Goal: Transaction & Acquisition: Purchase product/service

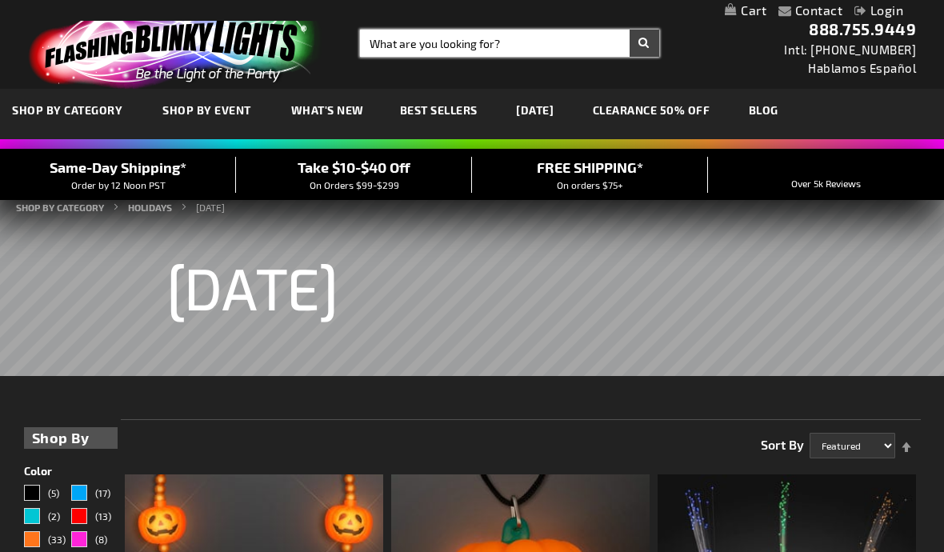
click at [394, 46] on input "Search" at bounding box center [509, 43] width 299 height 27
type input "T"
type input "Big Tamborines"
click at [644, 43] on button "Search" at bounding box center [645, 43] width 30 height 27
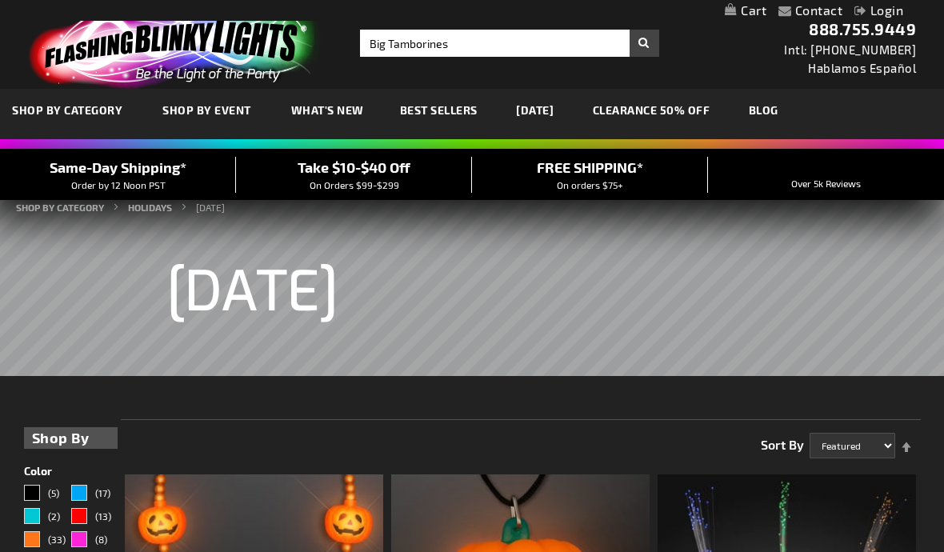
click at [640, 50] on button "Search" at bounding box center [645, 43] width 30 height 27
click at [700, 323] on rs-slide "Halloween" at bounding box center [472, 277] width 944 height 197
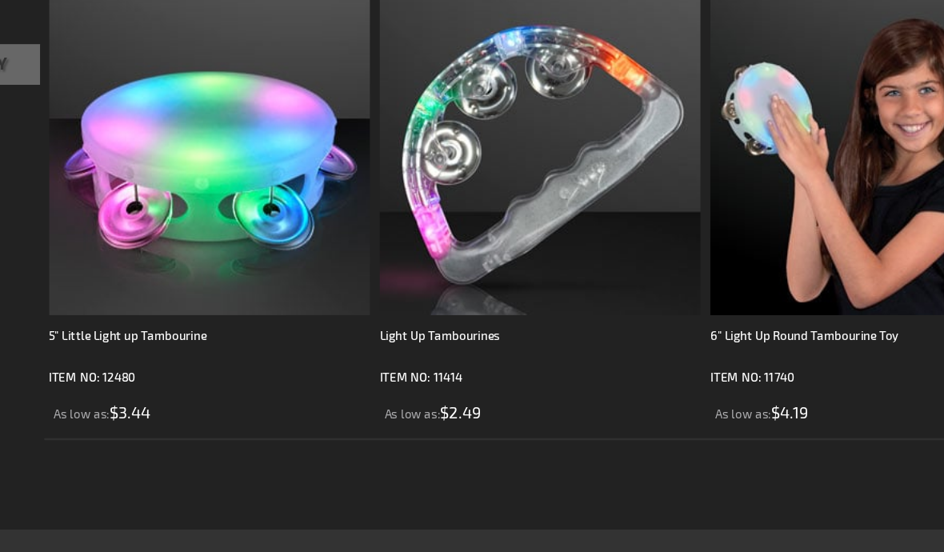
scroll to position [290, 0]
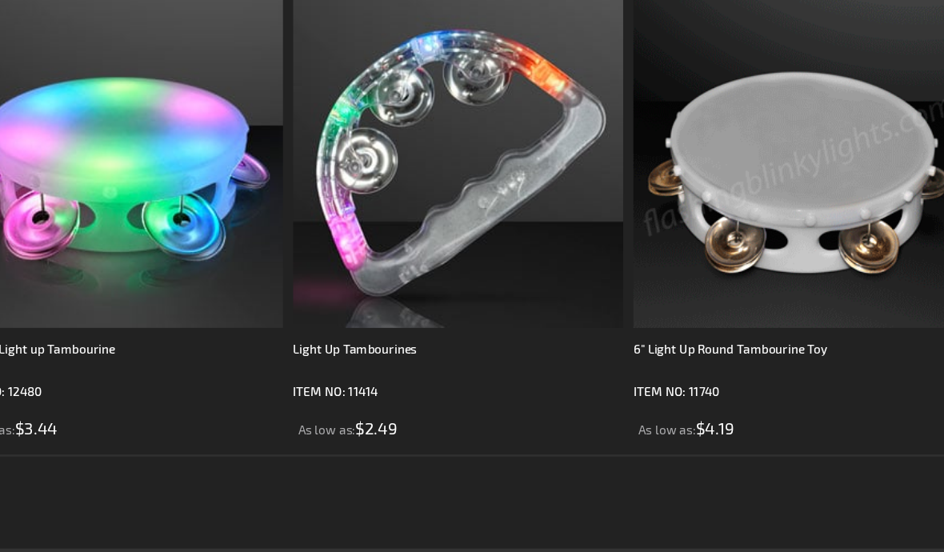
click at [658, 126] on img at bounding box center [787, 175] width 259 height 259
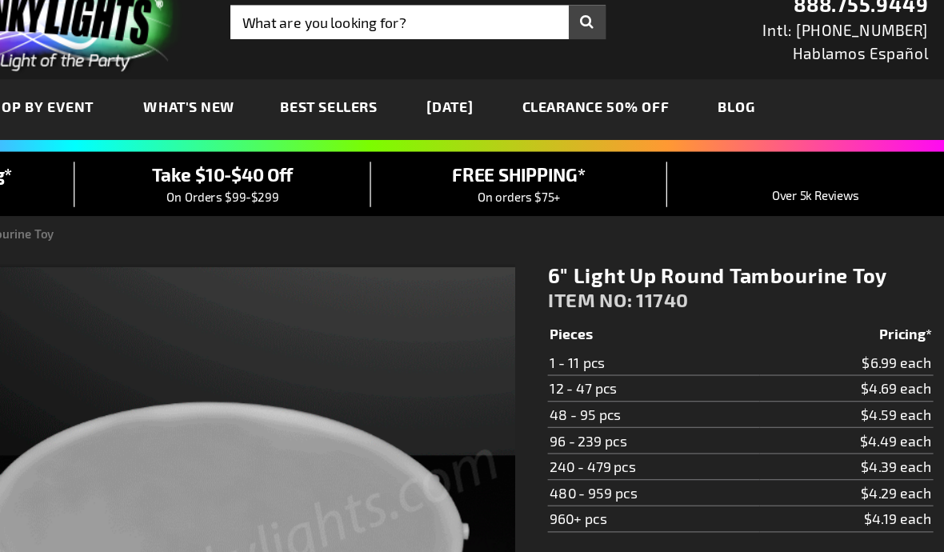
click at [613, 304] on td "1 - 11 pcs" at bounding box center [697, 314] width 169 height 21
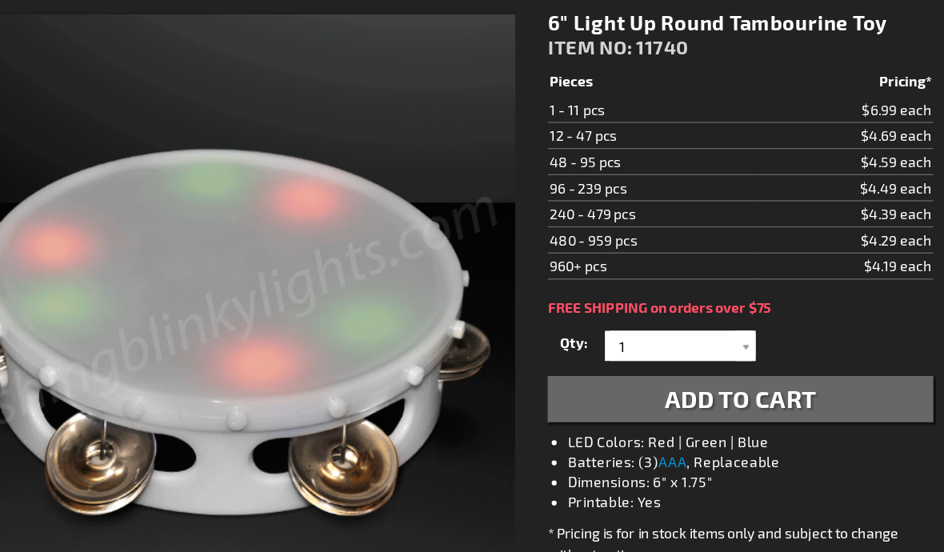
scroll to position [172, 0]
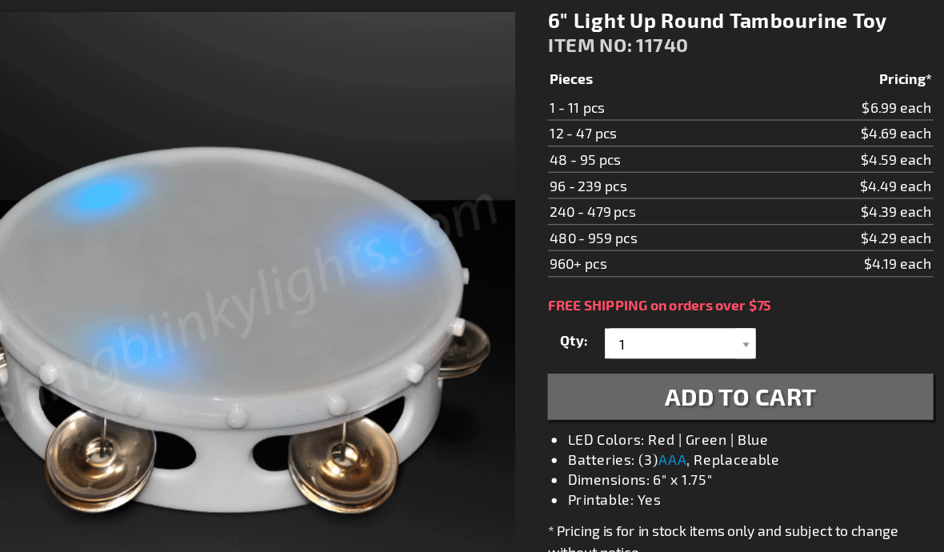
click at [763, 319] on div at bounding box center [771, 331] width 16 height 24
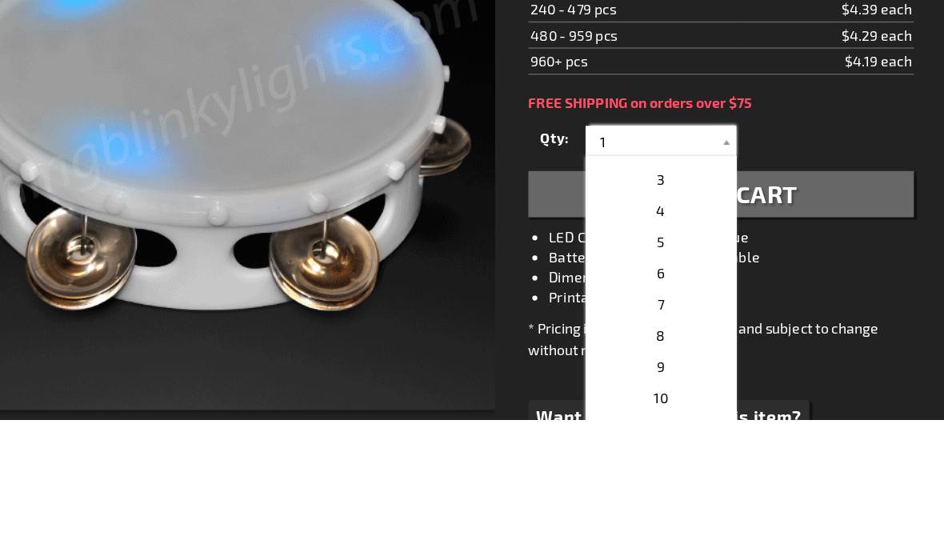
scroll to position [45, 0]
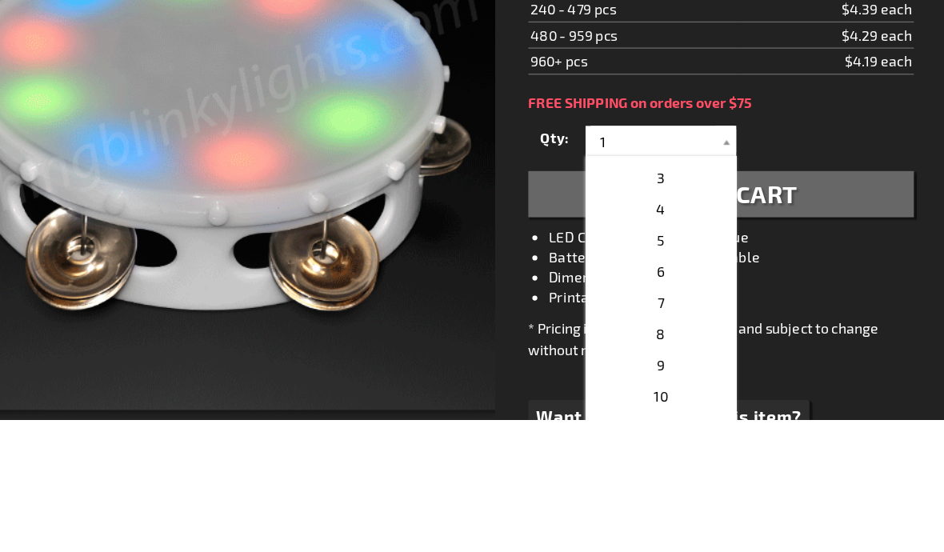
click at [659, 397] on p "5" at bounding box center [719, 409] width 120 height 25
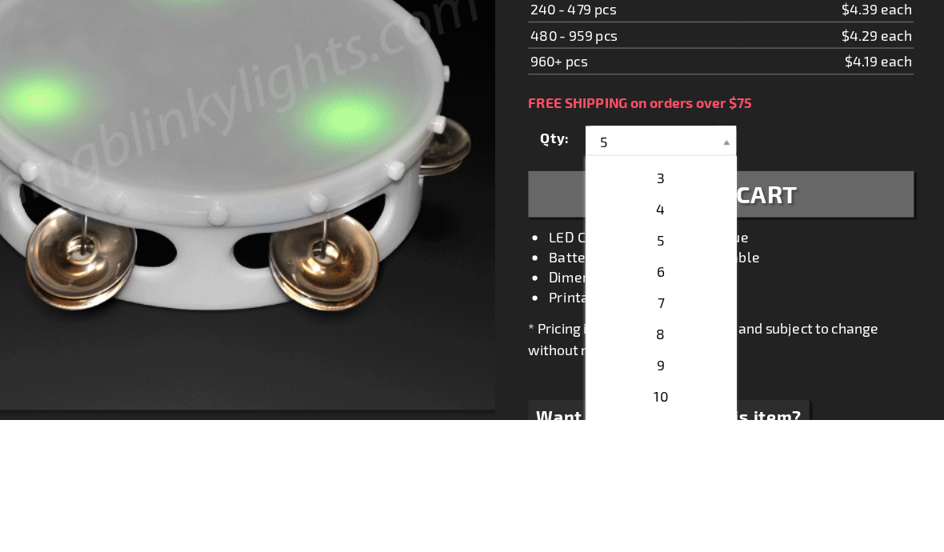
scroll to position [334, 0]
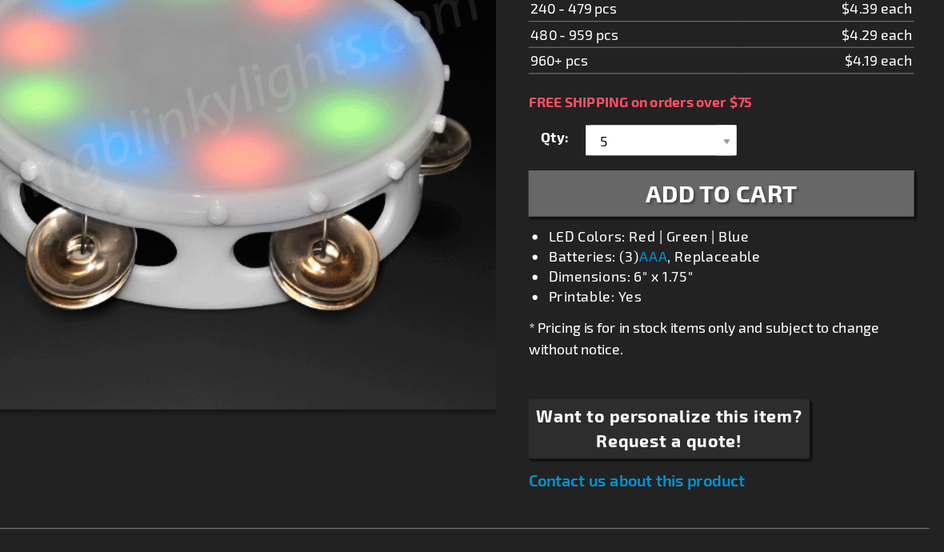
click at [763, 157] on div at bounding box center [771, 169] width 16 height 24
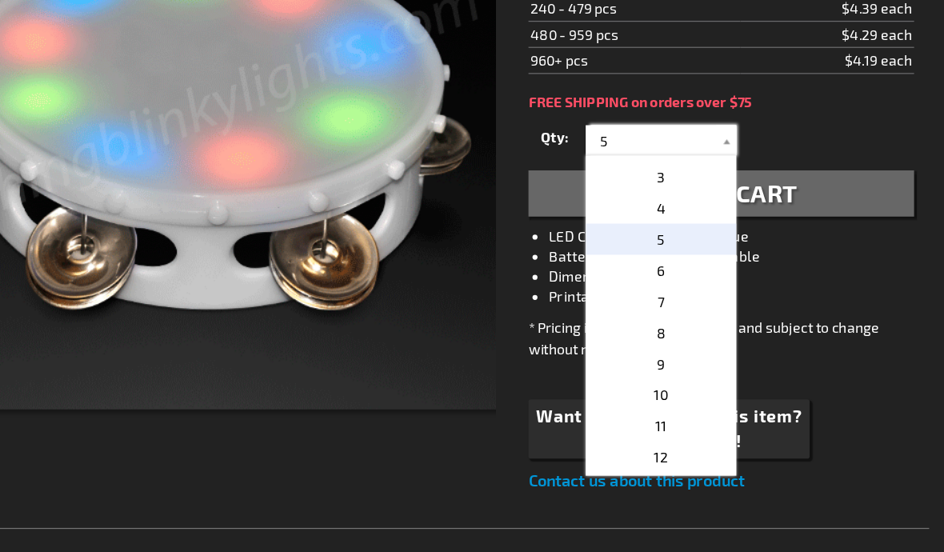
scroll to position [333, 0]
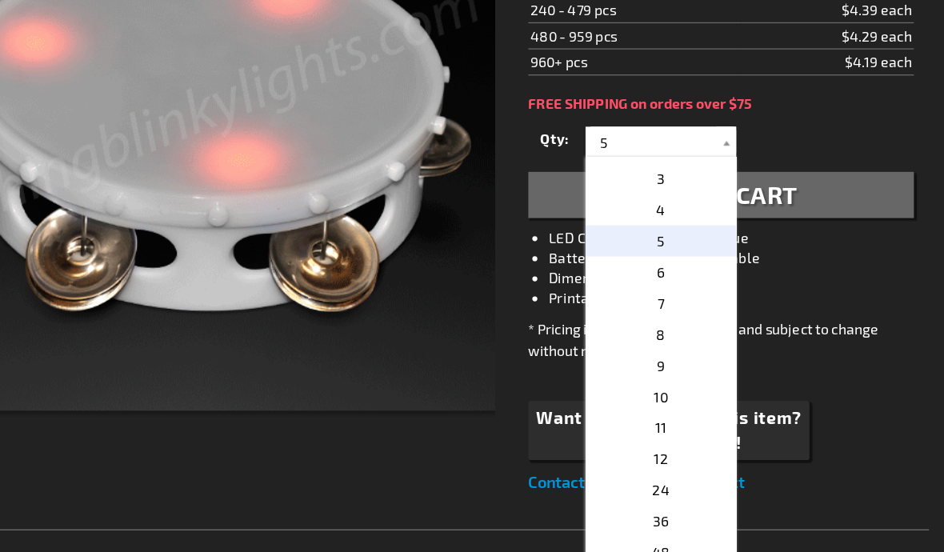
click at [659, 261] on p "6" at bounding box center [719, 273] width 120 height 25
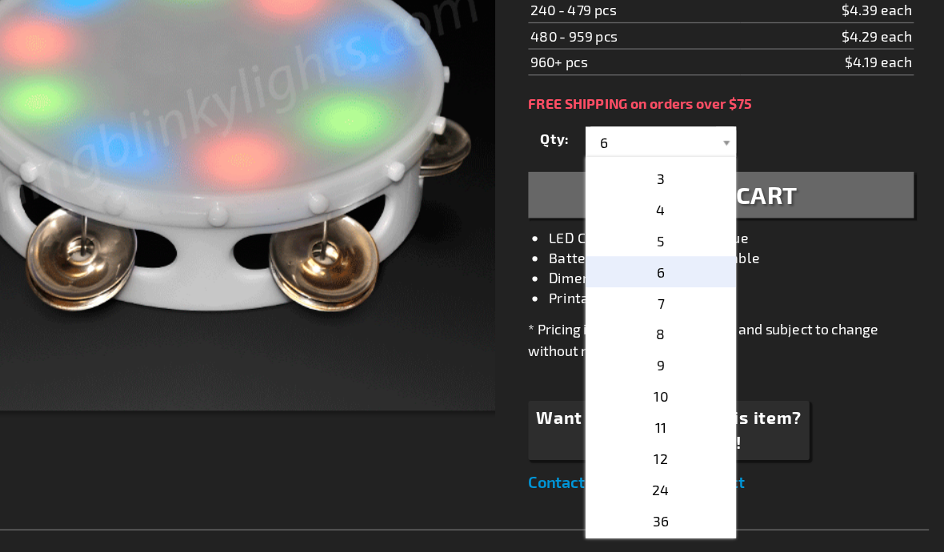
scroll to position [334, 0]
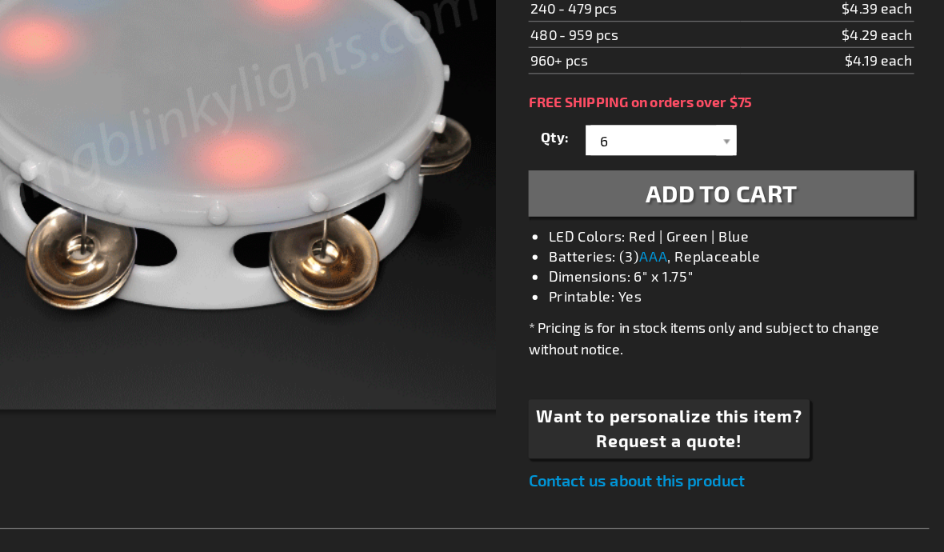
click at [643, 193] on button "Add to Cart" at bounding box center [766, 211] width 307 height 37
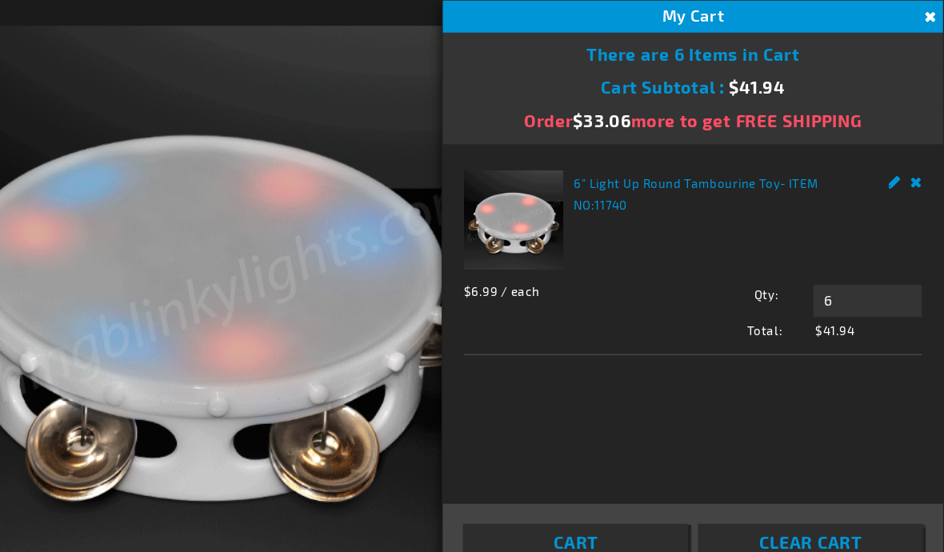
scroll to position [271, 0]
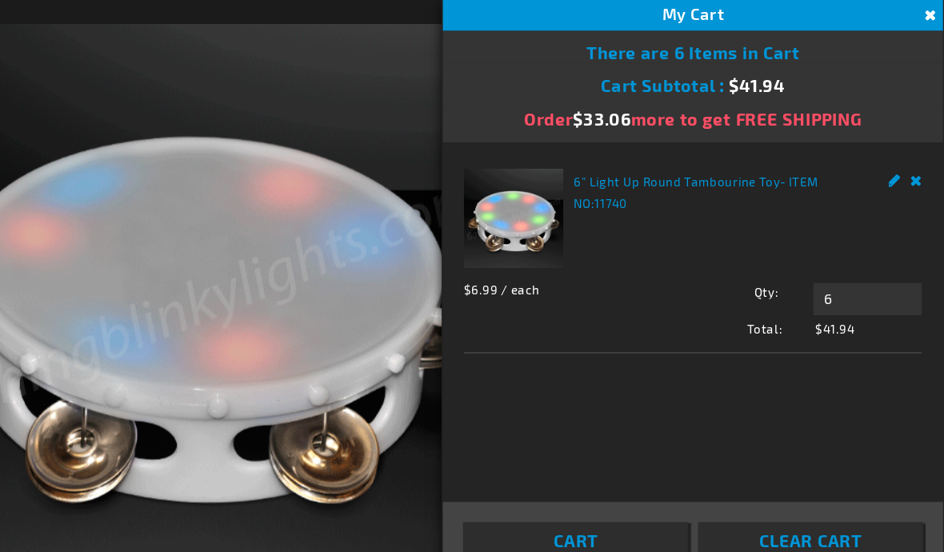
click at [923, 9] on button "Close" at bounding box center [932, 15] width 18 height 18
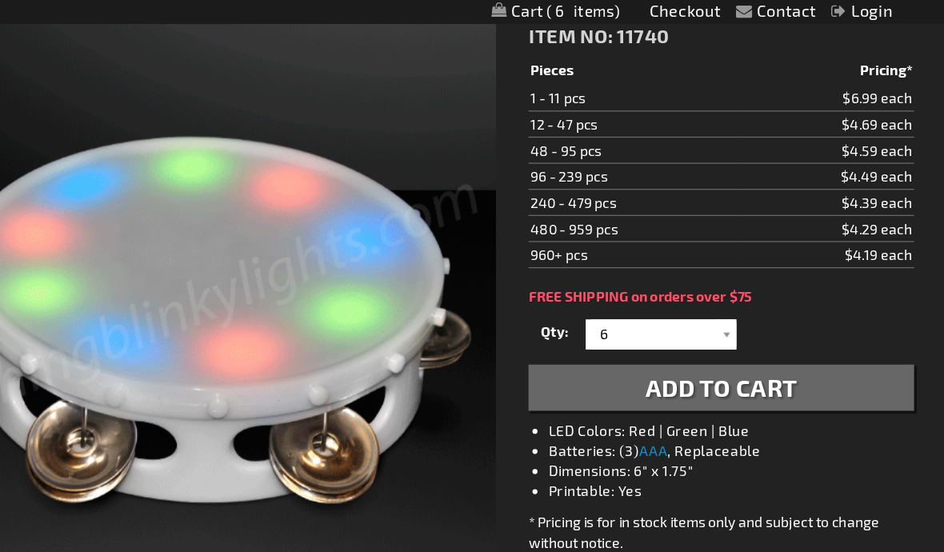
click at [763, 263] on div at bounding box center [771, 268] width 16 height 24
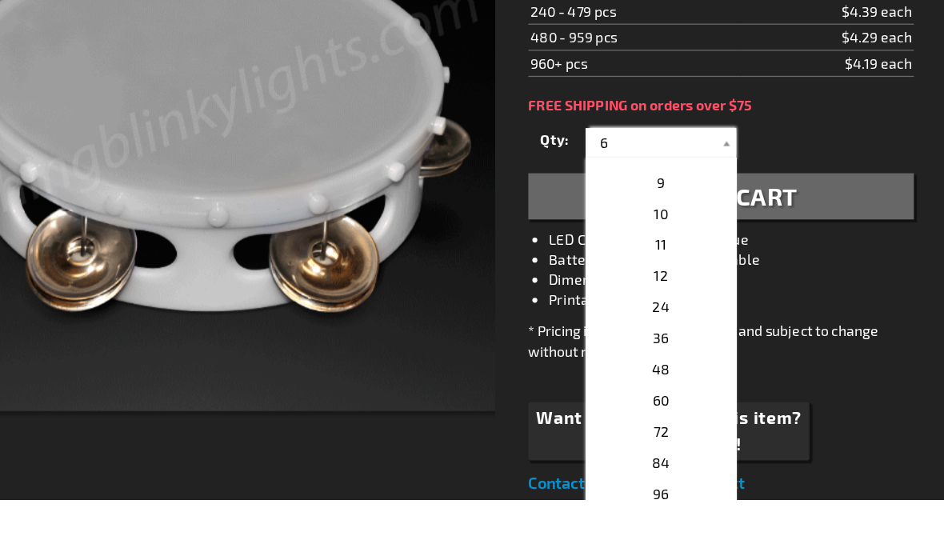
scroll to position [191, 0]
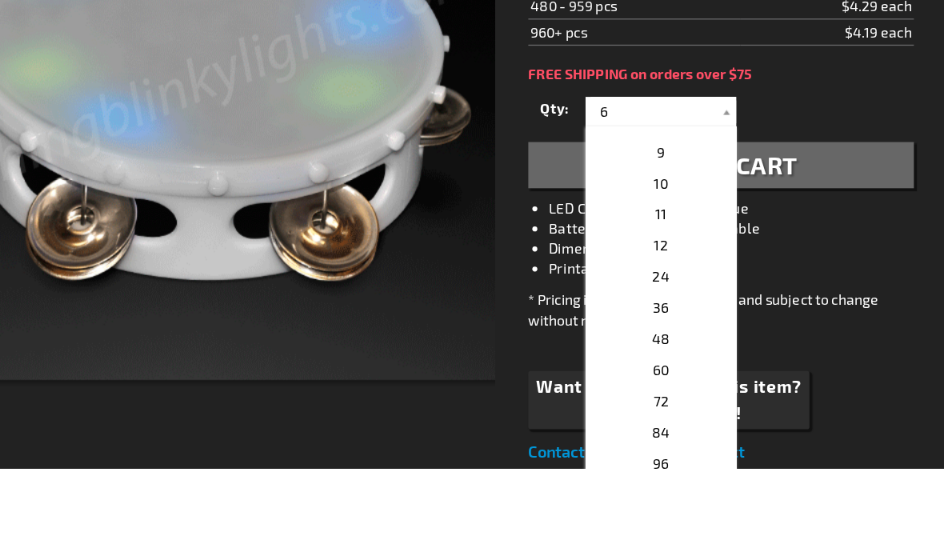
click at [659, 362] on p "12" at bounding box center [719, 374] width 120 height 25
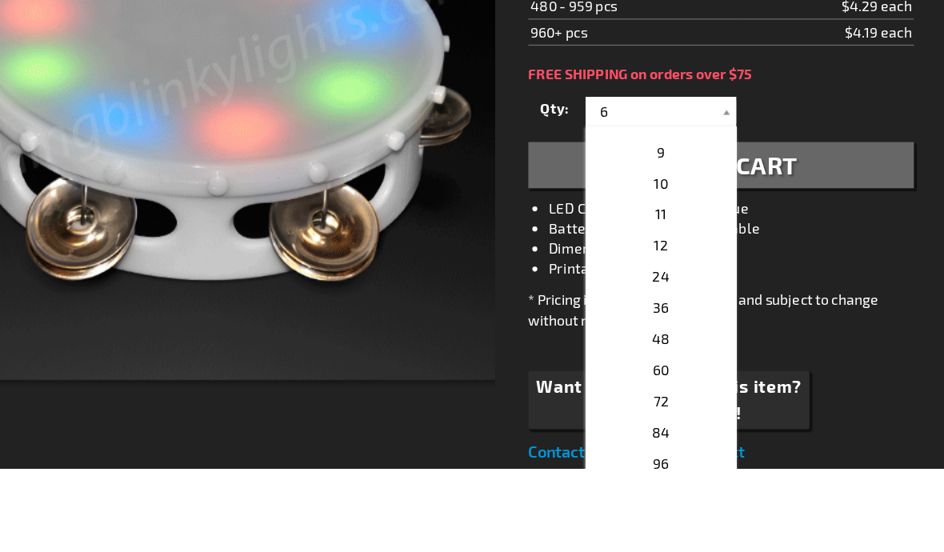
type input "12"
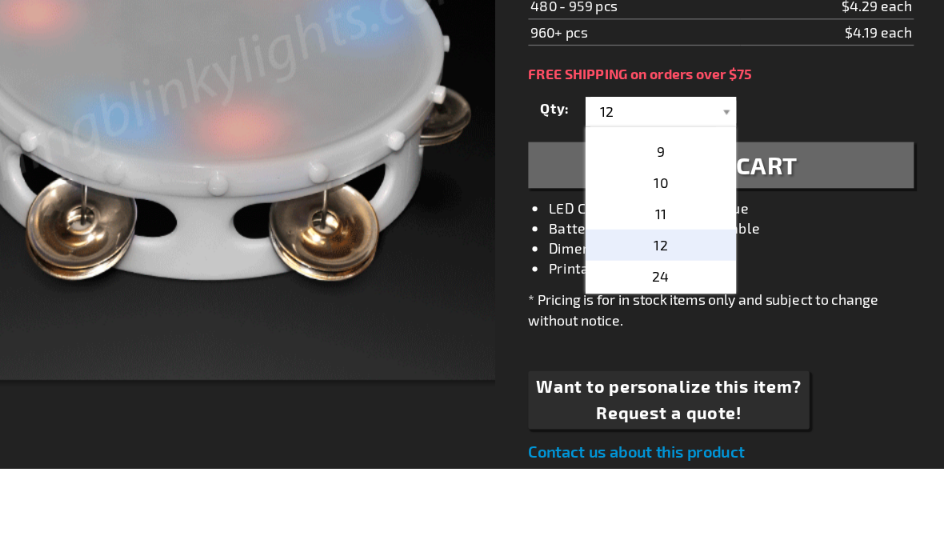
scroll to position [394, 0]
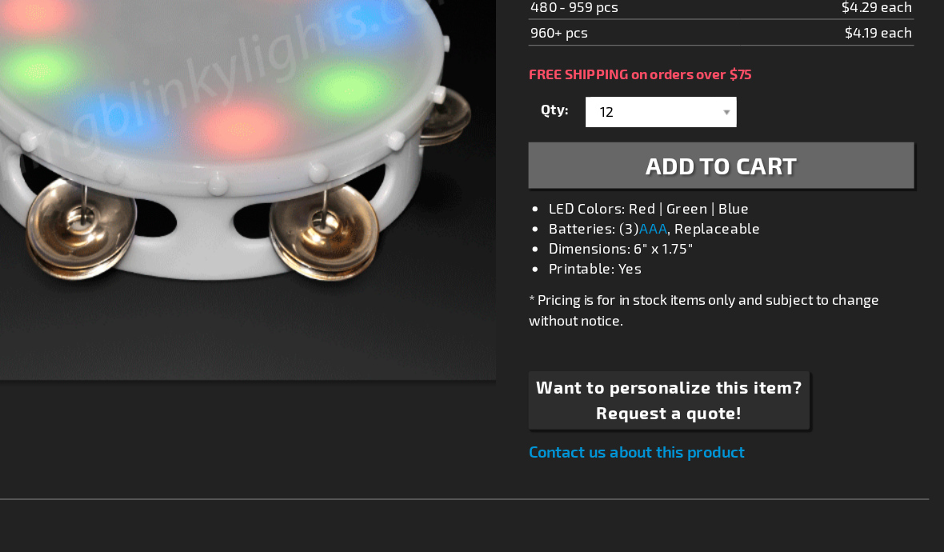
click at [706, 176] on span "Add to Cart" at bounding box center [767, 187] width 122 height 23
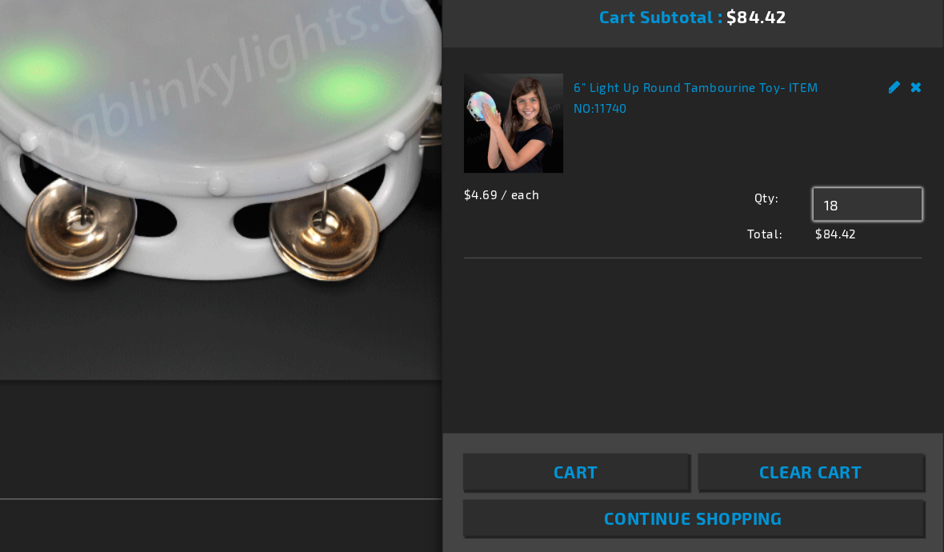
click at [840, 207] on input "18" at bounding box center [883, 220] width 86 height 26
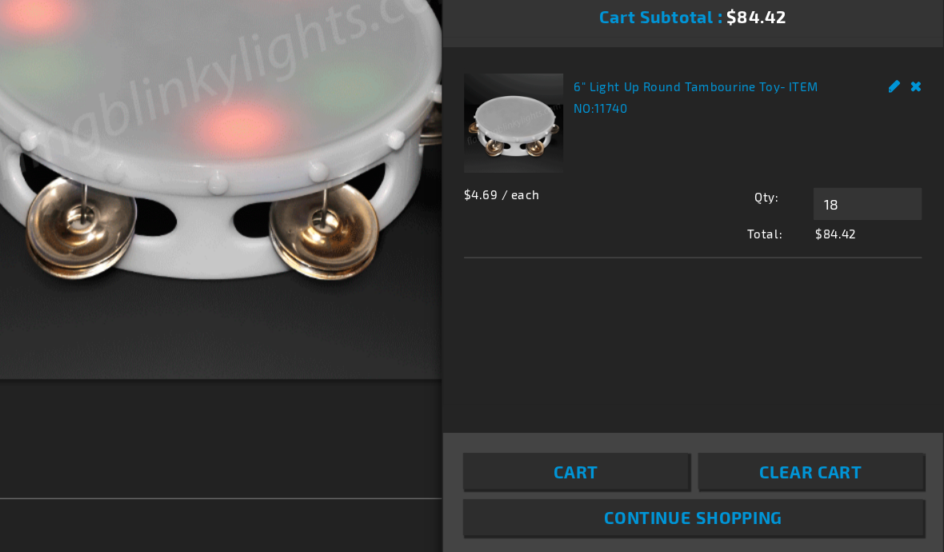
click at [562, 235] on span "Total:" at bounding box center [699, 242] width 274 height 14
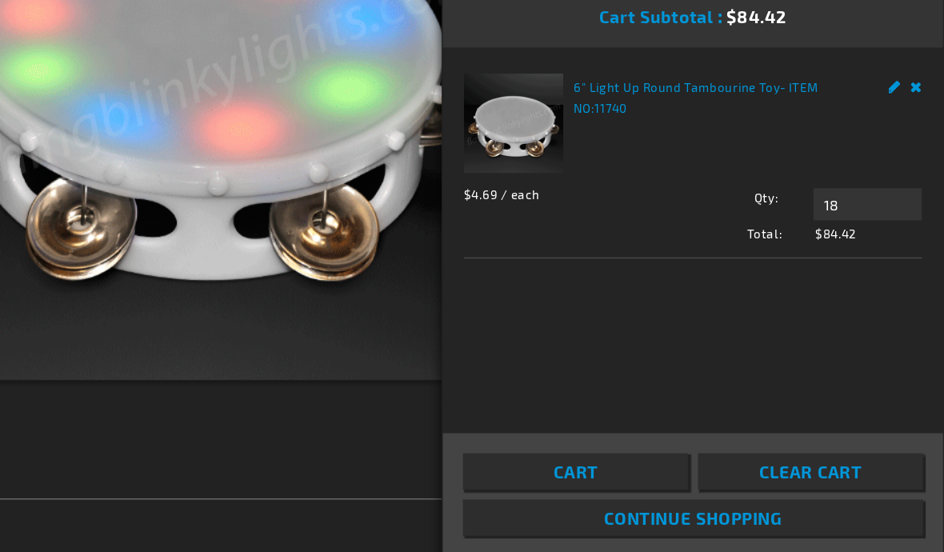
click at [918, 115] on link "Remove" at bounding box center [923, 123] width 10 height 17
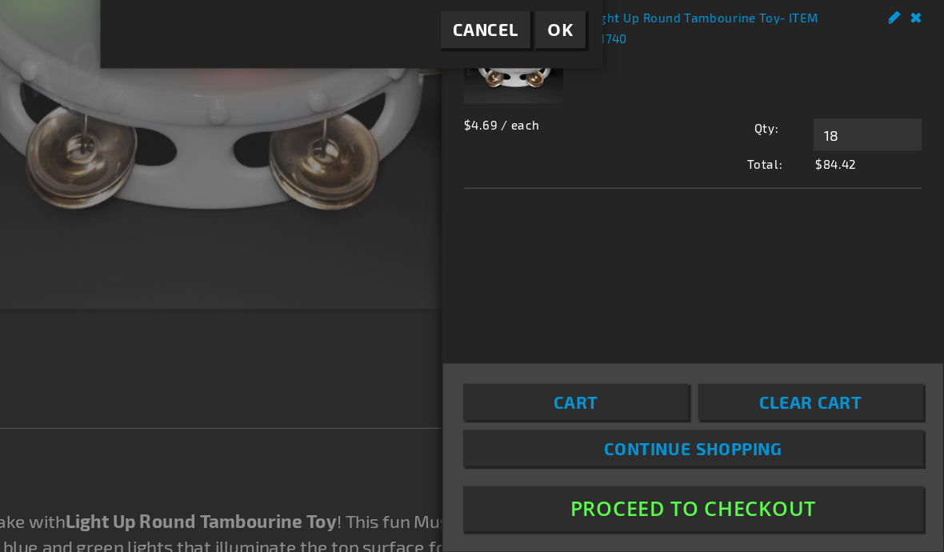
scroll to position [394, 0]
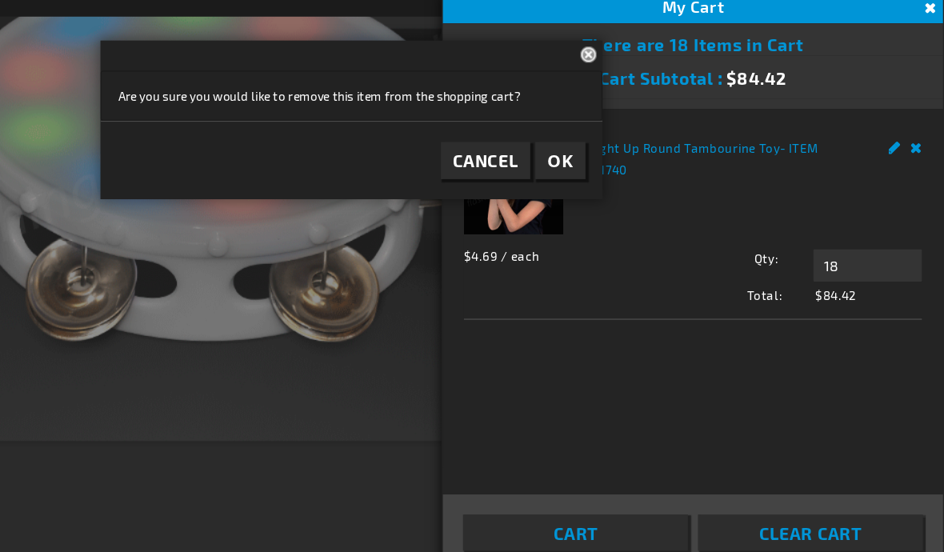
click at [553, 131] on span "Cancel" at bounding box center [579, 135] width 52 height 16
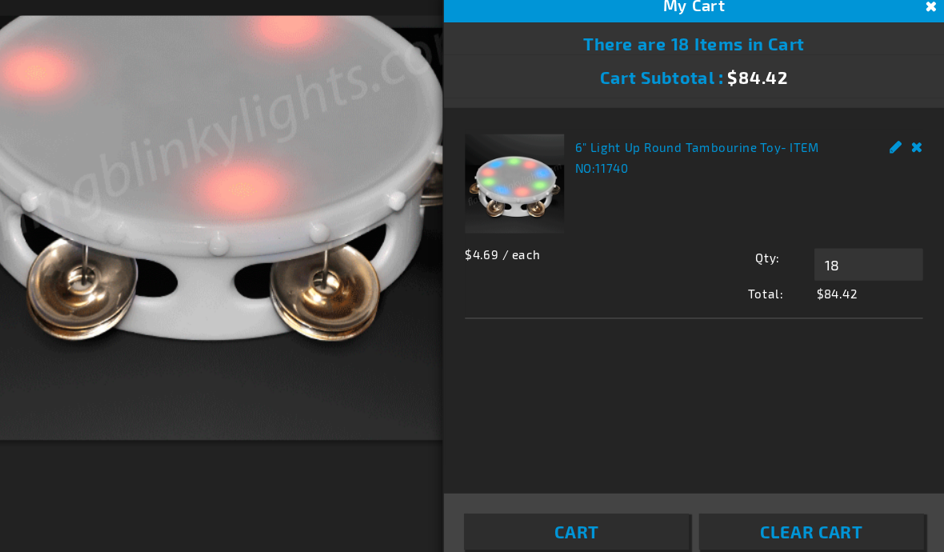
click at [900, 115] on link "Edit" at bounding box center [905, 123] width 10 height 17
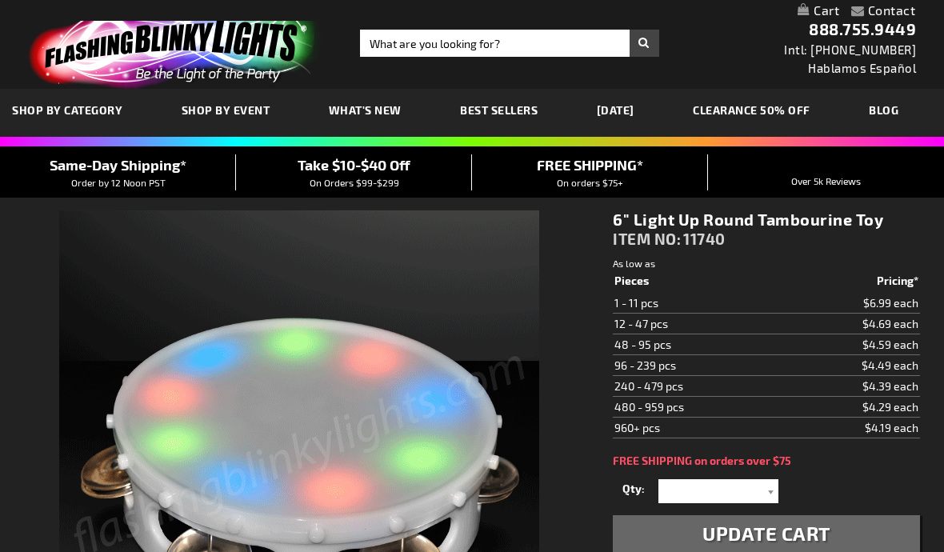
select select
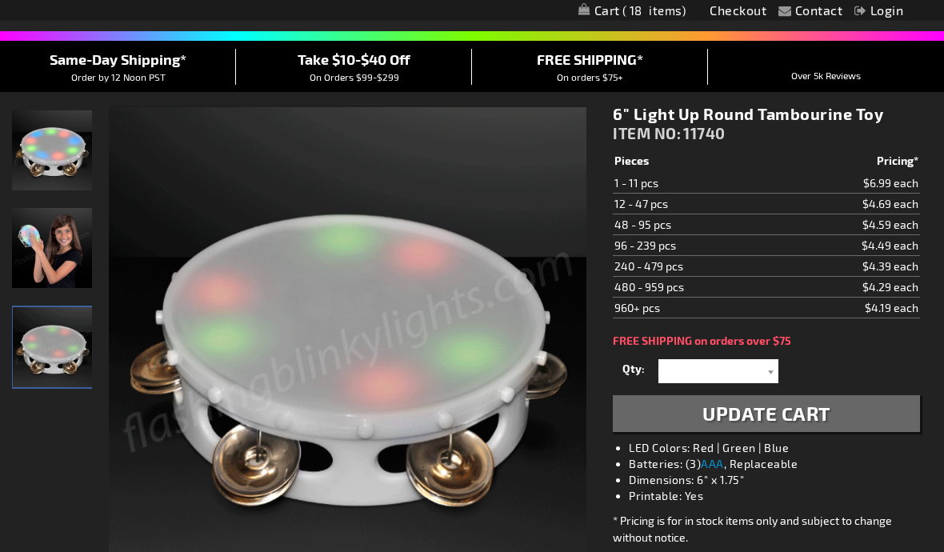
scroll to position [116, 0]
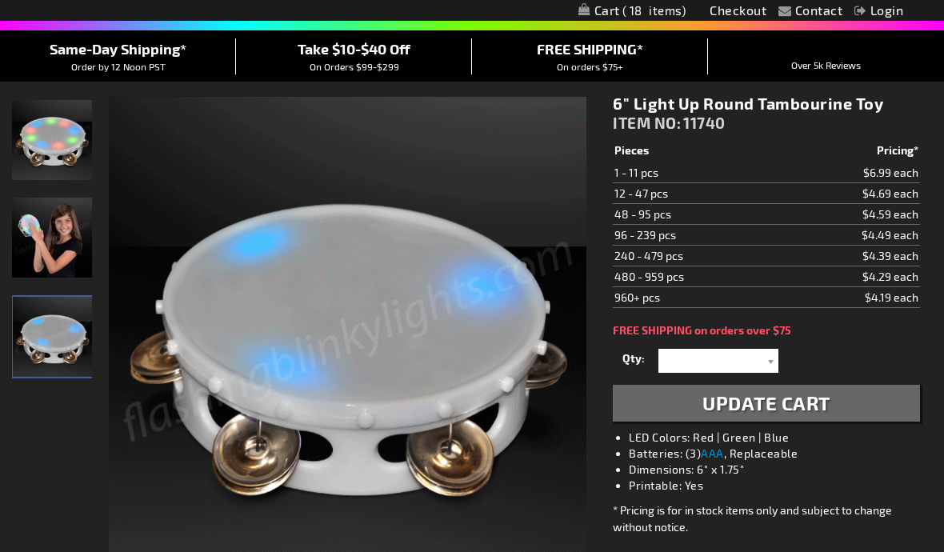
click at [803, 403] on span "Update Cart" at bounding box center [767, 402] width 128 height 23
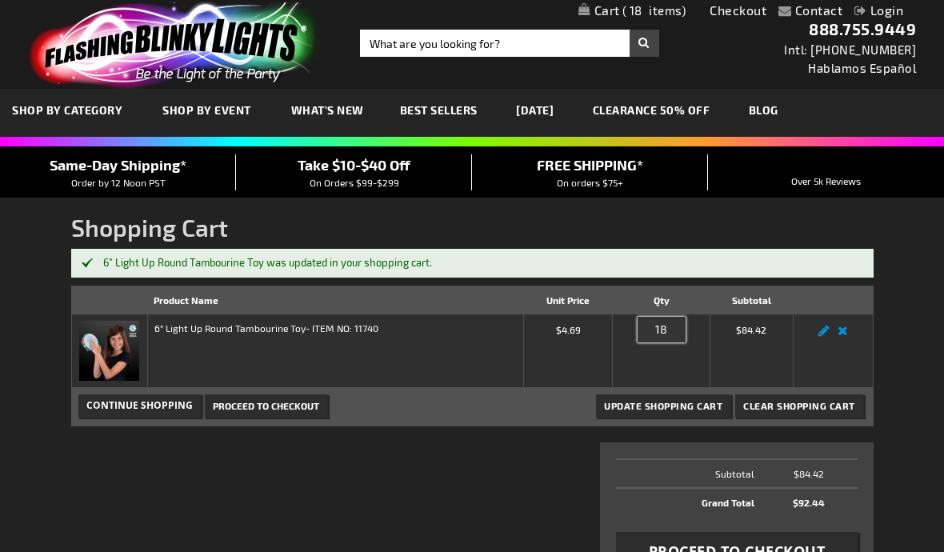
click at [684, 326] on input "18" at bounding box center [662, 330] width 48 height 26
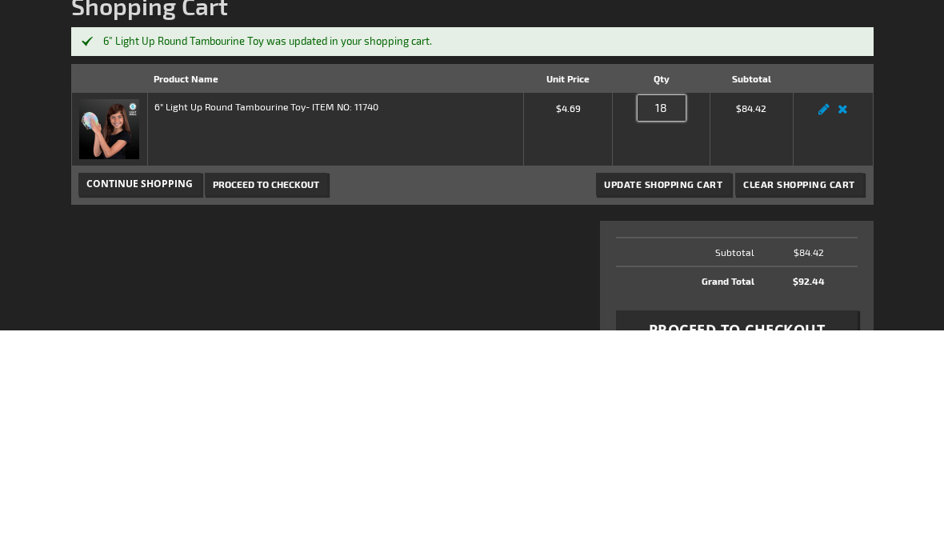
type input "1"
type input "12"
click at [664, 395] on button "Update Shopping Cart" at bounding box center [663, 406] width 134 height 22
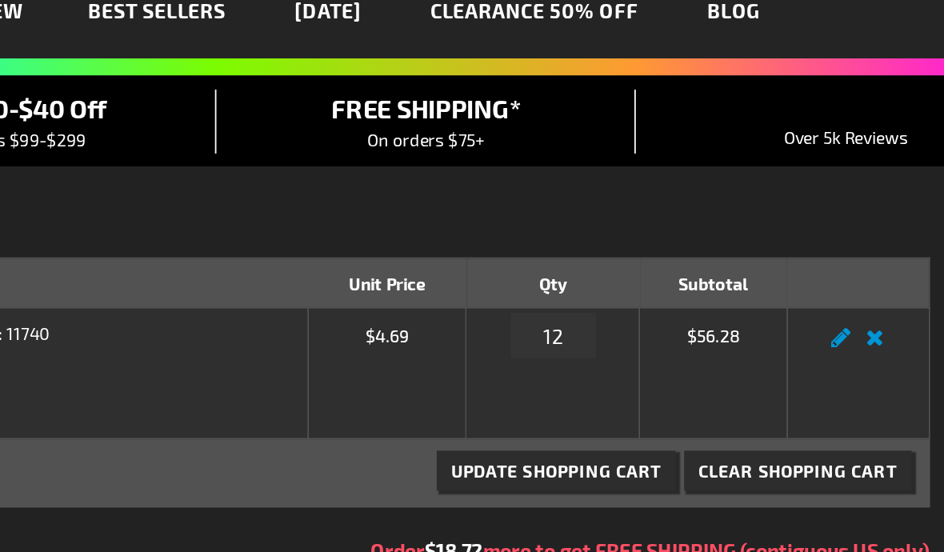
click at [744, 363] on span "Clear Shopping Cart" at bounding box center [800, 368] width 112 height 11
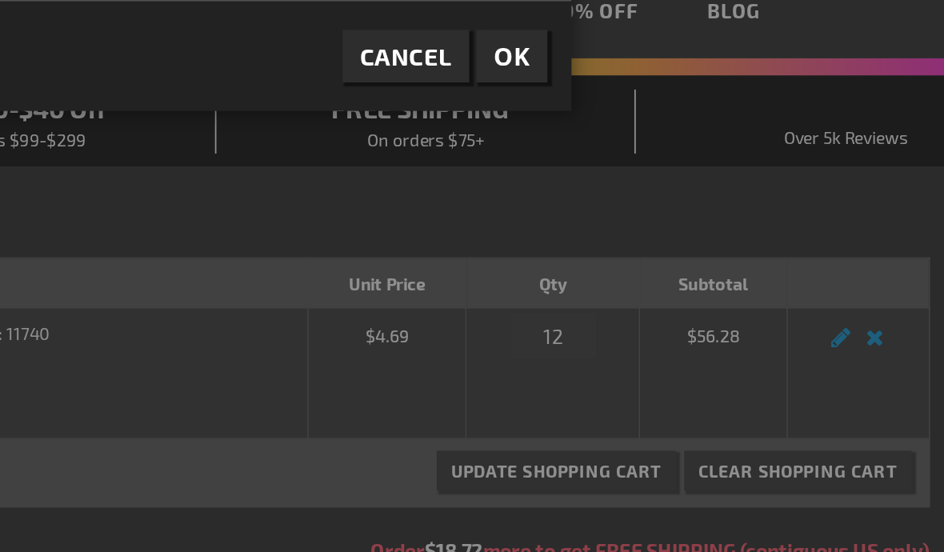
click at [436, 265] on div at bounding box center [472, 276] width 944 height 552
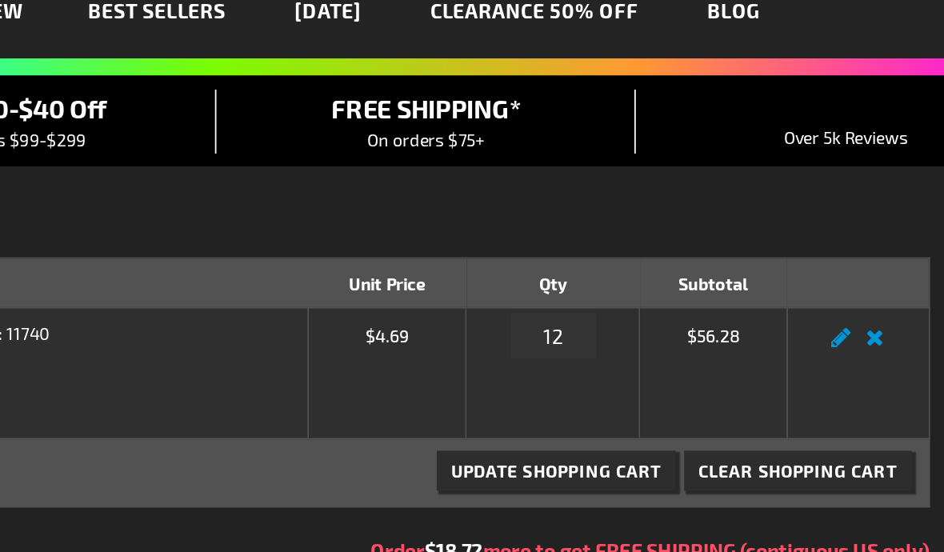
click at [744, 363] on span "Clear Shopping Cart" at bounding box center [800, 368] width 112 height 11
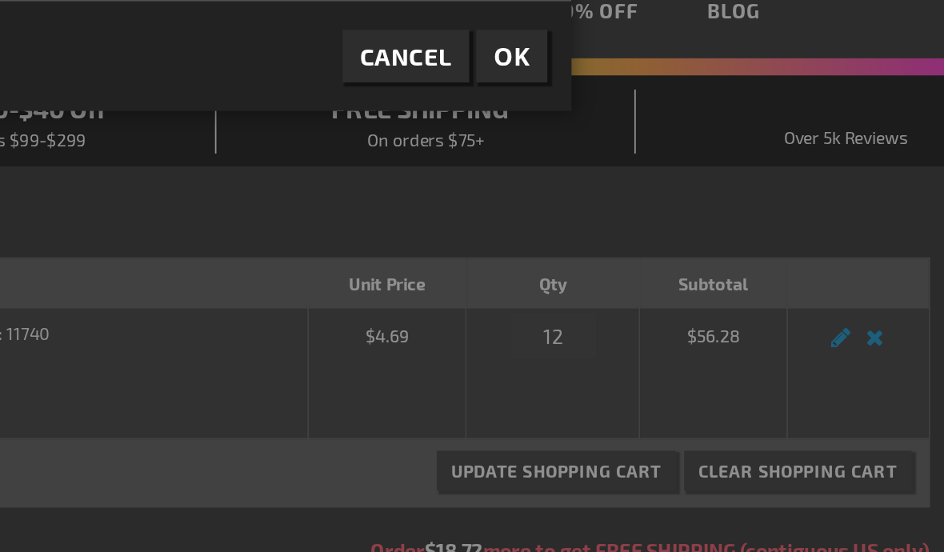
click at [435, 264] on div at bounding box center [472, 276] width 944 height 552
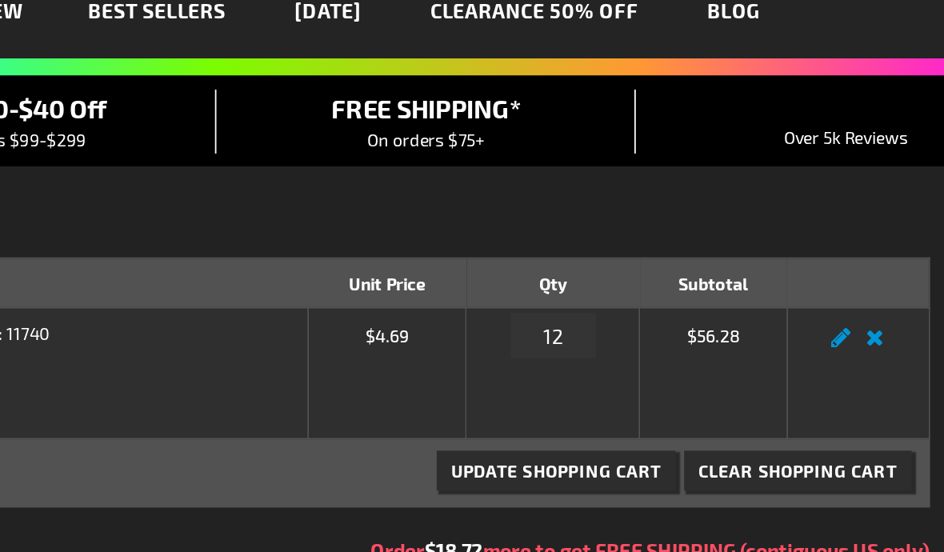
click at [834, 299] on link "Remove item" at bounding box center [843, 299] width 18 height 0
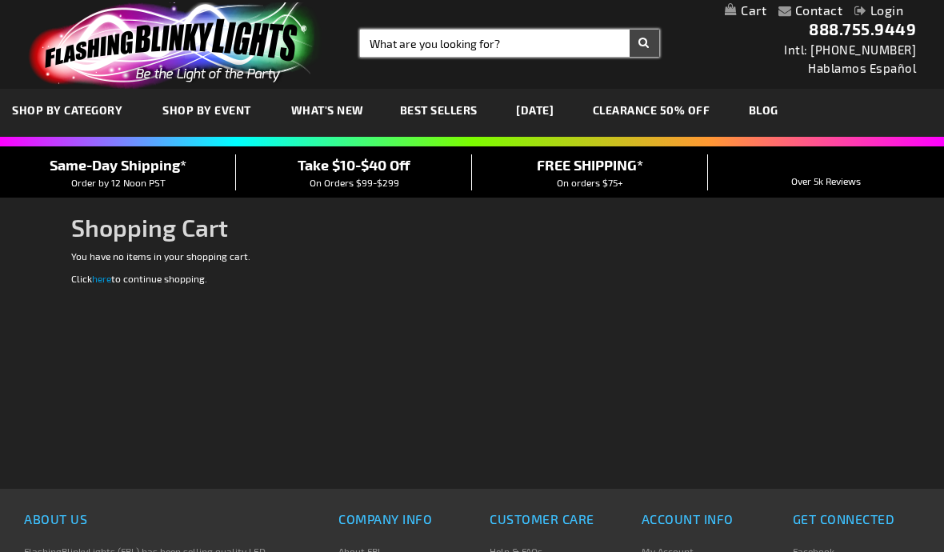
click at [572, 42] on input "Search" at bounding box center [509, 43] width 299 height 27
click at [440, 46] on input "Search" at bounding box center [509, 43] width 299 height 27
type input "Big Tamborines"
click at [644, 43] on button "Search" at bounding box center [645, 43] width 30 height 27
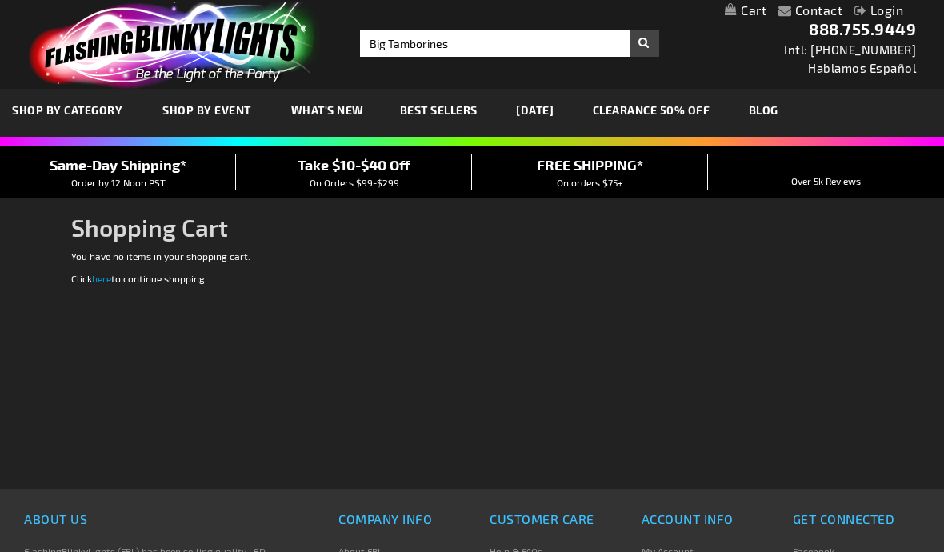
click at [639, 44] on button "Search" at bounding box center [645, 43] width 30 height 27
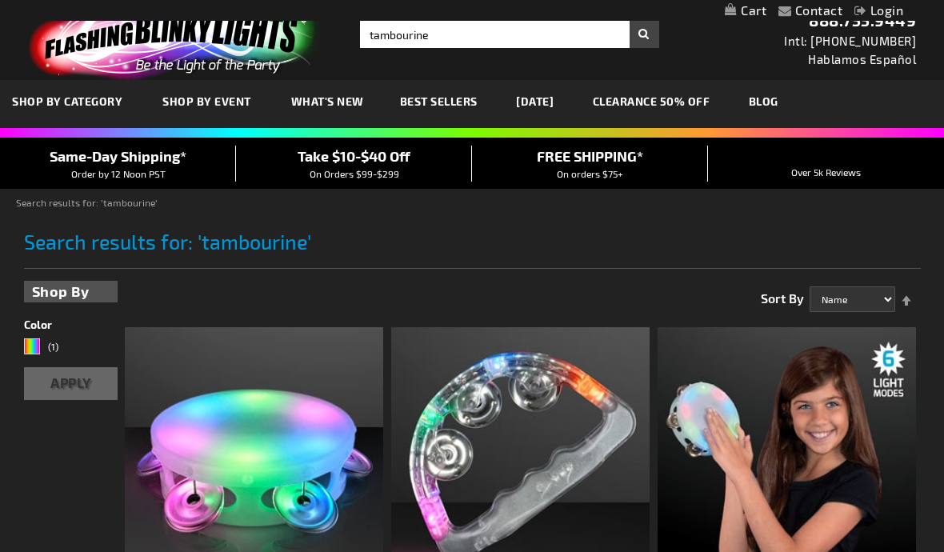
scroll to position [18, 0]
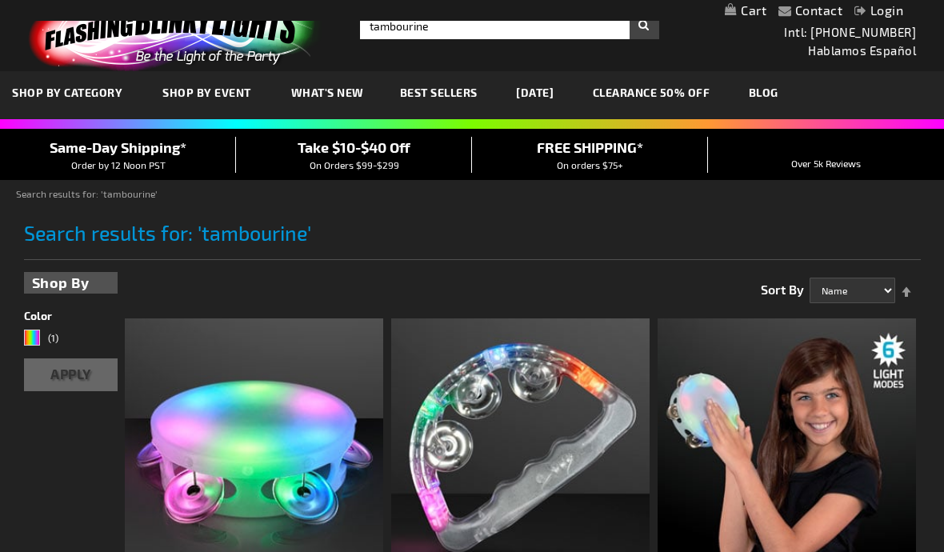
click at [836, 375] on img at bounding box center [787, 448] width 259 height 259
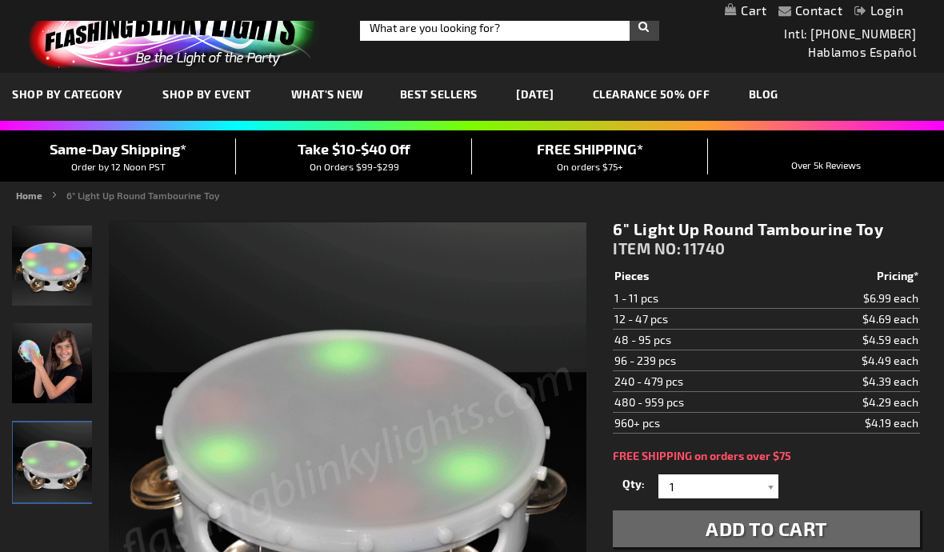
click at [777, 480] on div at bounding box center [771, 487] width 16 height 24
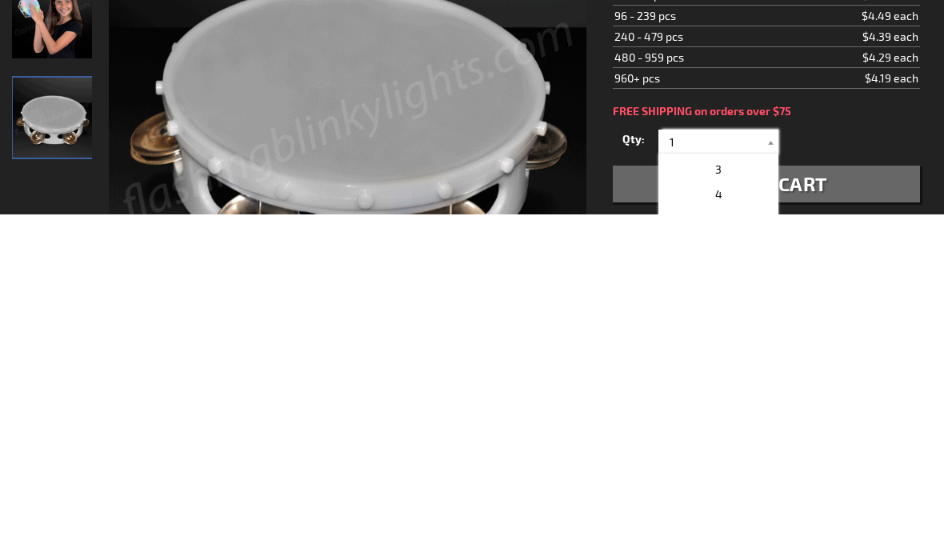
scroll to position [45, 0]
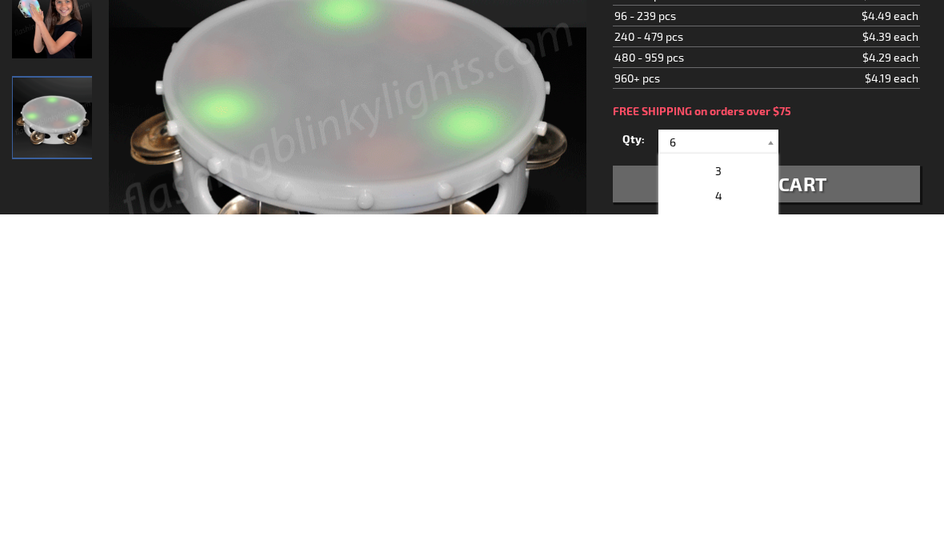
scroll to position [362, 0]
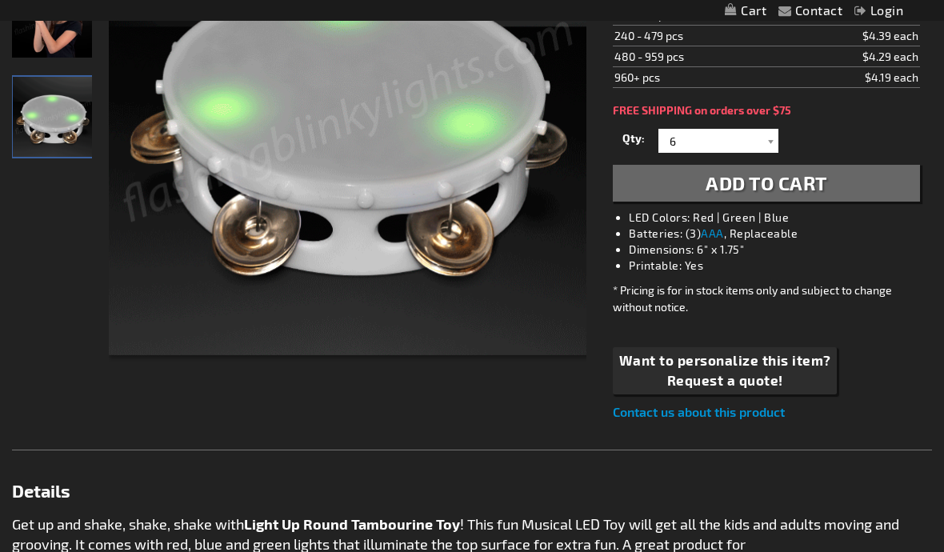
click at [813, 190] on span "Add to Cart" at bounding box center [767, 182] width 122 height 23
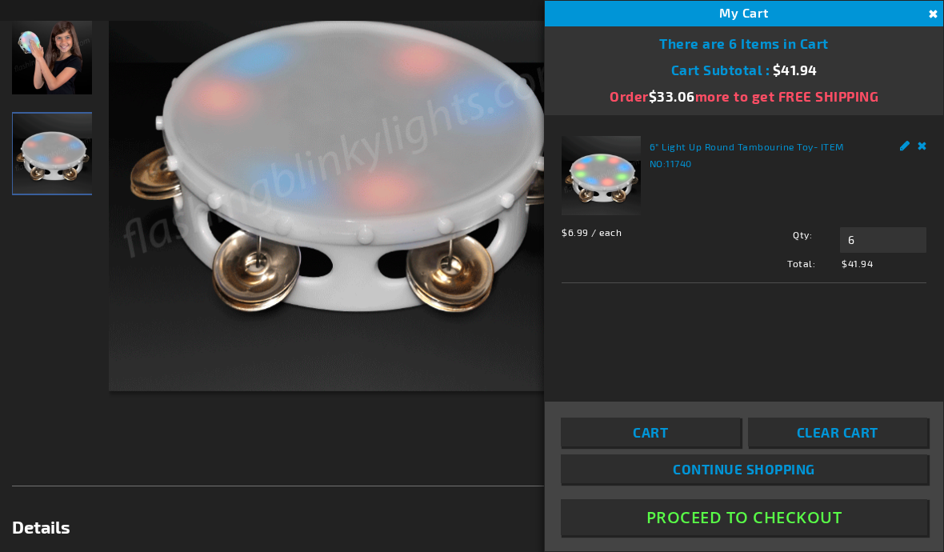
click at [936, 9] on button "Close" at bounding box center [932, 15] width 18 height 18
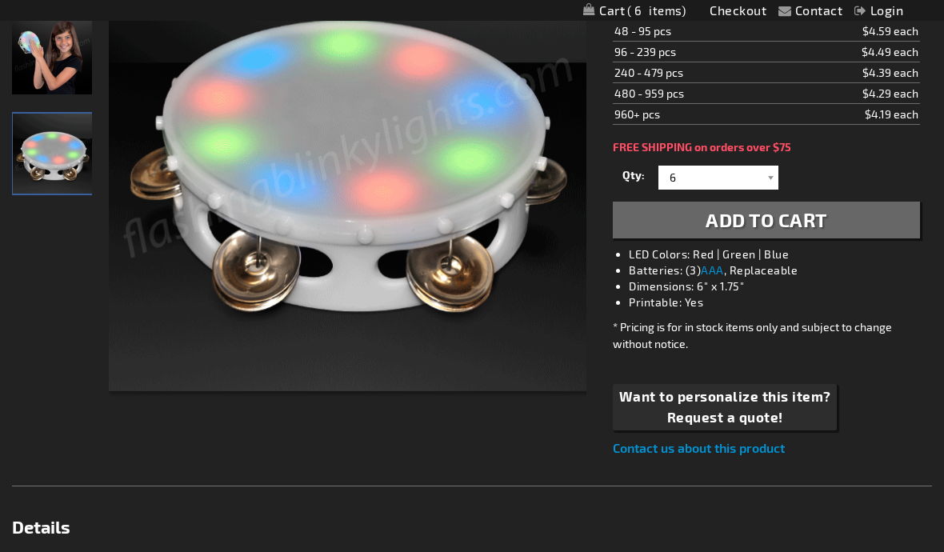
click at [771, 178] on div at bounding box center [771, 178] width 16 height 24
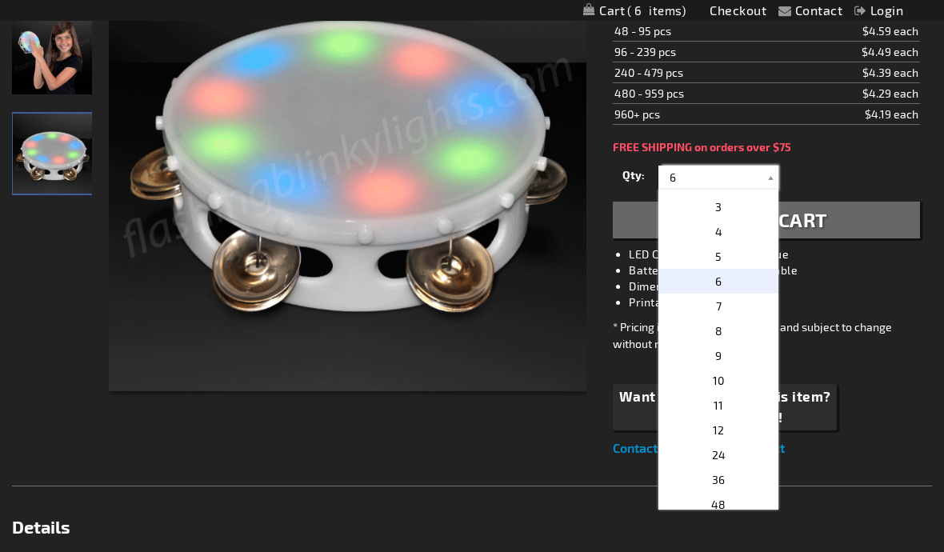
scroll to position [361, 0]
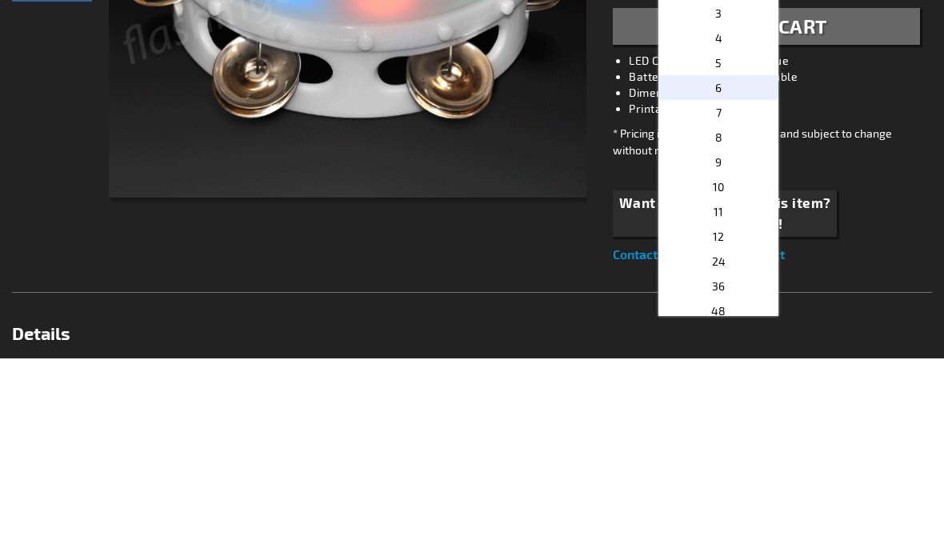
click at [740, 419] on p "12" at bounding box center [719, 431] width 120 height 25
type input "12"
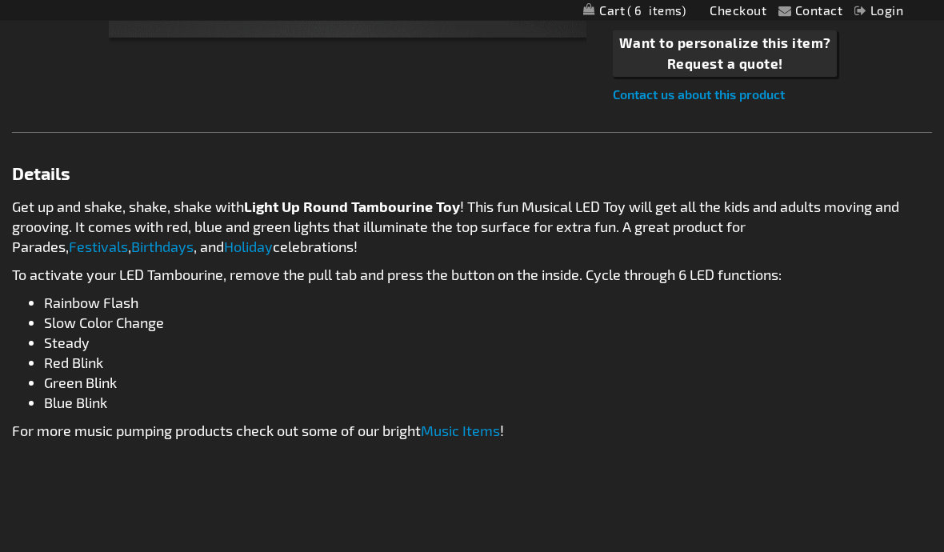
scroll to position [716, 0]
click at [500, 434] on link "Music Items" at bounding box center [460, 431] width 79 height 18
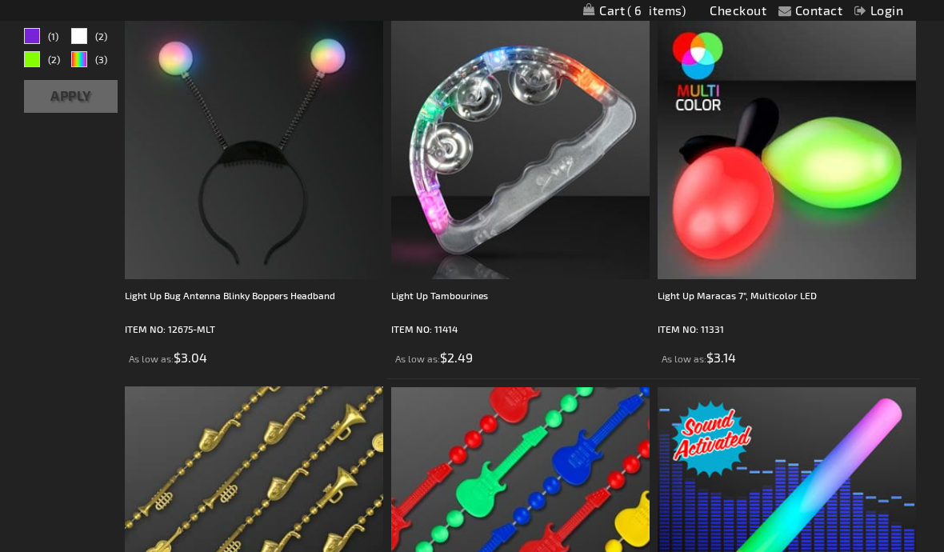
scroll to position [308, 0]
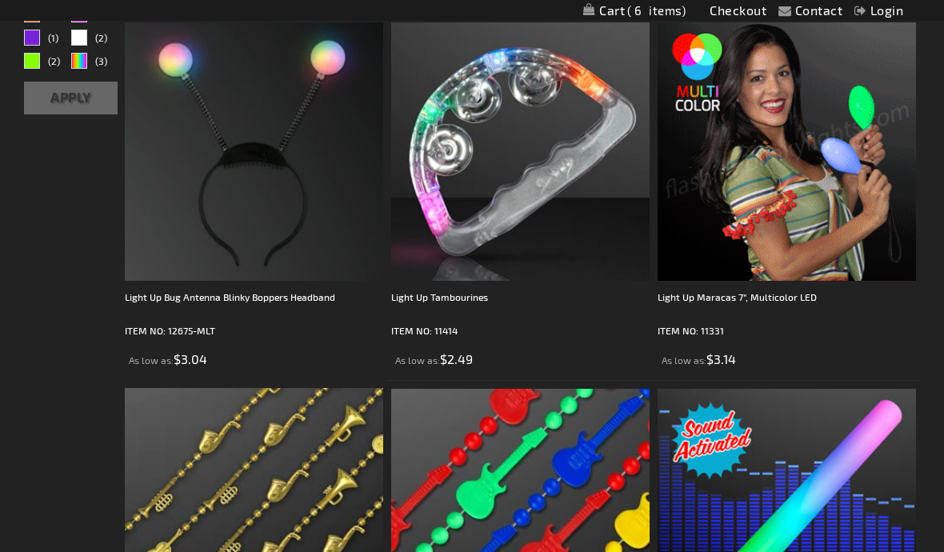
click at [788, 217] on li "Light Up Maracas 7", Multicolor LED ITEM NO: 11331 As low as $3.14" at bounding box center [787, 197] width 267 height 366
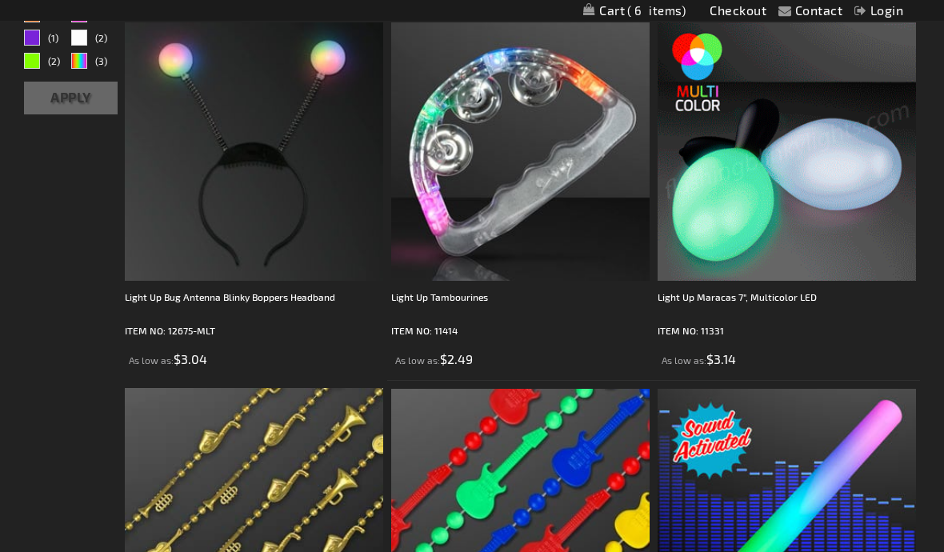
click at [852, 176] on img at bounding box center [787, 151] width 259 height 259
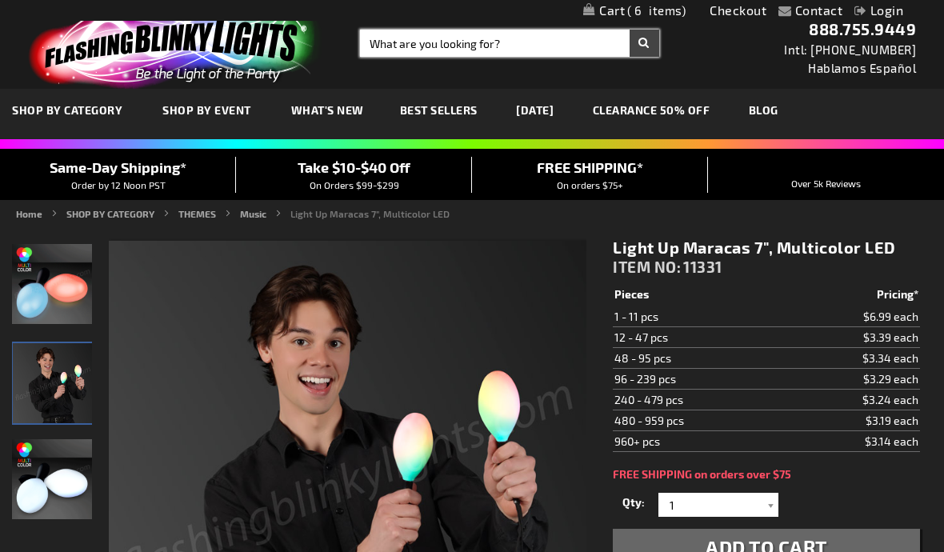
click at [438, 46] on input "Search" at bounding box center [509, 43] width 299 height 27
type input "Microphones"
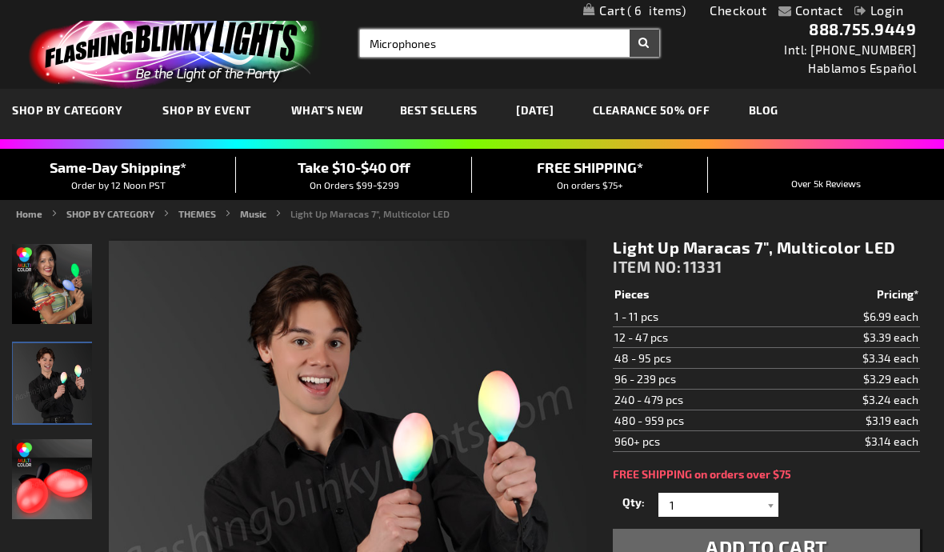
click at [644, 43] on button "Search" at bounding box center [645, 43] width 30 height 27
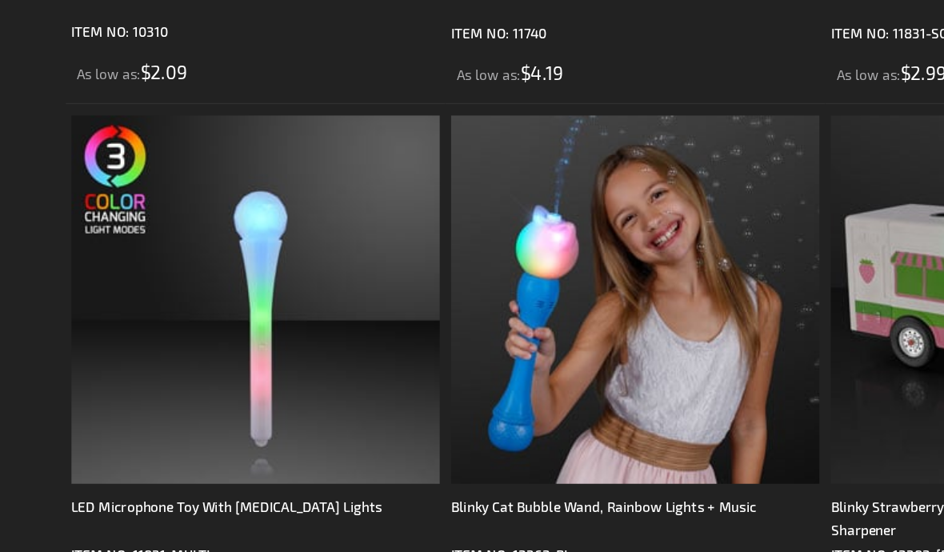
scroll to position [868, 0]
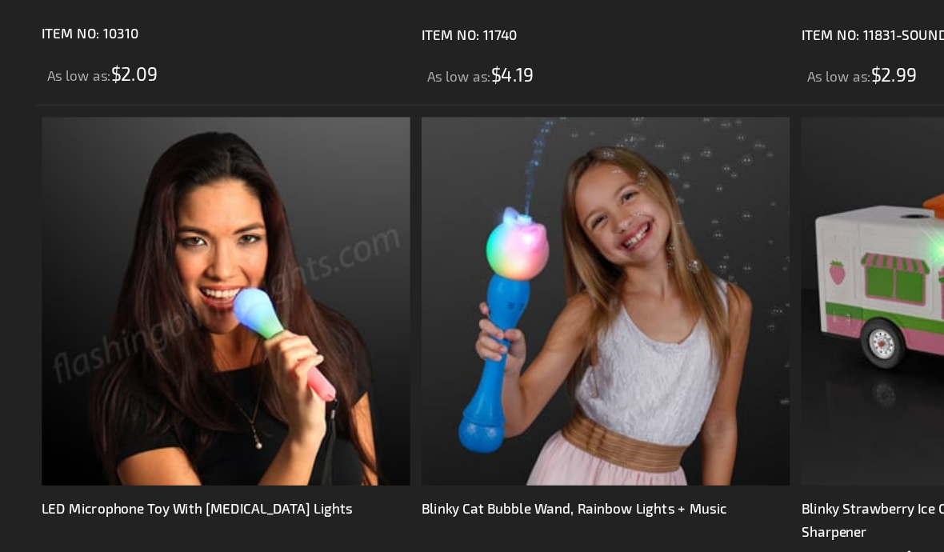
click at [206, 281] on img at bounding box center [254, 326] width 259 height 259
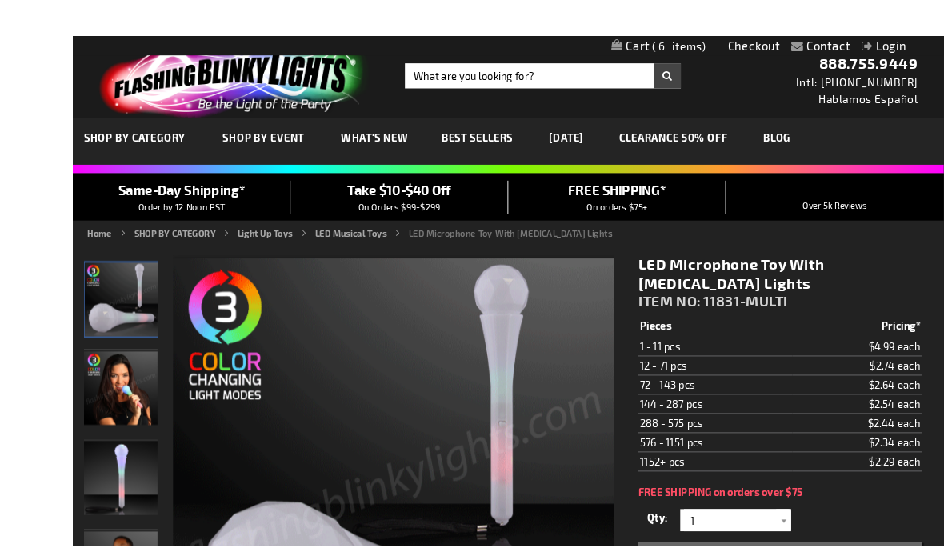
scroll to position [2, 0]
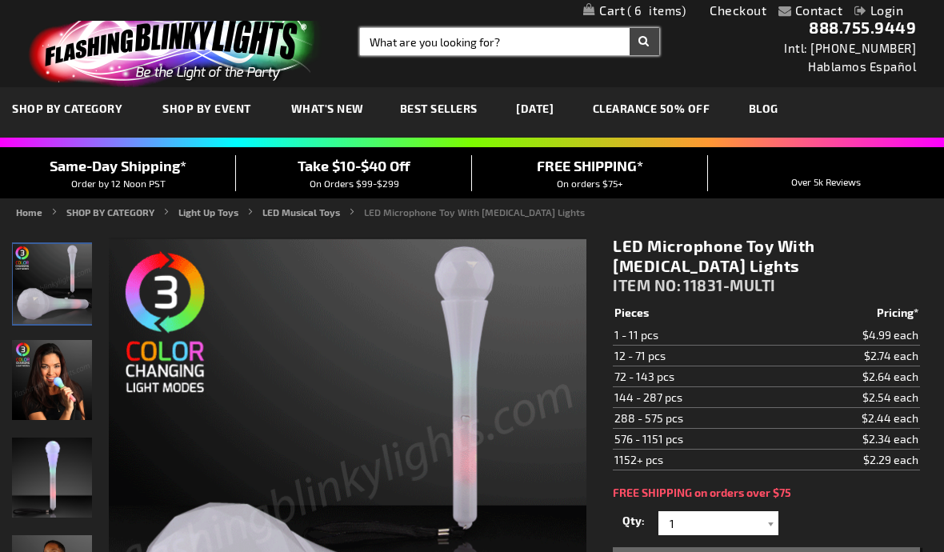
click at [426, 52] on input "Search" at bounding box center [509, 41] width 299 height 27
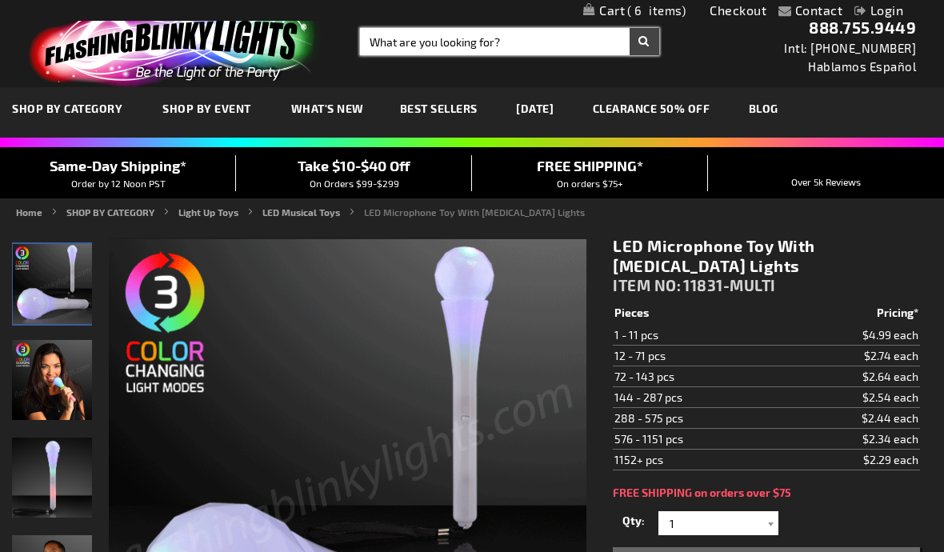
scroll to position [1, 0]
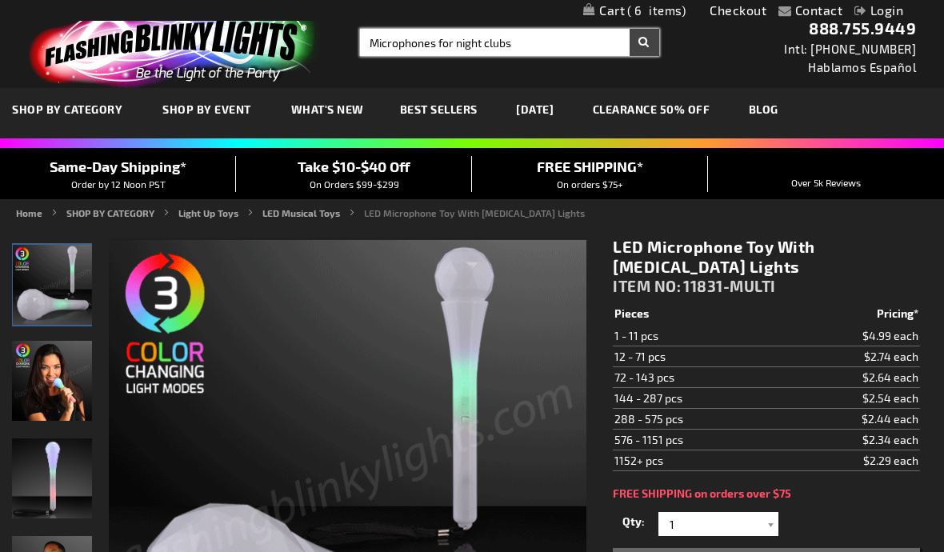
click at [644, 42] on button "Search" at bounding box center [645, 42] width 30 height 27
click at [644, 51] on button "Search" at bounding box center [645, 42] width 30 height 27
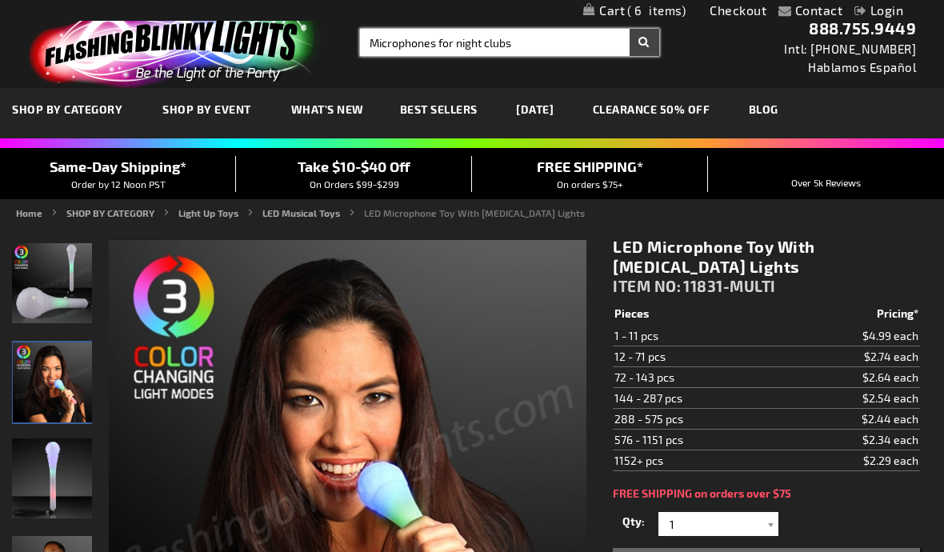
click at [596, 49] on input "Microphones for night clubs" at bounding box center [509, 42] width 299 height 27
type input "Microphones for night clubs"
click at [585, 46] on input "Microphones for night clubs" at bounding box center [509, 42] width 299 height 27
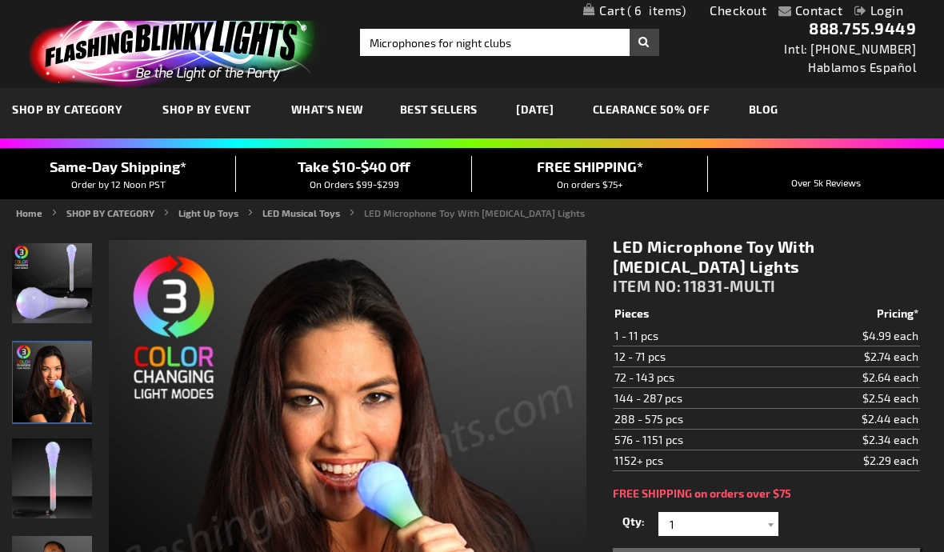
click at [644, 44] on button "Search" at bounding box center [645, 42] width 30 height 27
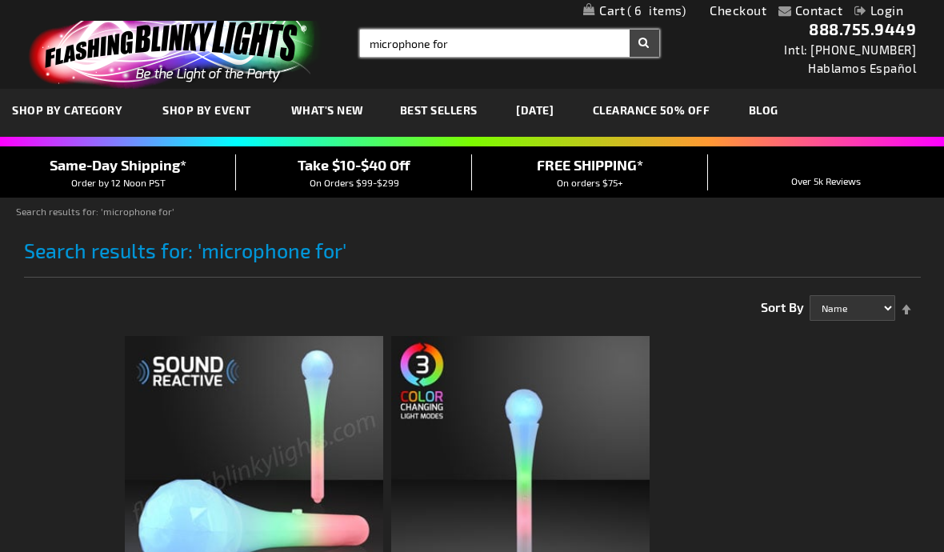
click at [463, 44] on input "microphone for" at bounding box center [509, 43] width 299 height 27
click at [644, 43] on button "Search" at bounding box center [645, 43] width 30 height 27
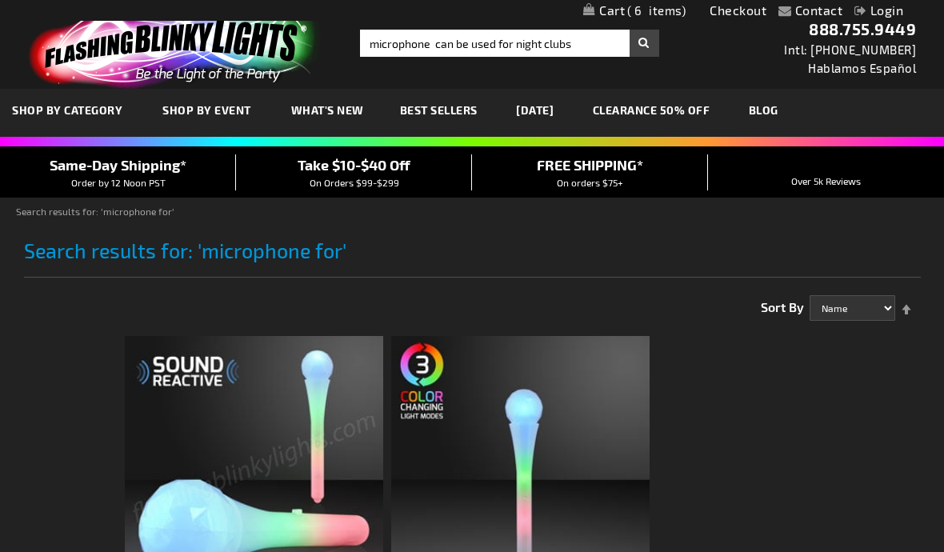
click at [640, 47] on button "Search" at bounding box center [645, 43] width 30 height 27
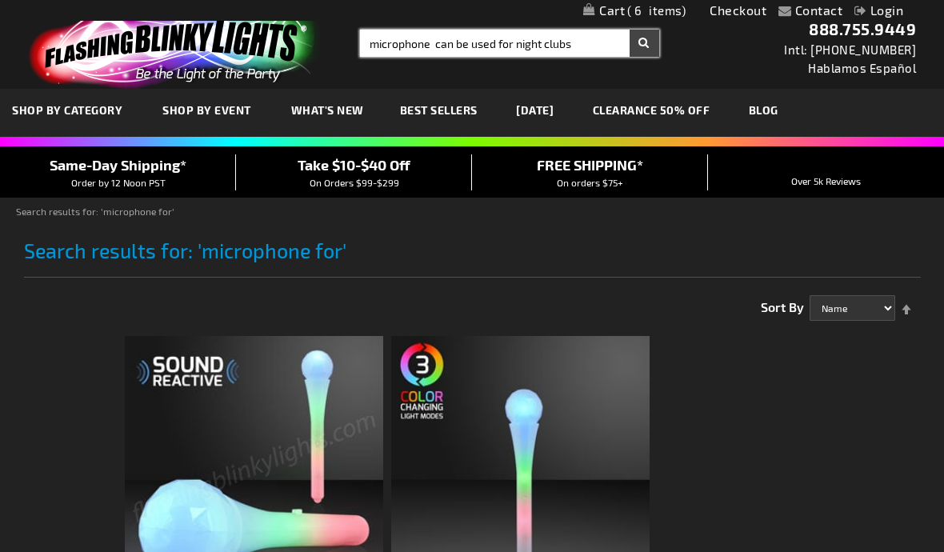
click at [595, 47] on input "microphone can be used for night clubs" at bounding box center [509, 43] width 299 height 27
click at [598, 42] on input "microphone can be used for night clubs" at bounding box center [509, 43] width 299 height 27
click at [586, 44] on input "microphone can be used for night clubs" at bounding box center [509, 43] width 299 height 27
click at [589, 44] on input "microphone can be used for night clubs" at bounding box center [509, 43] width 299 height 27
click at [601, 51] on input "microphone can be used for night clubs" at bounding box center [509, 43] width 299 height 27
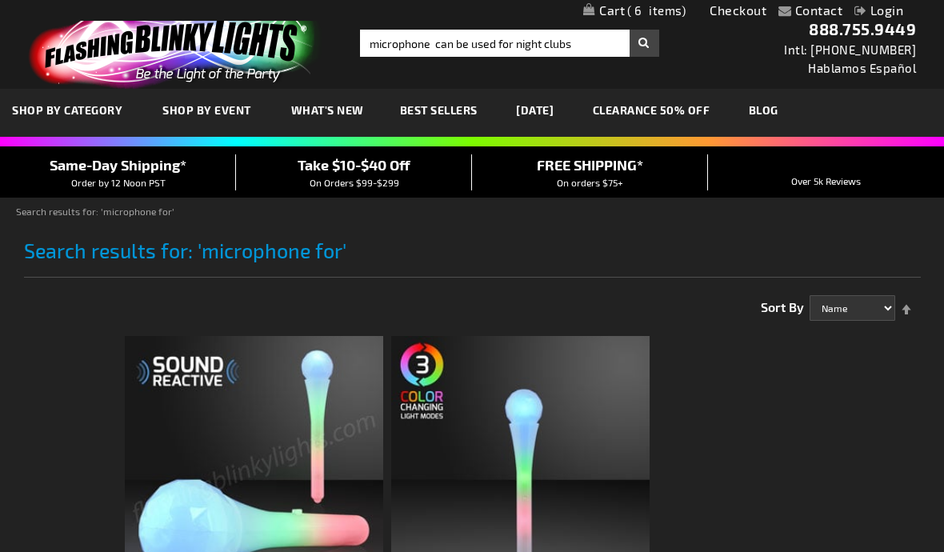
click at [652, 46] on button "Search" at bounding box center [645, 43] width 30 height 27
click at [648, 41] on button "Search" at bounding box center [645, 43] width 30 height 27
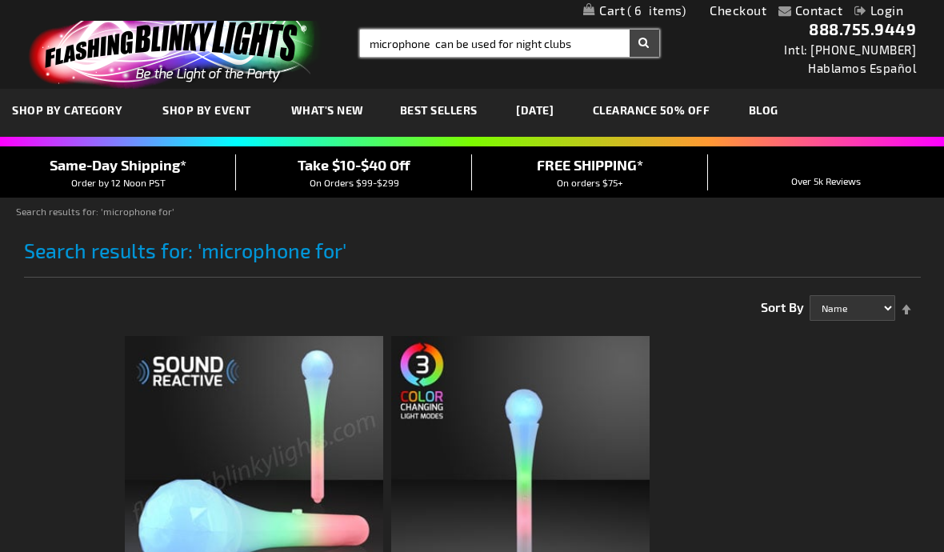
click at [610, 44] on input "microphone can be used for night clubs" at bounding box center [509, 43] width 299 height 27
type input "microphone can be used for night clubs"
click at [589, 45] on input "microphone can be used for night clubs" at bounding box center [509, 43] width 299 height 27
click at [512, 43] on input "microphone can be used for night clubs" at bounding box center [509, 43] width 299 height 27
click at [361, 108] on link "What's New" at bounding box center [327, 110] width 97 height 54
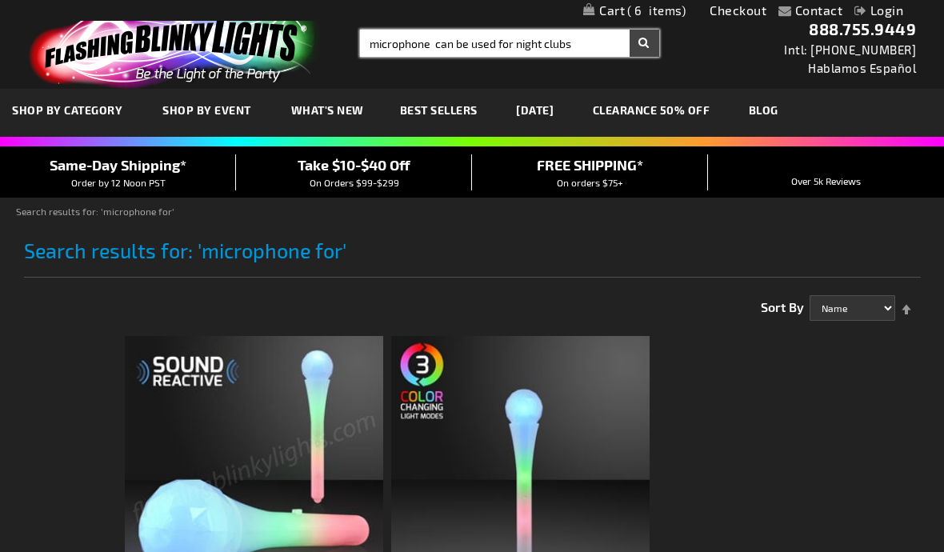
click at [357, 114] on span "What's New" at bounding box center [327, 110] width 73 height 14
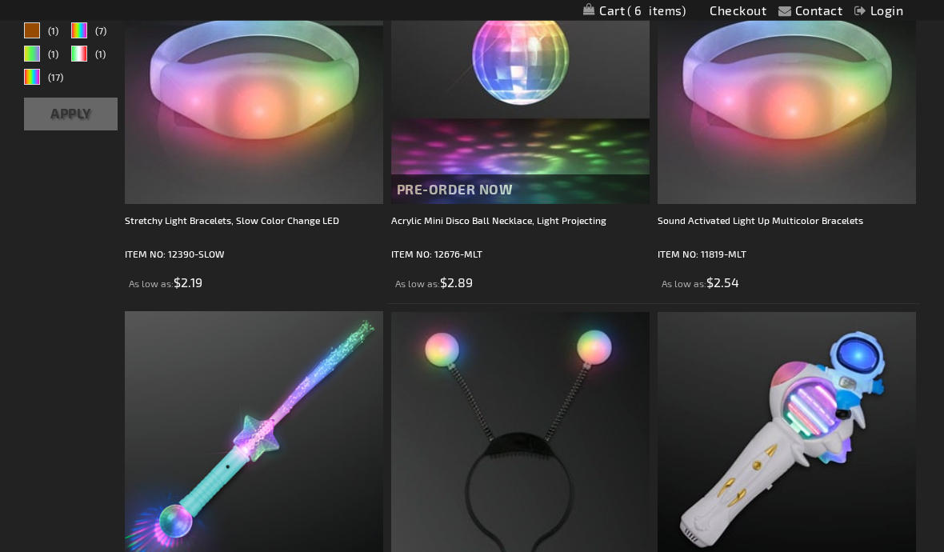
scroll to position [382, 0]
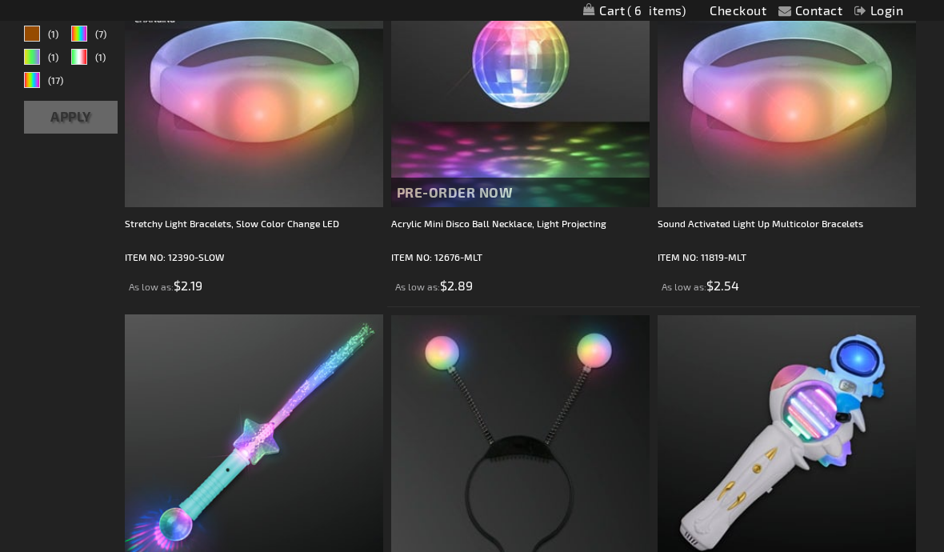
click at [663, 7] on span "6" at bounding box center [657, 10] width 58 height 14
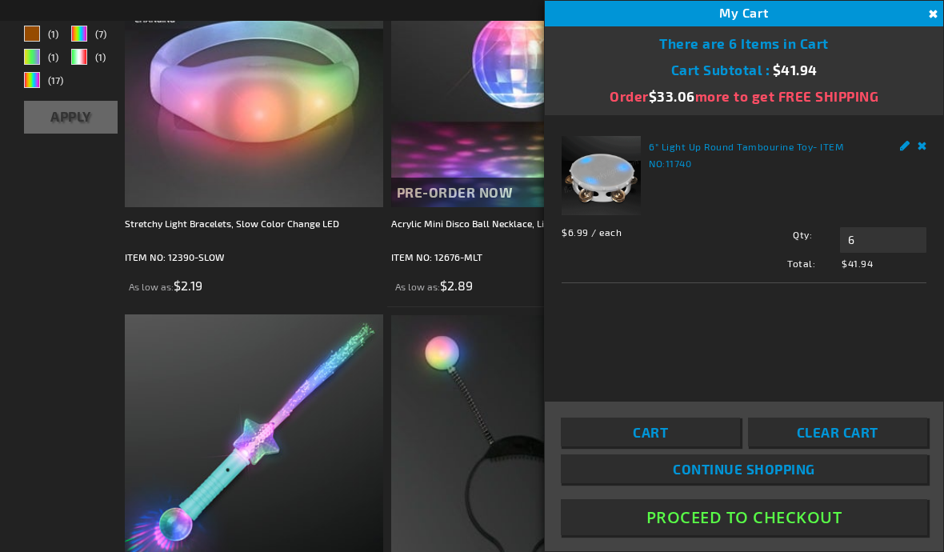
click at [834, 440] on span "Clear Cart" at bounding box center [838, 432] width 82 height 16
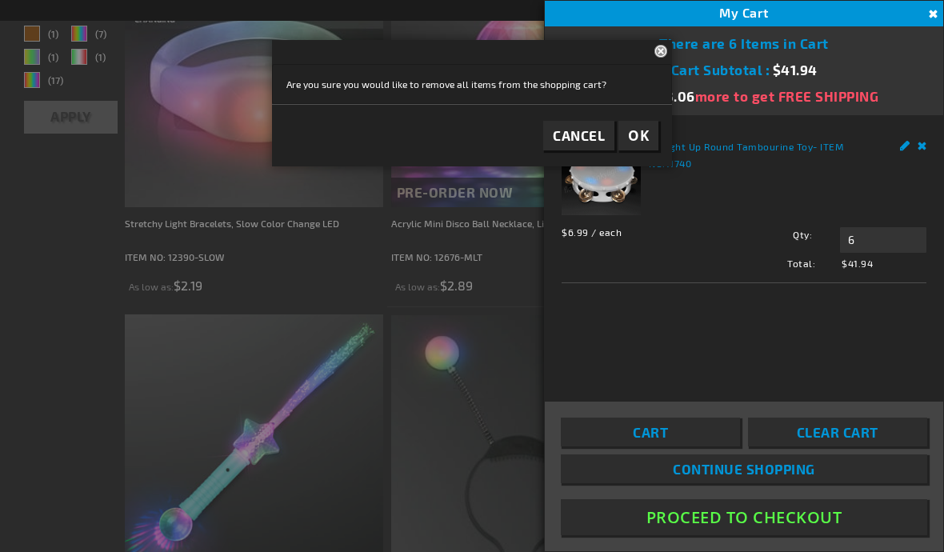
click at [600, 142] on span "Cancel" at bounding box center [579, 135] width 52 height 16
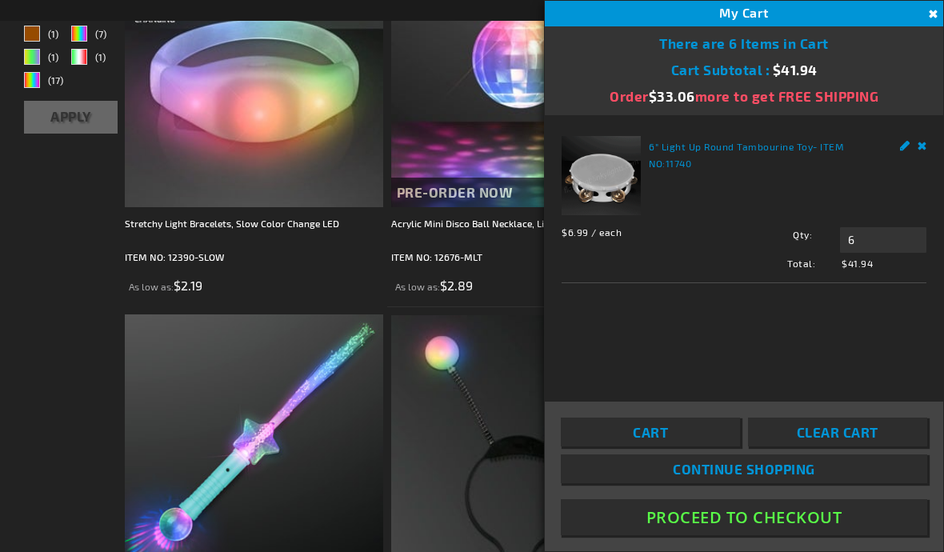
click at [840, 440] on span "Clear Cart" at bounding box center [838, 432] width 82 height 16
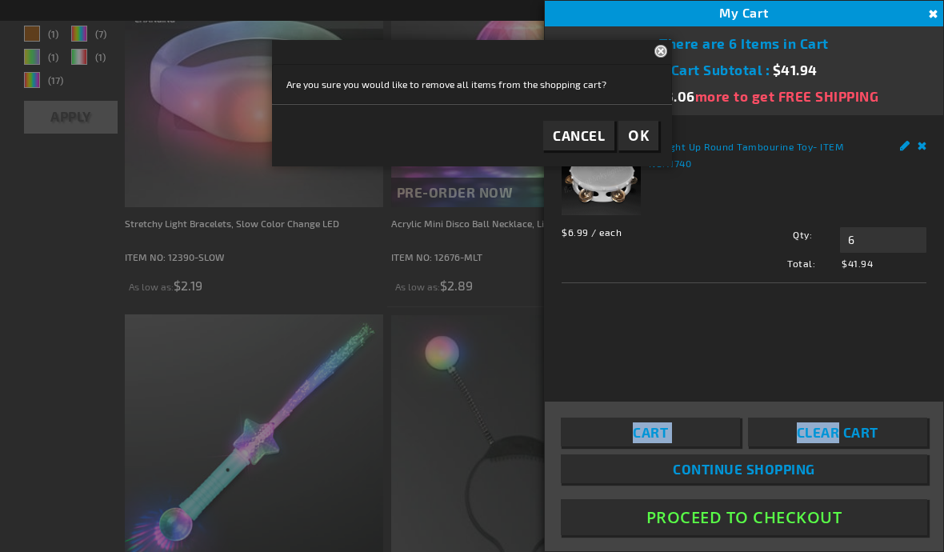
click at [847, 447] on link "Clear Cart" at bounding box center [837, 432] width 179 height 29
click at [860, 440] on span "Clear Cart" at bounding box center [838, 432] width 82 height 16
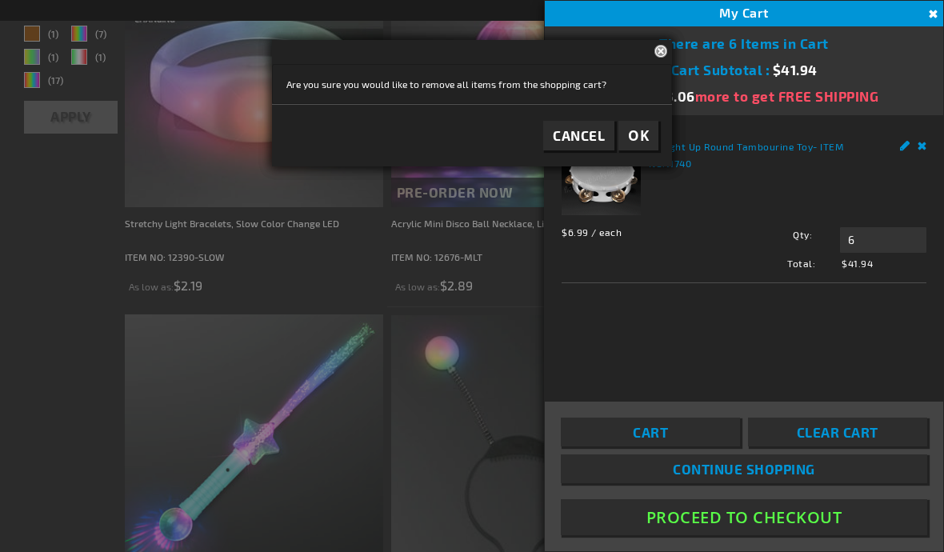
click at [647, 126] on span "OK" at bounding box center [638, 135] width 21 height 18
click at [584, 142] on span "Cancel" at bounding box center [579, 135] width 52 height 16
click at [636, 132] on span "OK" at bounding box center [638, 135] width 21 height 18
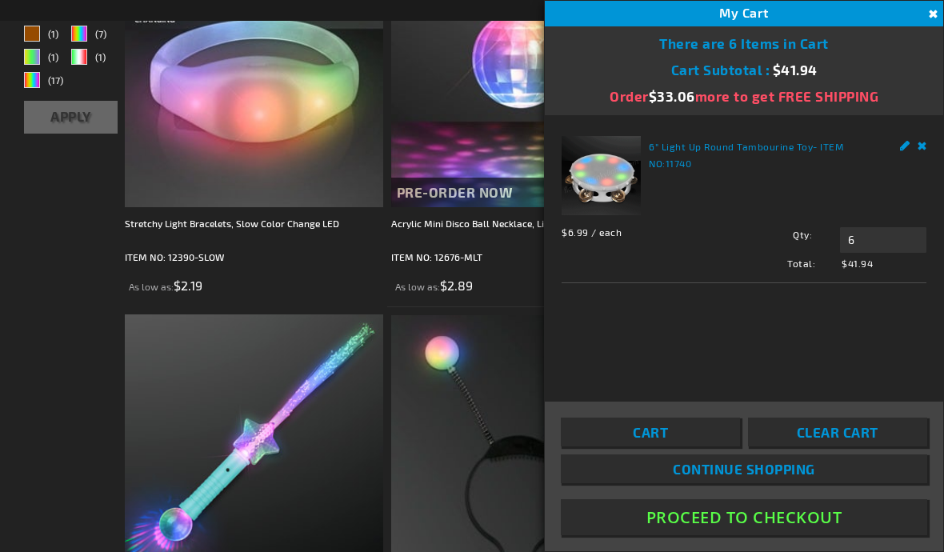
click at [848, 440] on span "Clear Cart" at bounding box center [838, 432] width 82 height 16
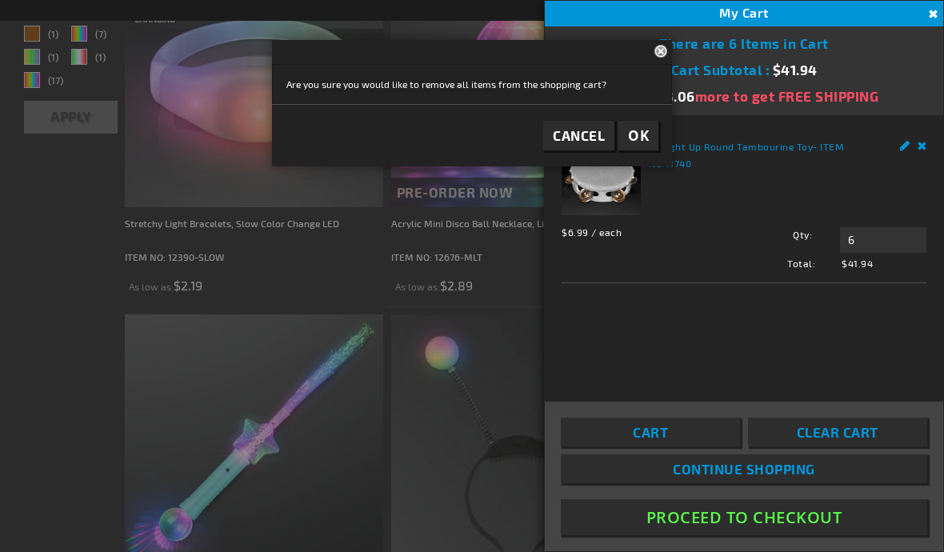
click at [641, 136] on span "OK" at bounding box center [638, 135] width 21 height 18
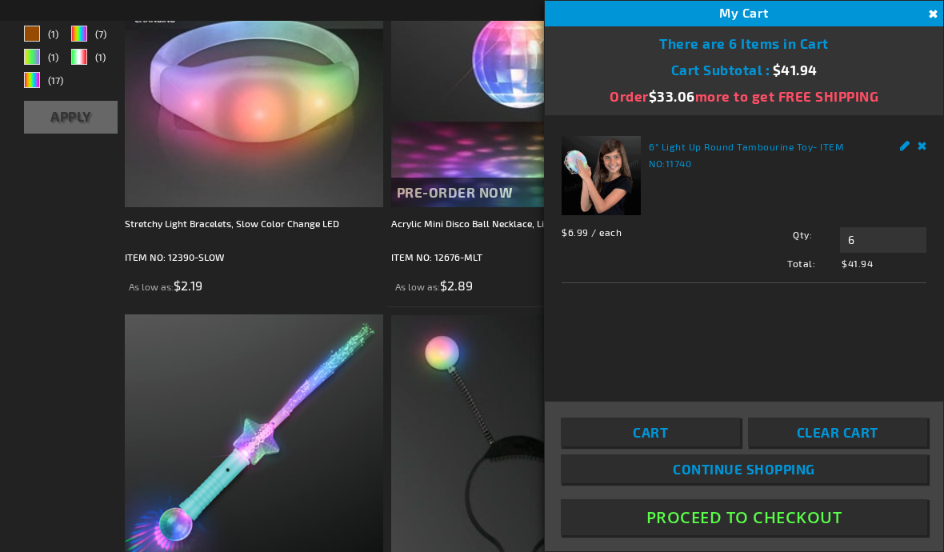
click at [927, 22] on button "Close" at bounding box center [932, 15] width 18 height 18
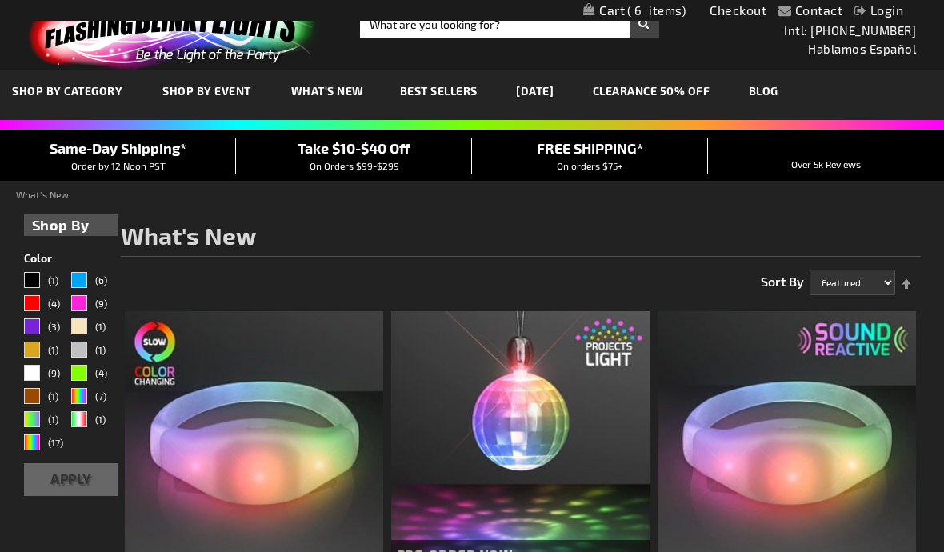
scroll to position [0, 0]
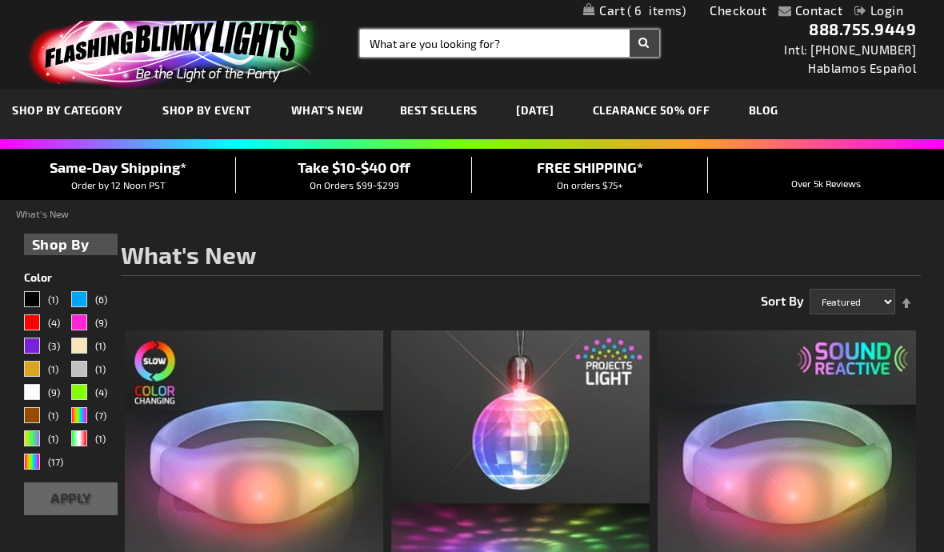
click at [432, 46] on input "Search" at bounding box center [509, 43] width 299 height 27
type input "T"
type input "Microphones for nightclubs"
click at [644, 43] on button "Search" at bounding box center [645, 43] width 30 height 27
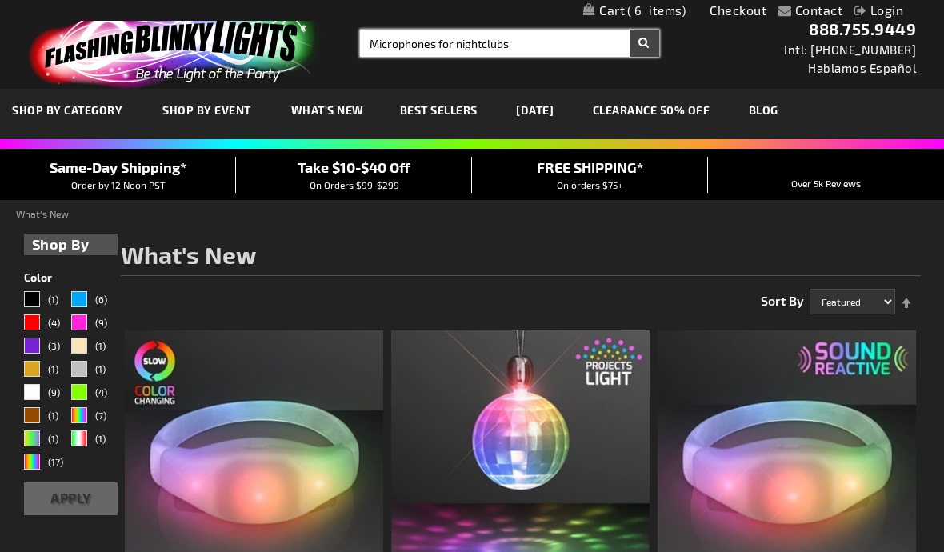
click at [644, 43] on button "Search" at bounding box center [645, 43] width 30 height 27
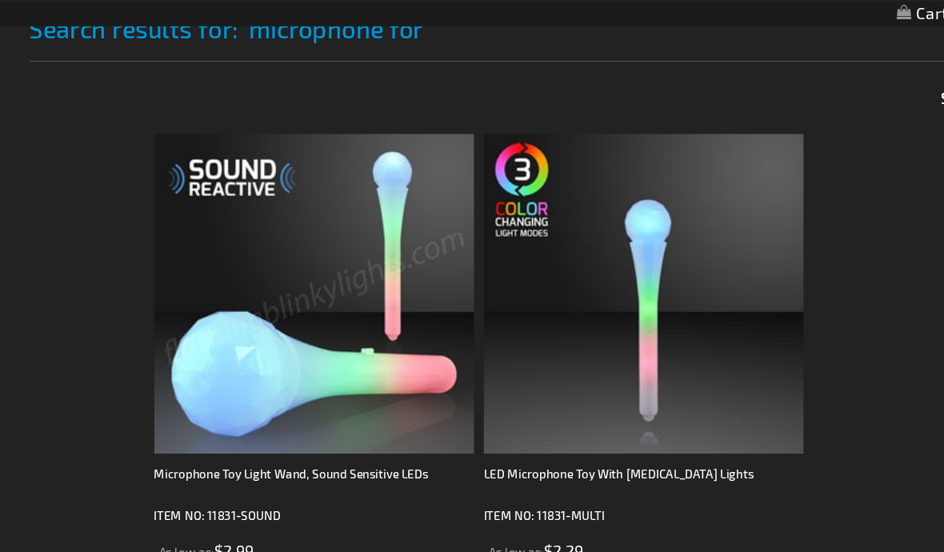
scroll to position [225, 0]
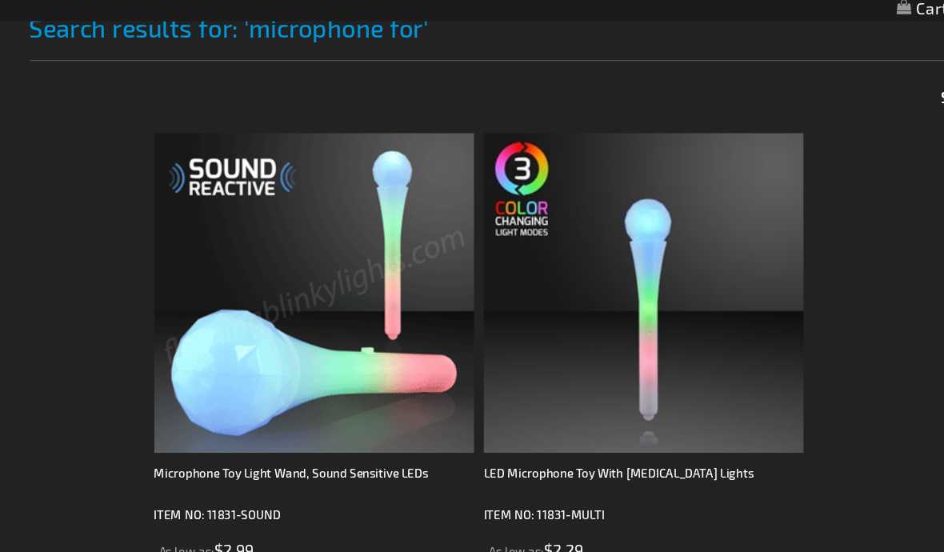
click at [331, 307] on img at bounding box center [254, 240] width 259 height 259
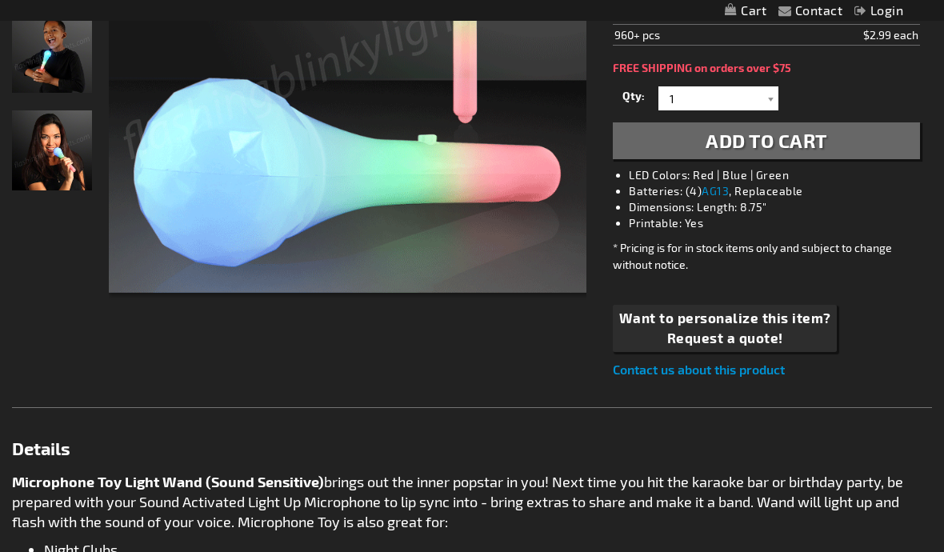
scroll to position [423, 0]
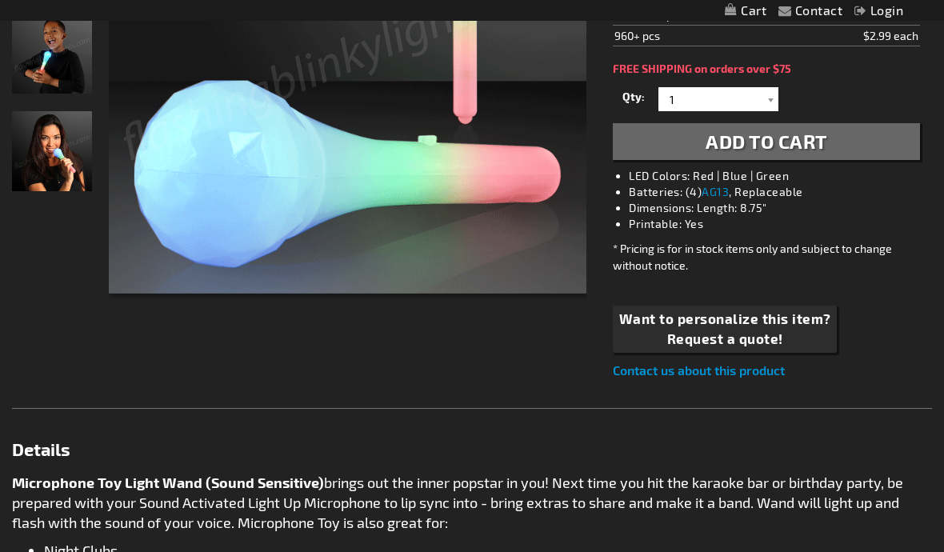
click at [772, 102] on div at bounding box center [771, 99] width 16 height 24
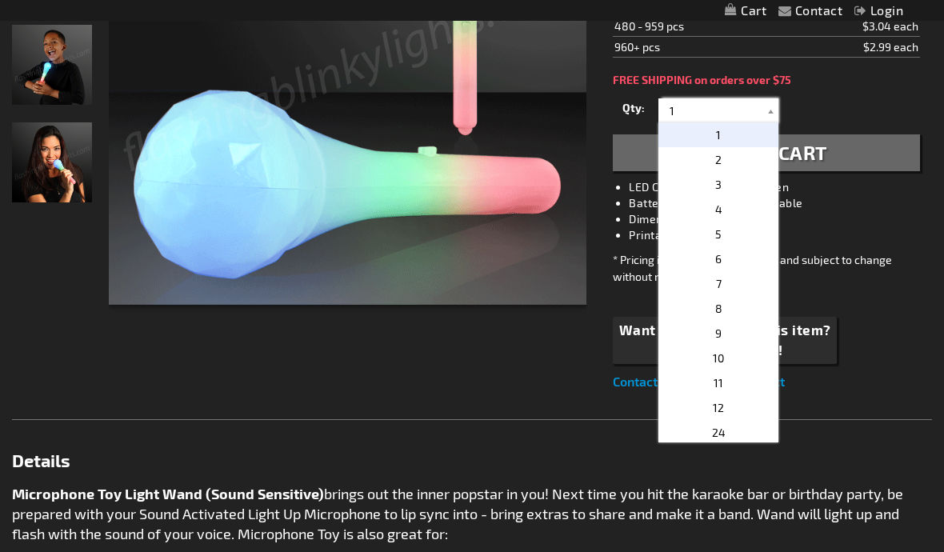
scroll to position [409, 0]
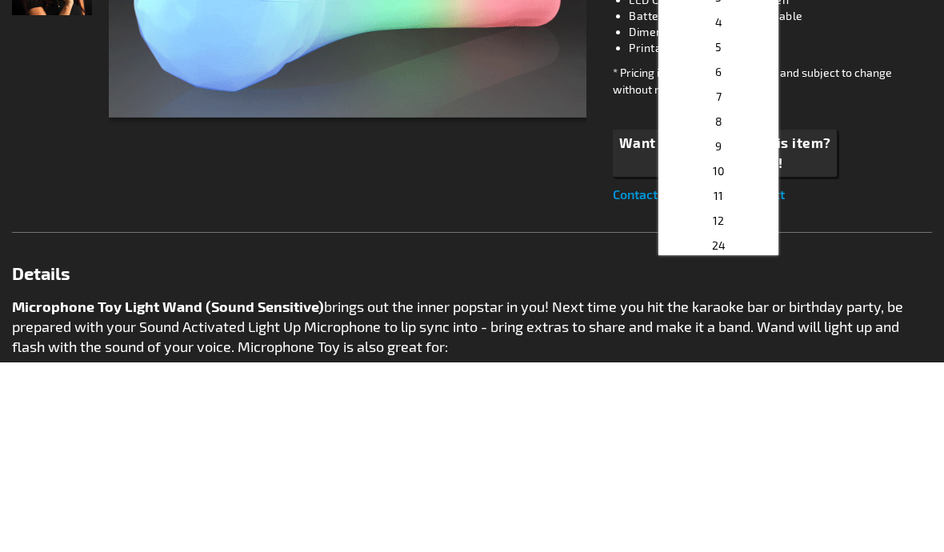
click at [739, 399] on p "12" at bounding box center [719, 411] width 120 height 25
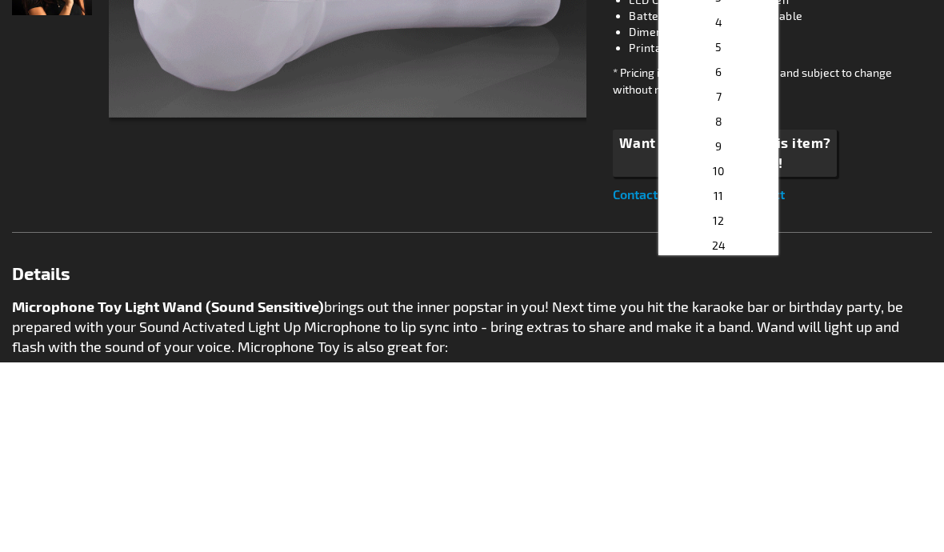
type input "12"
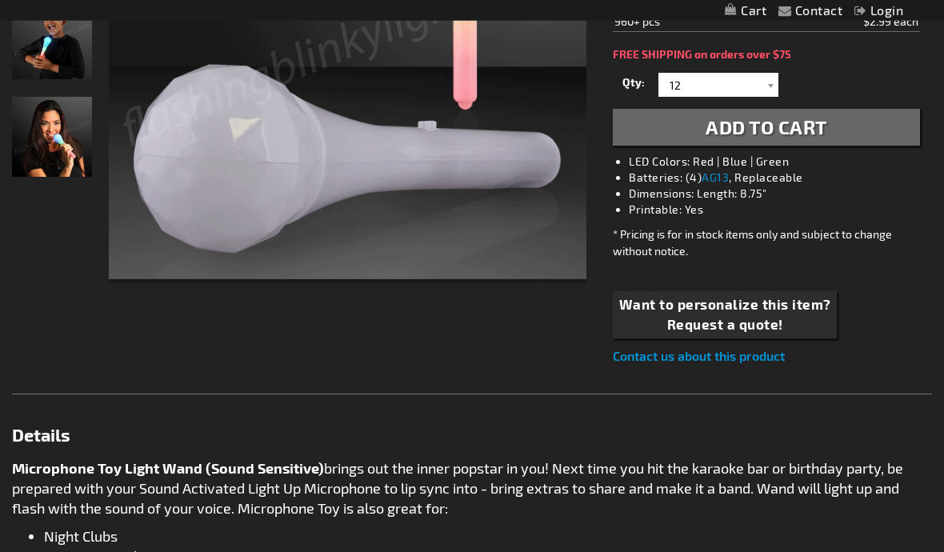
scroll to position [438, 0]
click at [819, 135] on span "Add to Cart" at bounding box center [767, 126] width 122 height 23
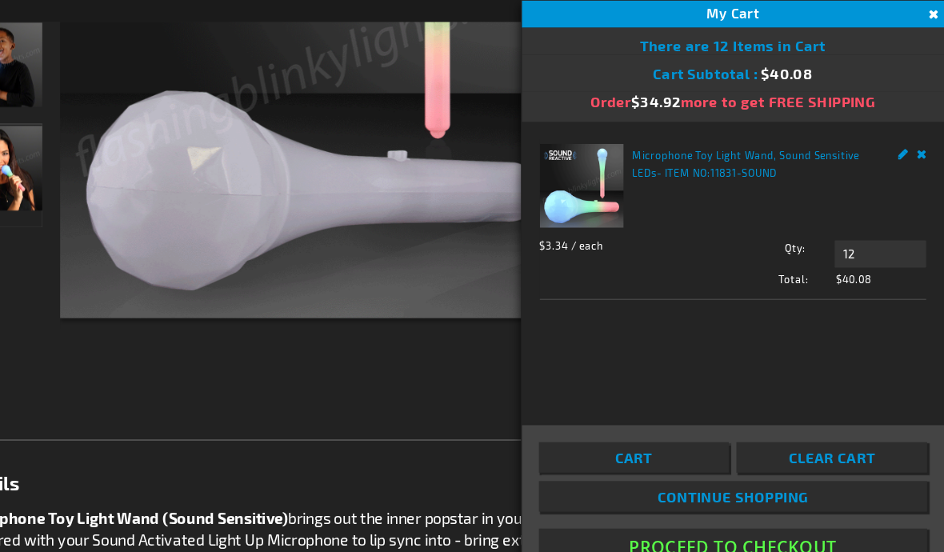
scroll to position [467, 0]
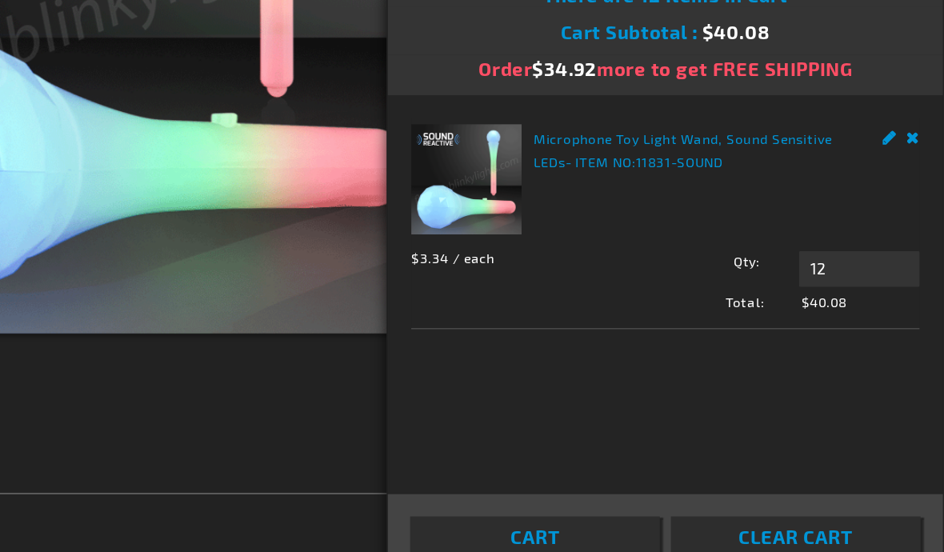
click at [638, 26] on div "There are 12 Items in Cart" at bounding box center [744, 39] width 399 height 26
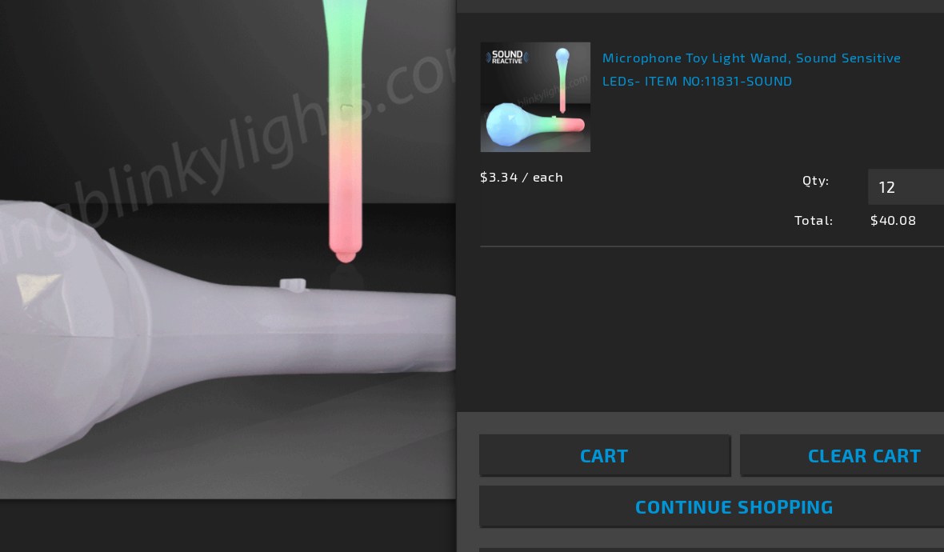
scroll to position [290, 0]
click at [673, 461] on span "Continue Shopping" at bounding box center [744, 469] width 142 height 16
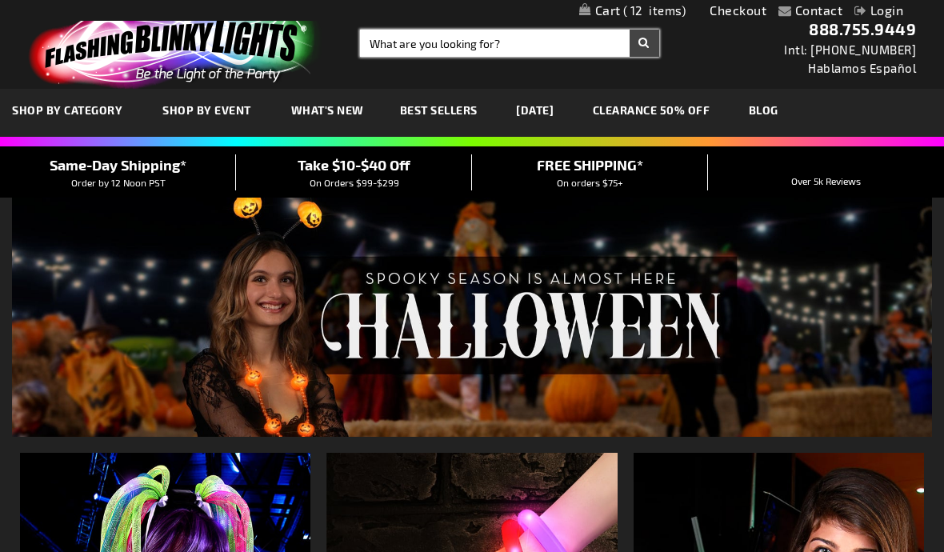
click at [447, 43] on input "Search" at bounding box center [509, 43] width 299 height 27
type input "Big Tamborines"
click at [644, 43] on button "Search" at bounding box center [645, 43] width 30 height 27
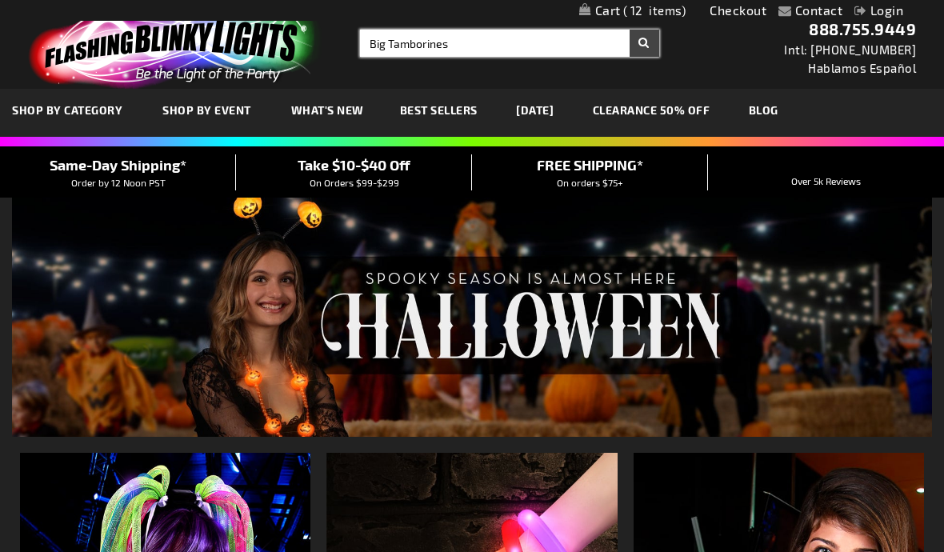
click at [644, 43] on button "Search" at bounding box center [645, 43] width 30 height 27
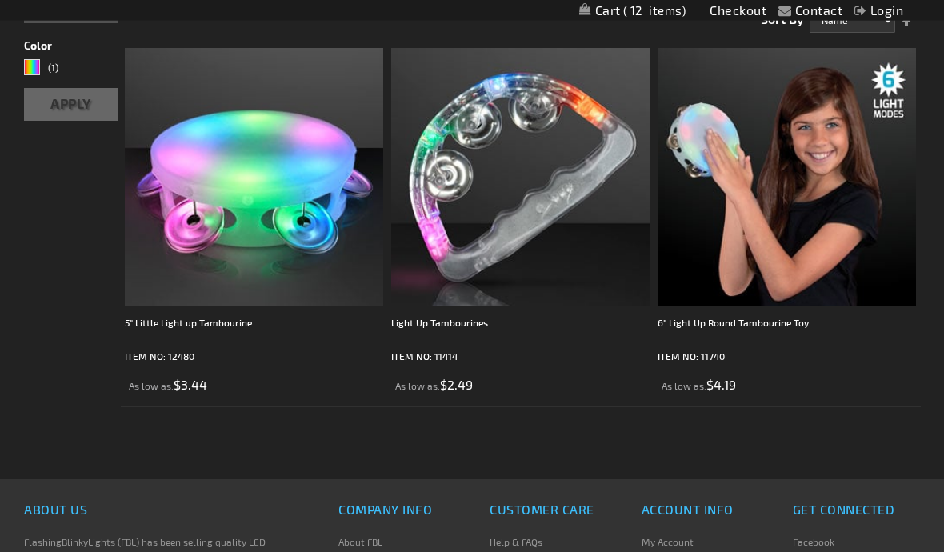
scroll to position [291, 0]
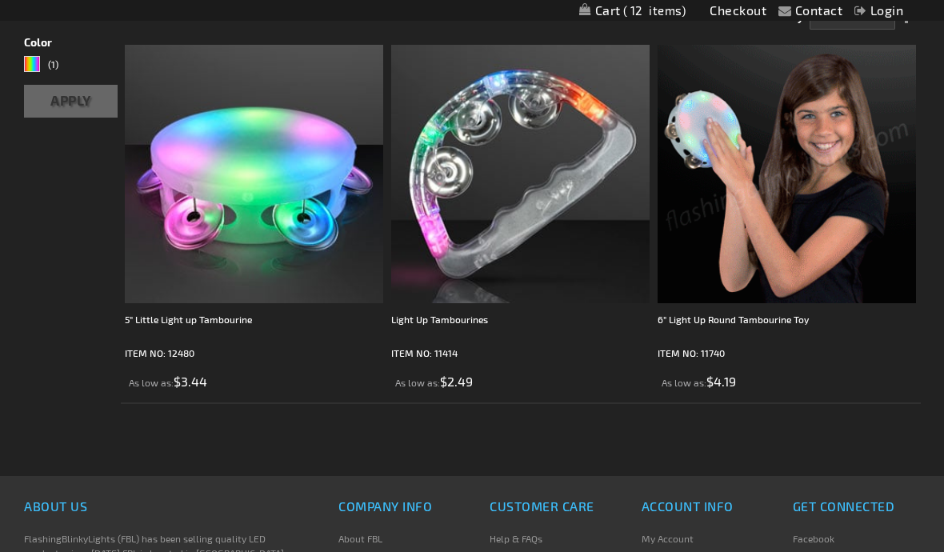
click at [724, 166] on img at bounding box center [787, 174] width 259 height 259
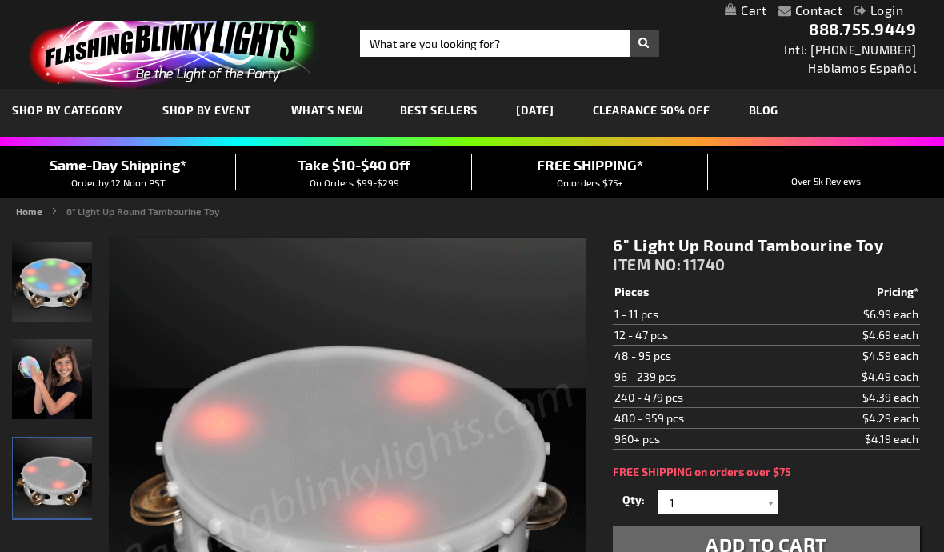
click at [773, 502] on div at bounding box center [771, 503] width 16 height 24
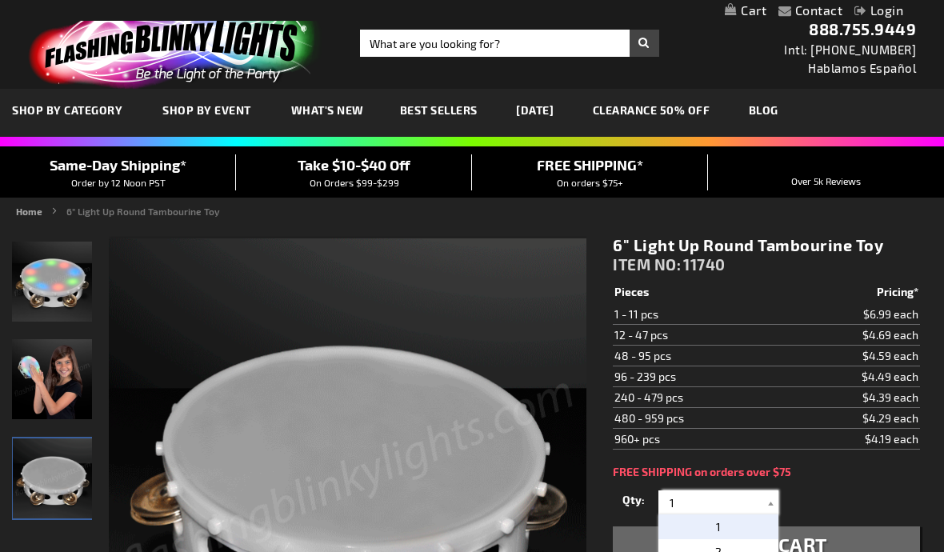
scroll to position [58, 0]
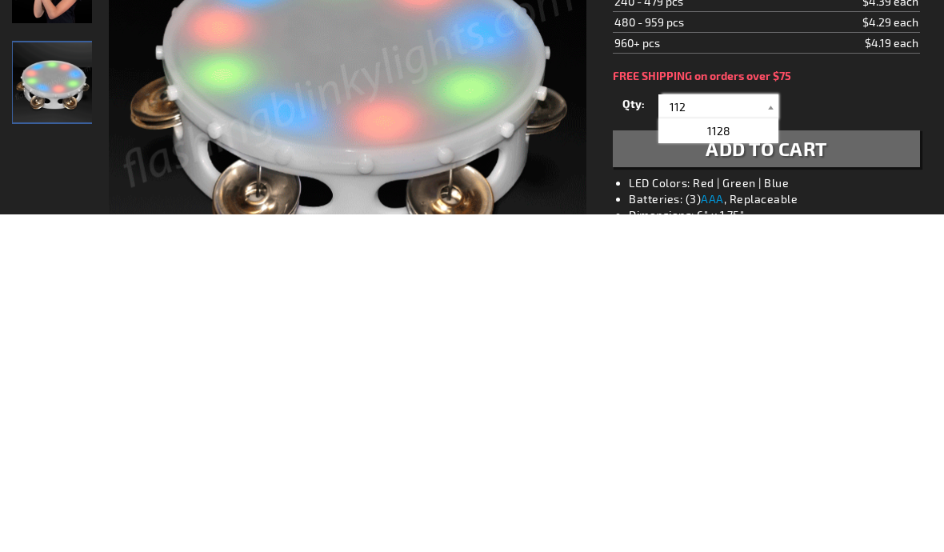
type input "112"
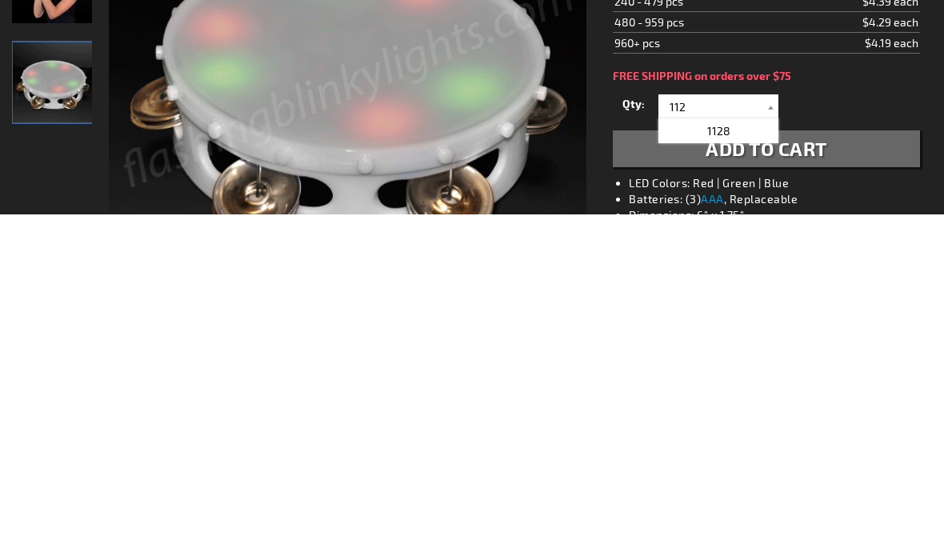
click at [819, 475] on span "Add to Cart" at bounding box center [767, 486] width 122 height 23
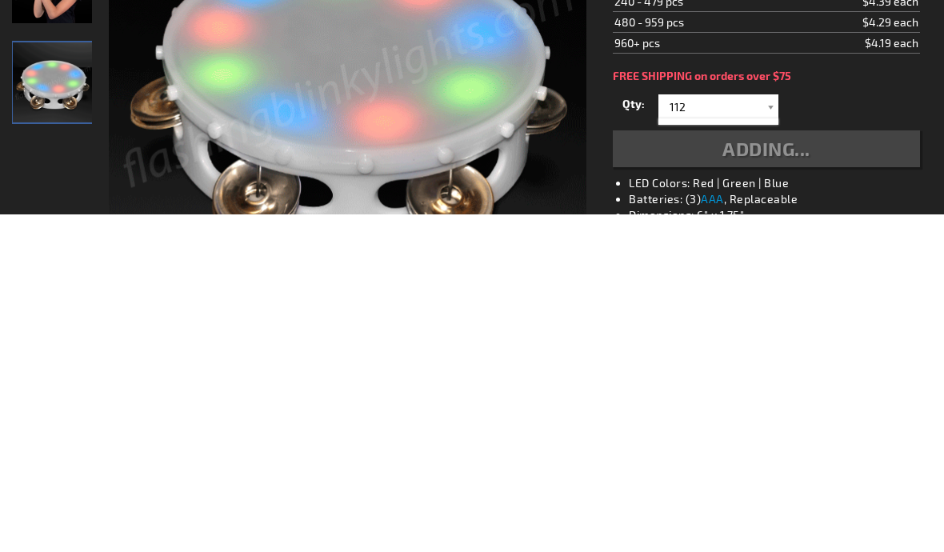
scroll to position [396, 0]
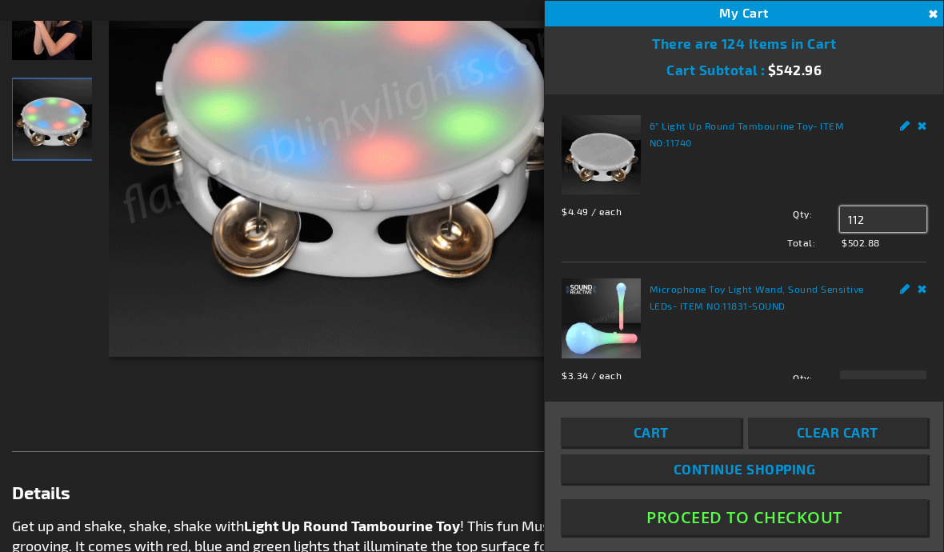
click at [880, 223] on input "112" at bounding box center [883, 220] width 86 height 26
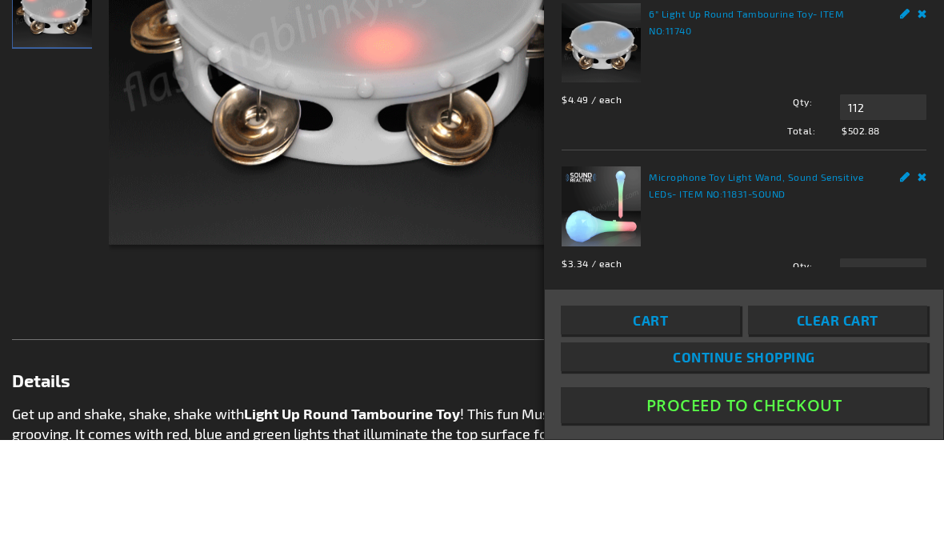
click at [918, 115] on link "Remove" at bounding box center [923, 123] width 10 height 17
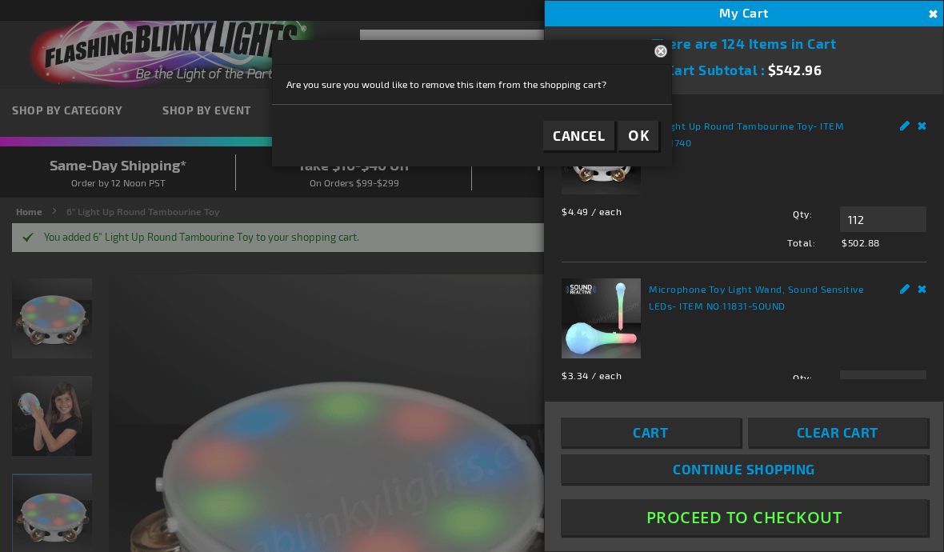
click at [904, 127] on link "Edit" at bounding box center [905, 123] width 10 height 17
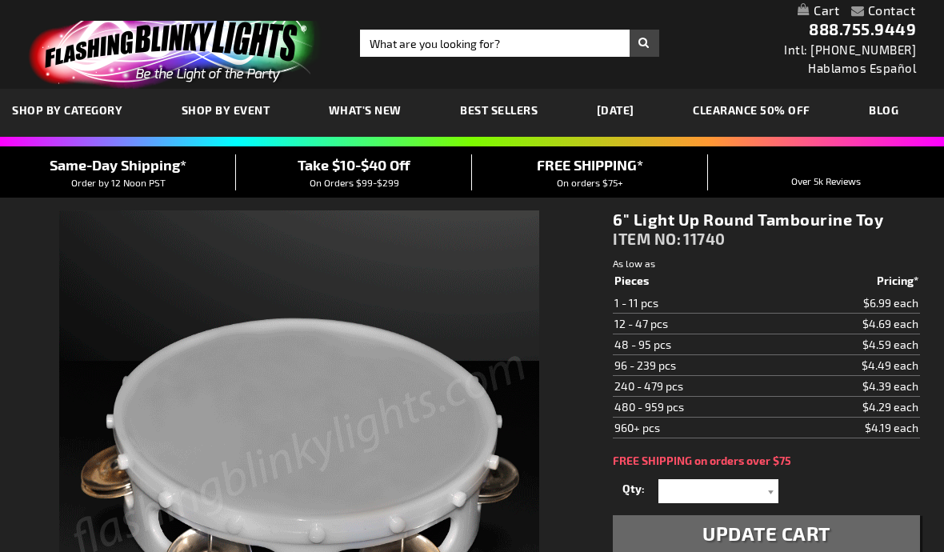
select select
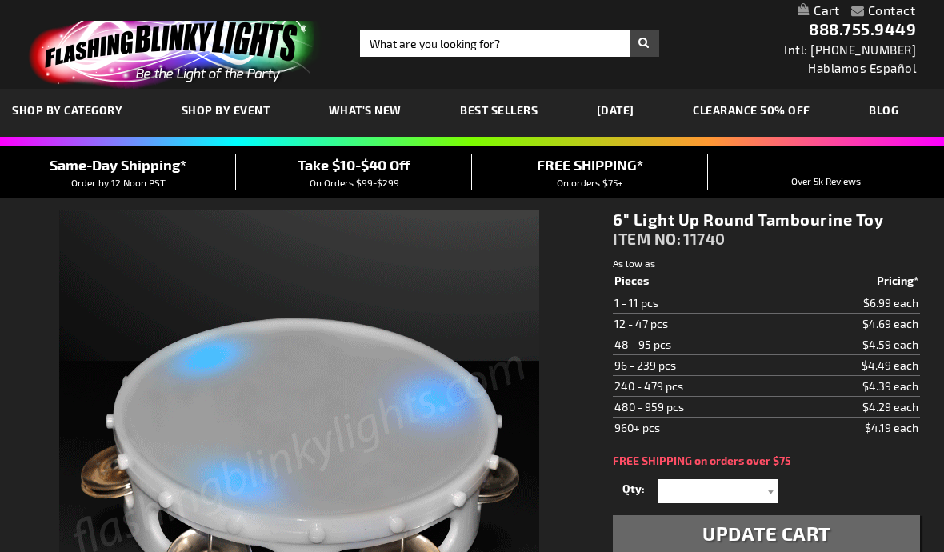
select select
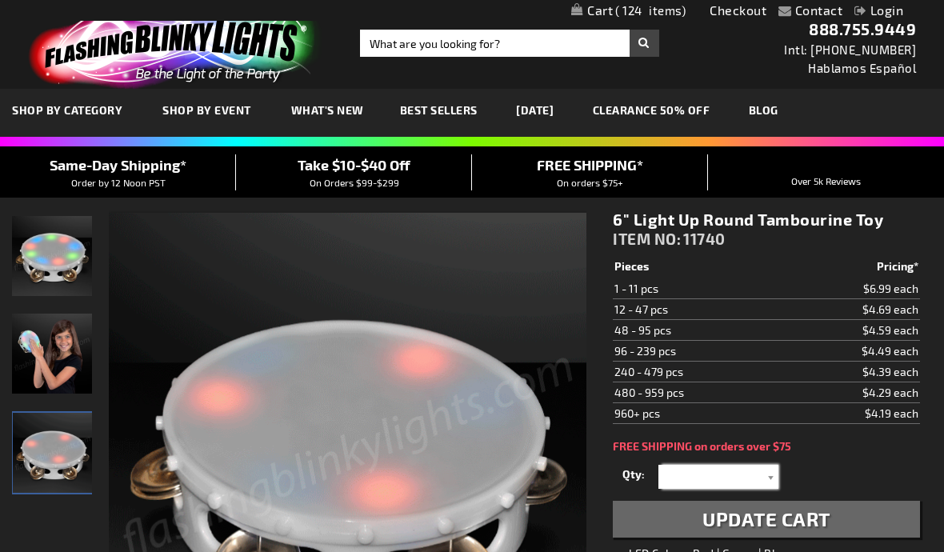
click at [760, 472] on input "text" at bounding box center [721, 477] width 116 height 24
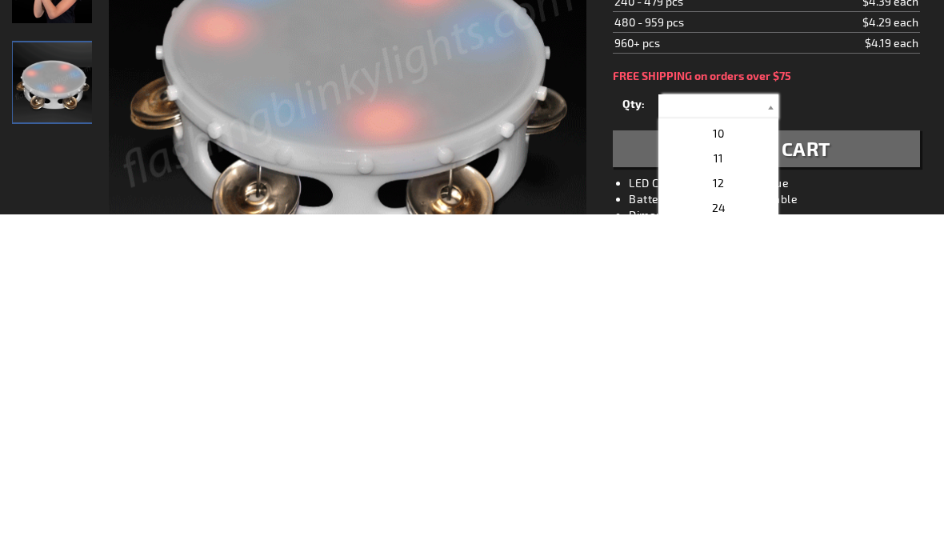
scroll to position [222, 0]
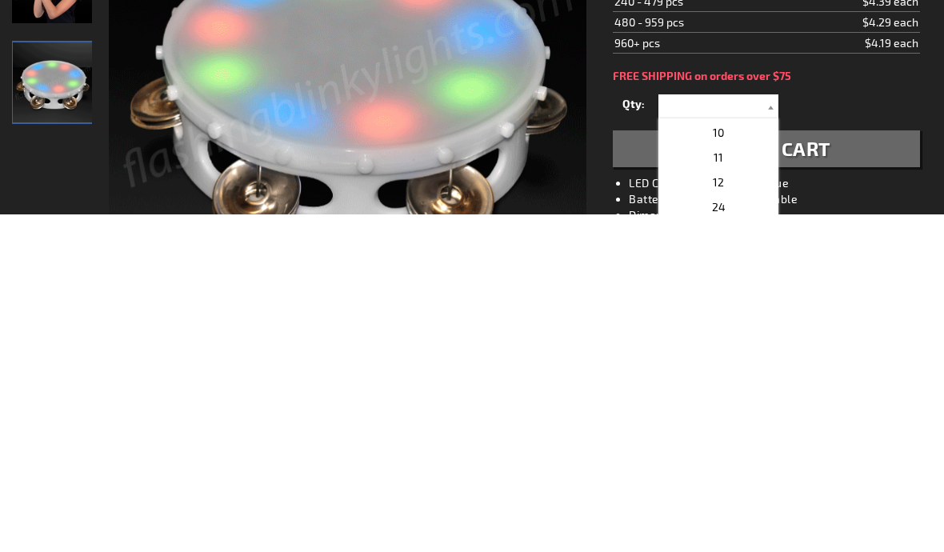
click at [725, 507] on p "12" at bounding box center [719, 519] width 120 height 25
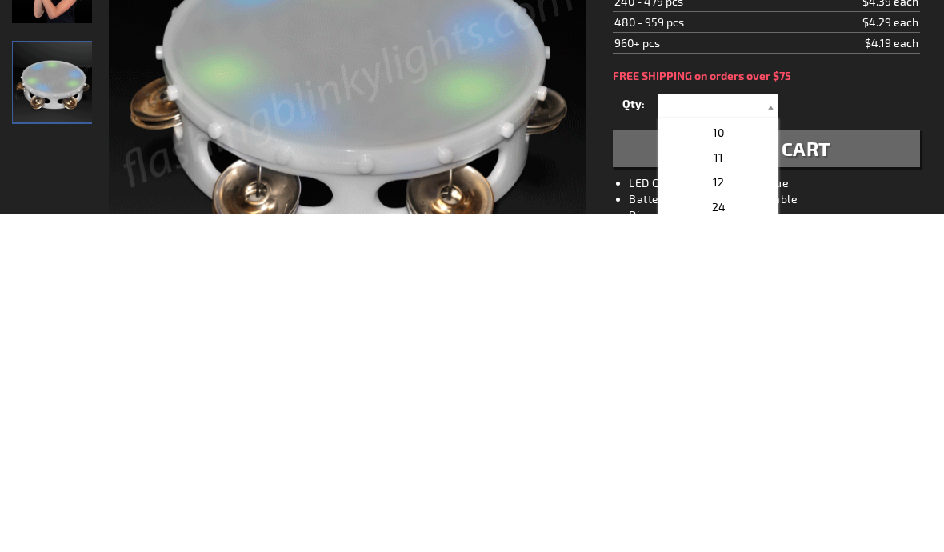
type input "12"
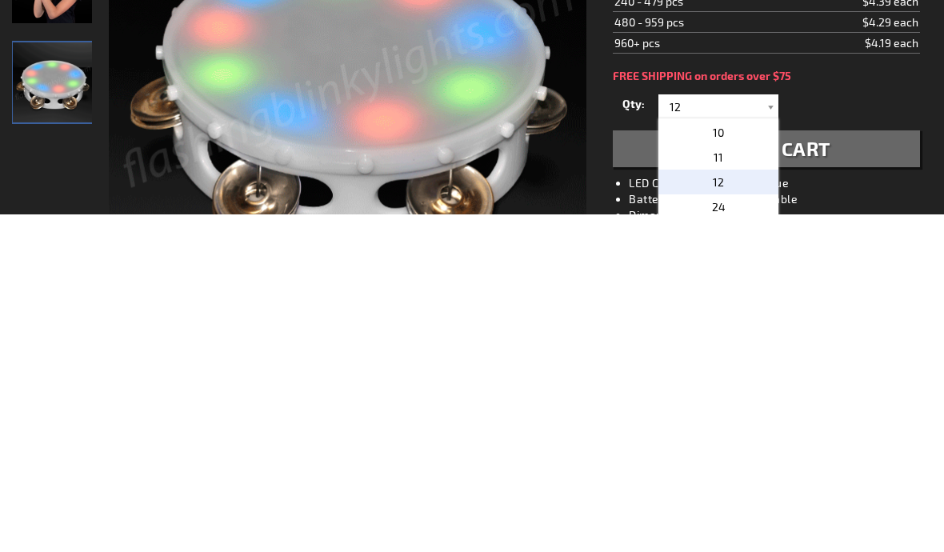
scroll to position [371, 0]
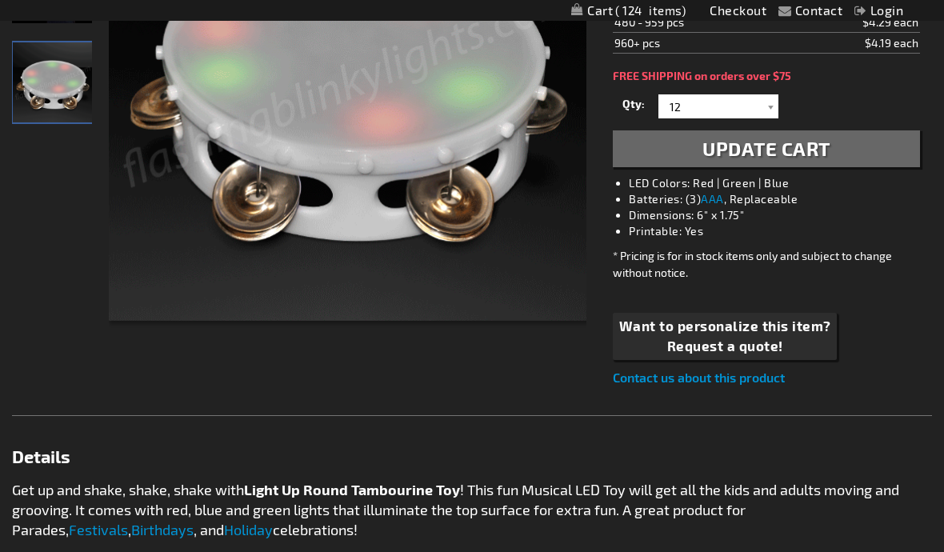
click at [802, 148] on span "Update Cart" at bounding box center [767, 148] width 128 height 23
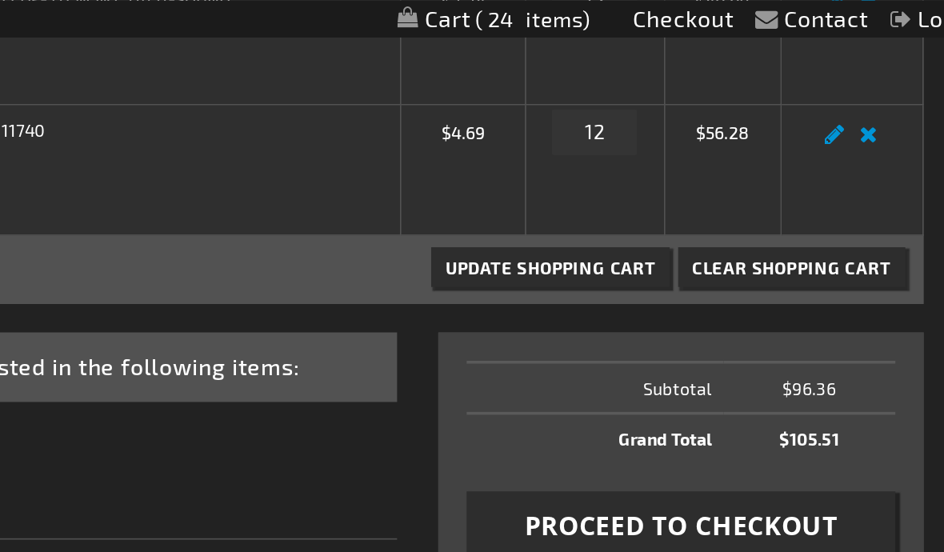
scroll to position [326, 0]
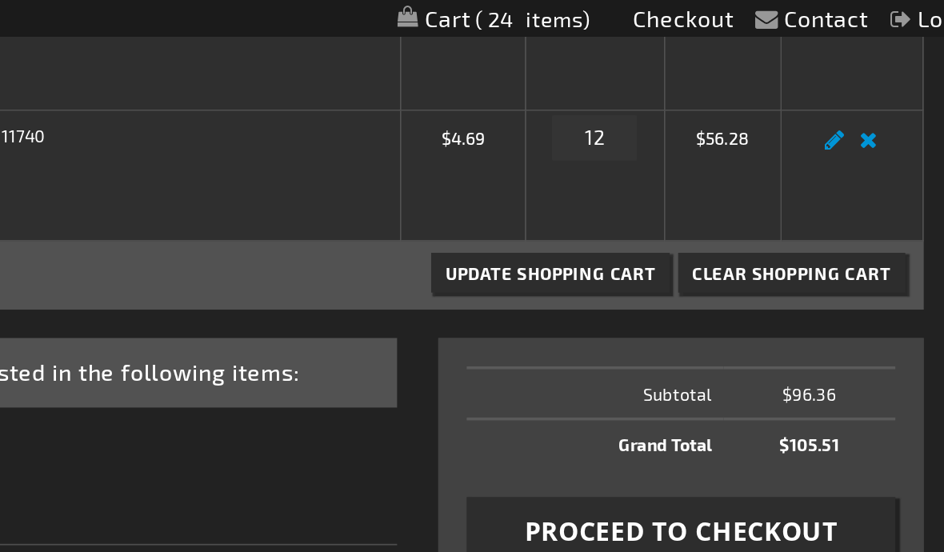
click at [604, 150] on span "Update Shopping Cart" at bounding box center [663, 153] width 118 height 11
click at [596, 158] on button "Update Shopping Cart" at bounding box center [663, 153] width 134 height 22
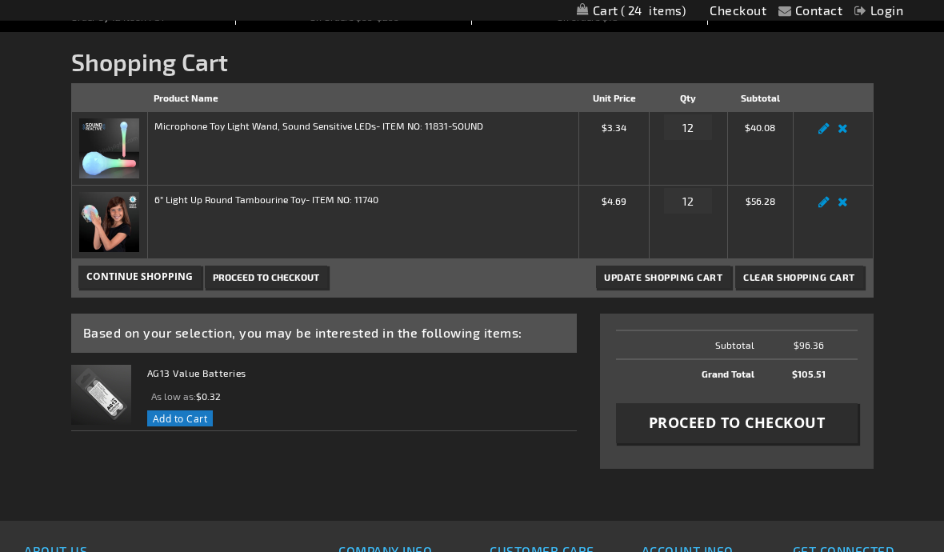
scroll to position [167, 0]
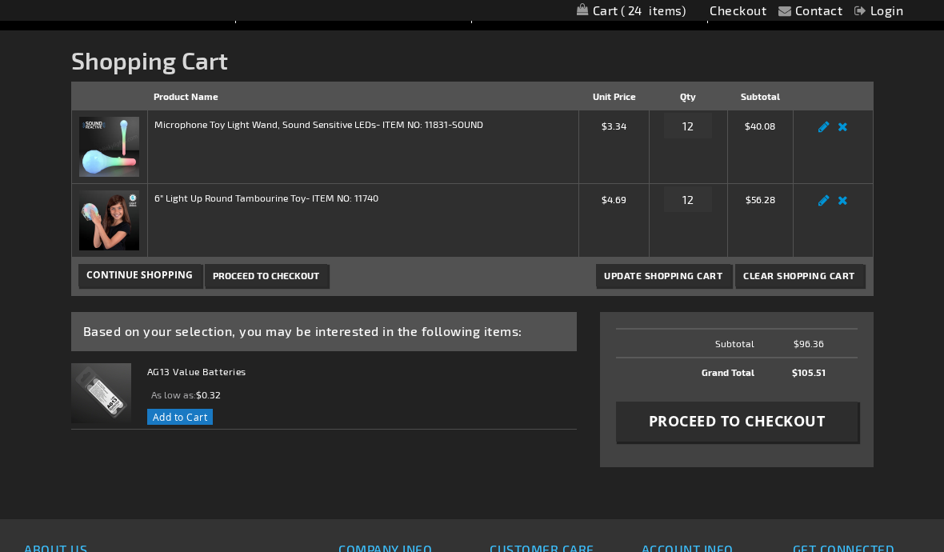
click at [744, 440] on button "Proceed to Checkout" at bounding box center [736, 422] width 241 height 40
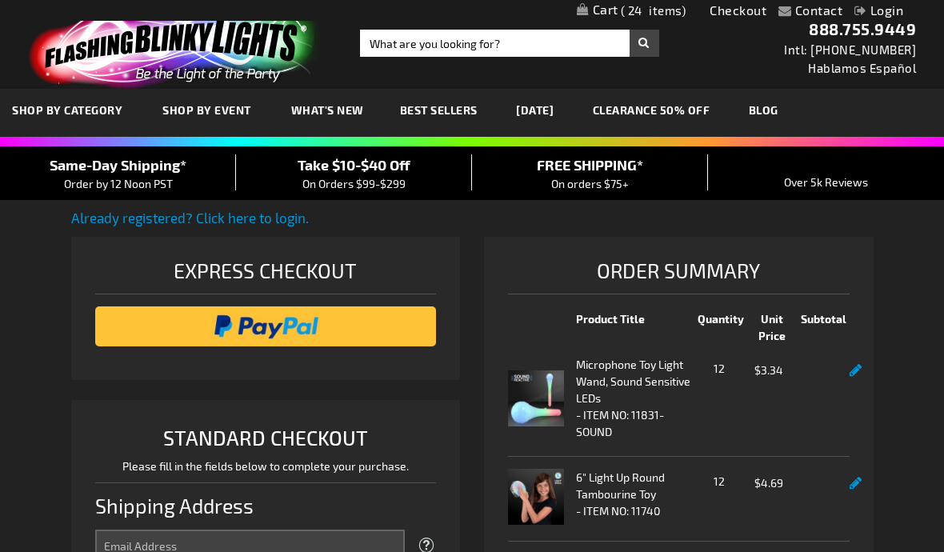
select select "US"
click at [488, 54] on input "Search" at bounding box center [509, 43] width 299 height 27
click at [531, 55] on input "Search" at bounding box center [509, 43] width 299 height 27
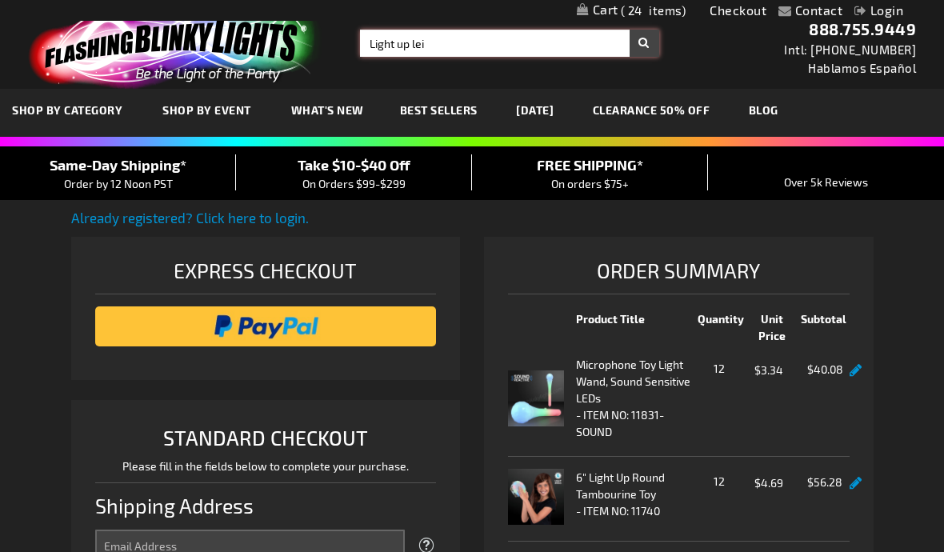
type input "Light up leis"
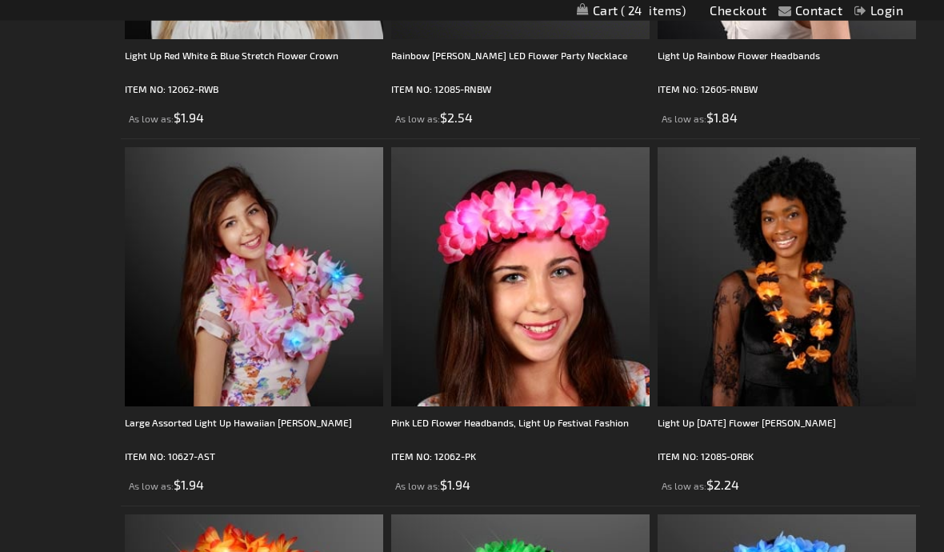
scroll to position [3132, 0]
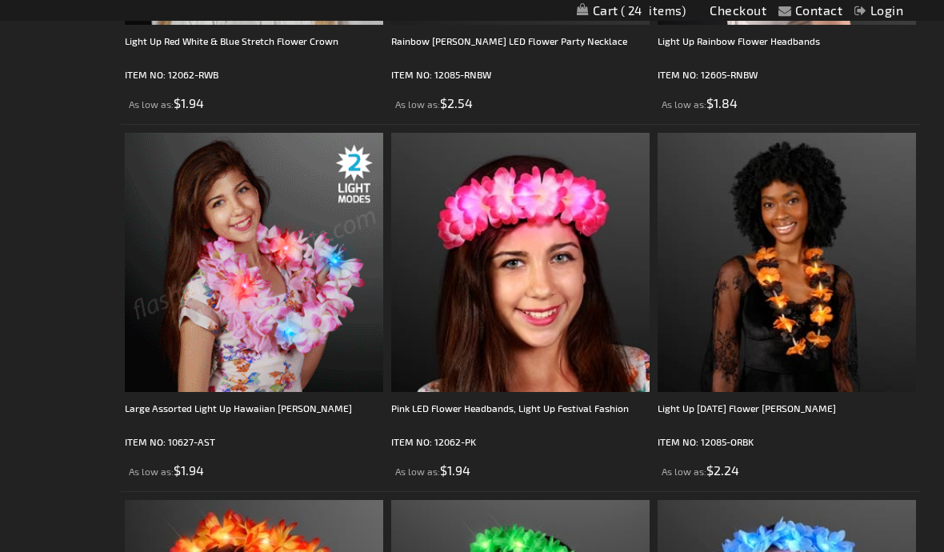
click at [333, 323] on img at bounding box center [254, 262] width 259 height 259
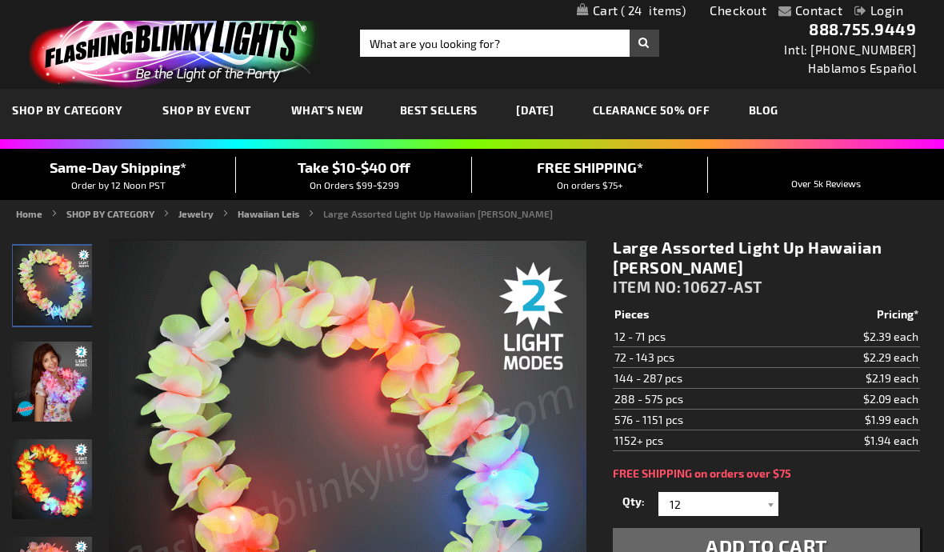
click at [901, 177] on div "Over 5k Reviews" at bounding box center [826, 174] width 236 height 34
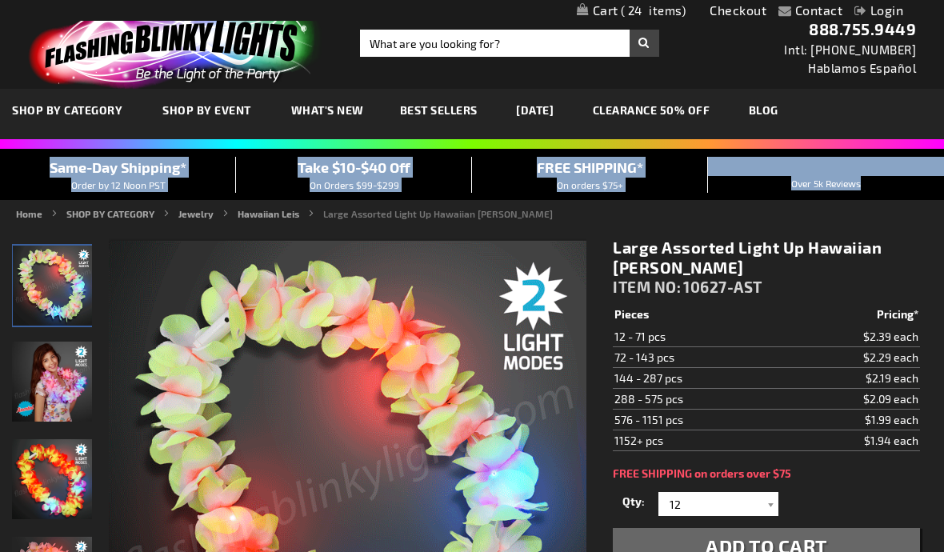
click at [896, 227] on div "Large Assorted Light Up Hawaiian Leis ITEM NO: 10627-AST $1.94 Pieces Pricing* …" at bounding box center [766, 472] width 331 height 492
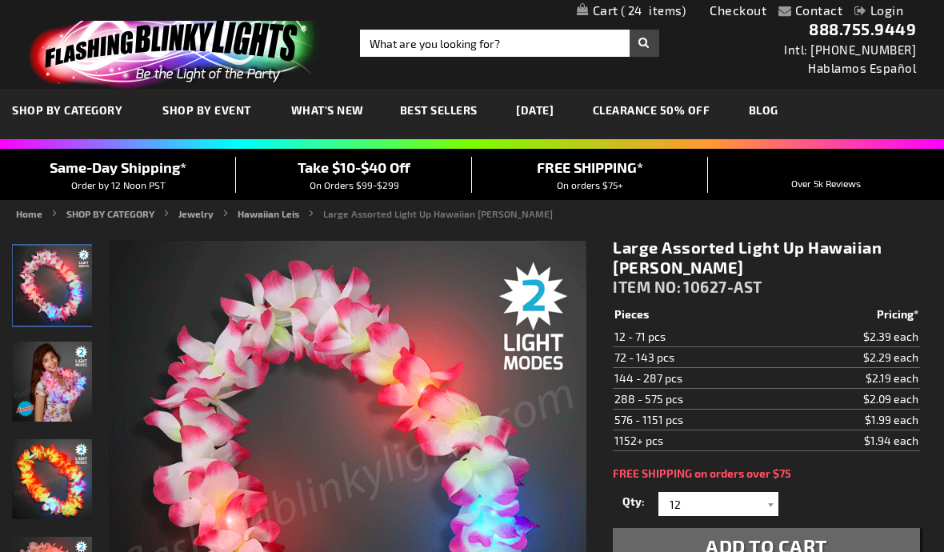
click at [776, 492] on div at bounding box center [771, 504] width 16 height 24
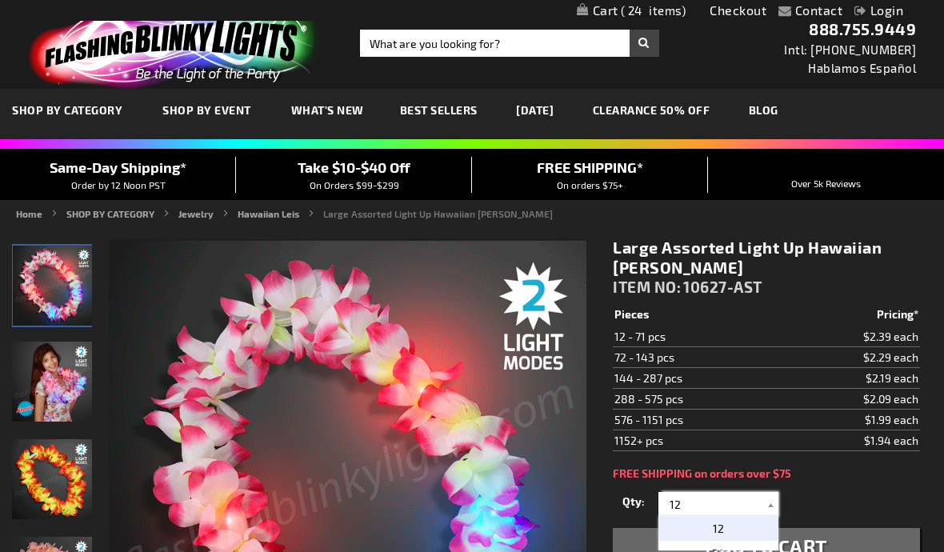
scroll to position [40, 0]
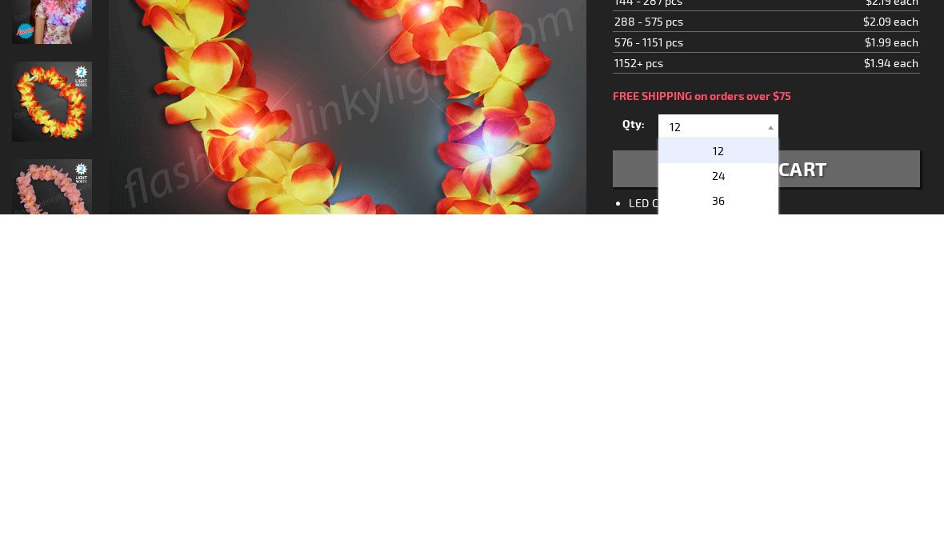
click at [733, 526] on p "36" at bounding box center [719, 538] width 120 height 25
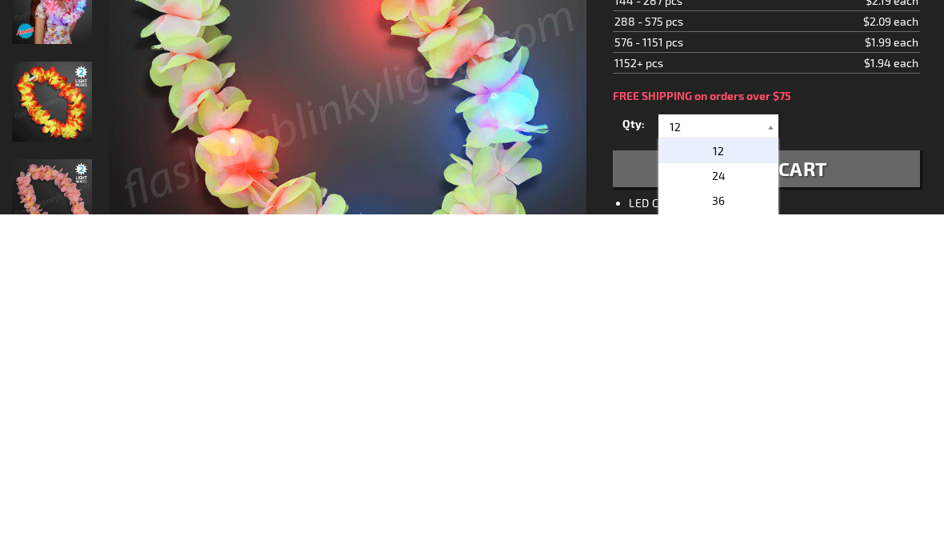
type input "36"
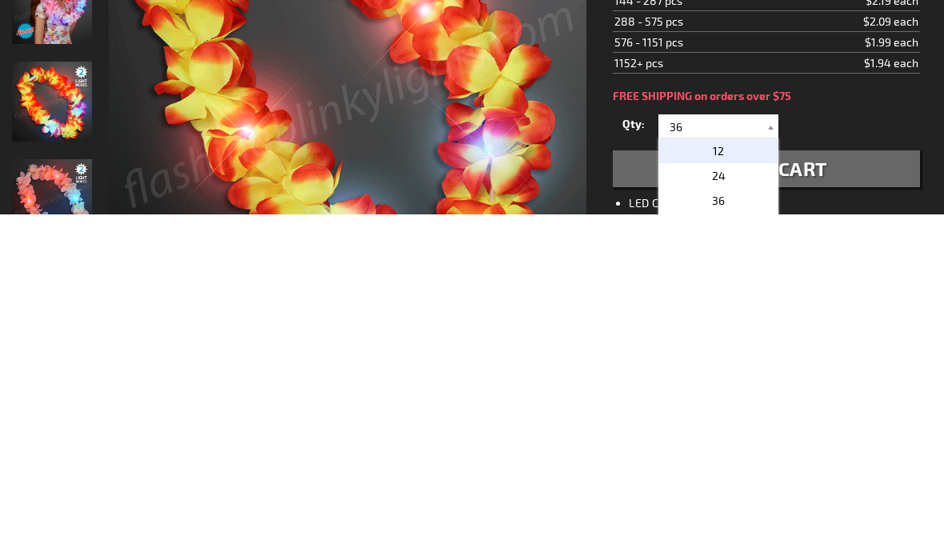
scroll to position [378, 0]
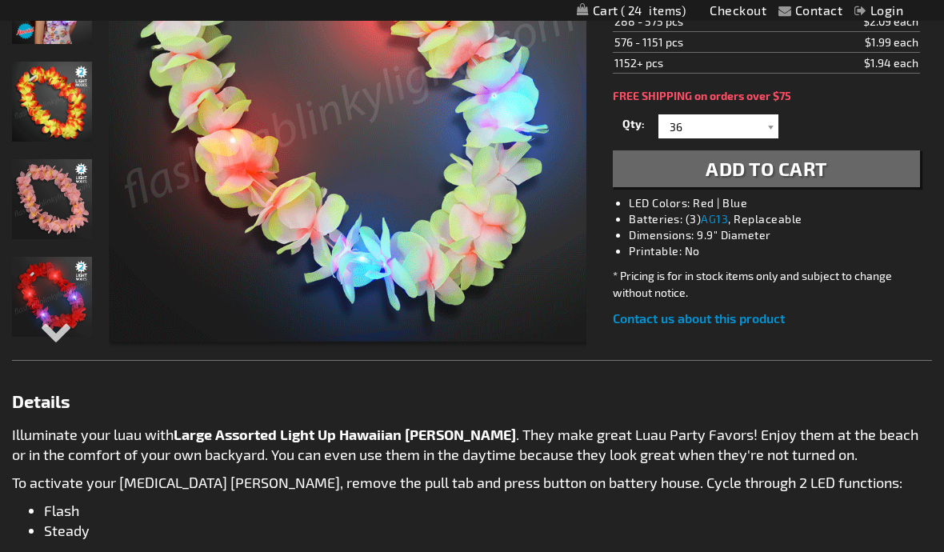
click at [831, 159] on button "Add to Cart" at bounding box center [766, 168] width 307 height 37
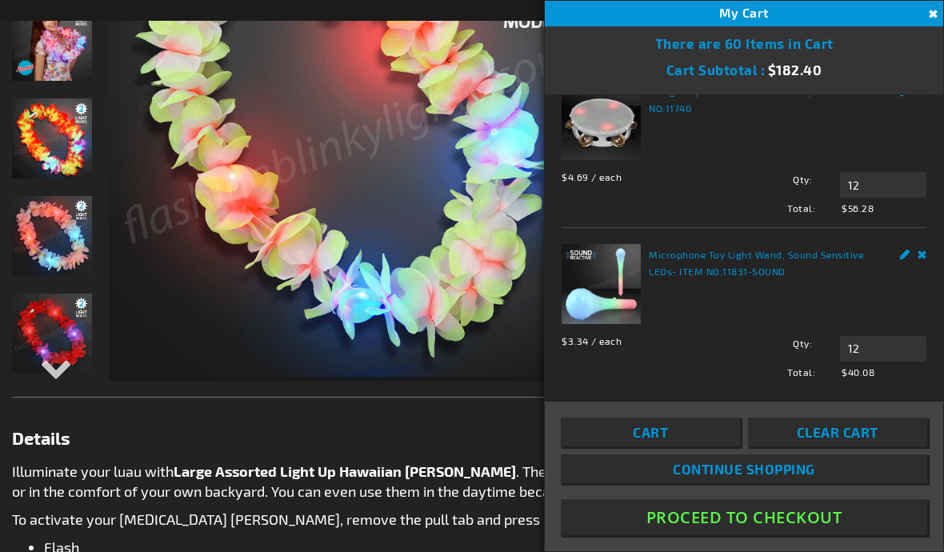
scroll to position [156, 0]
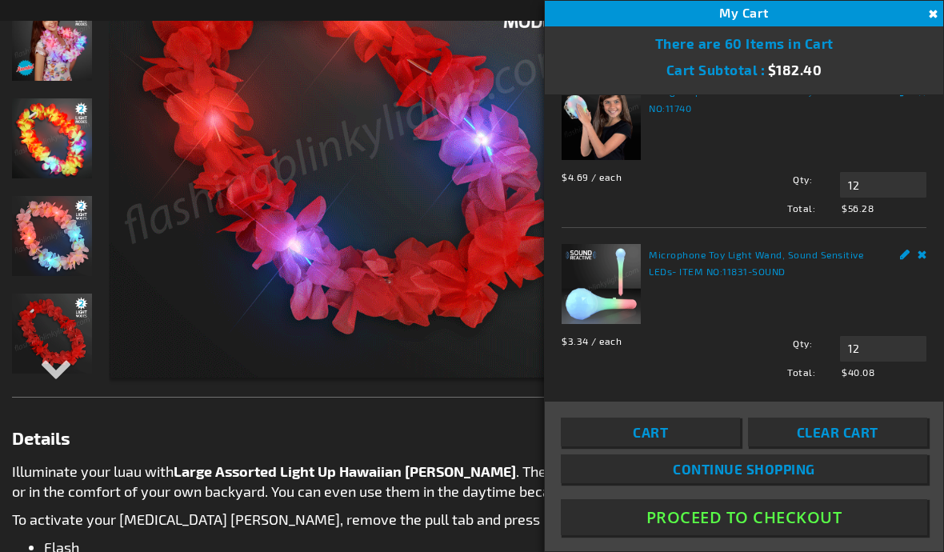
click at [680, 447] on link "Cart" at bounding box center [650, 432] width 179 height 29
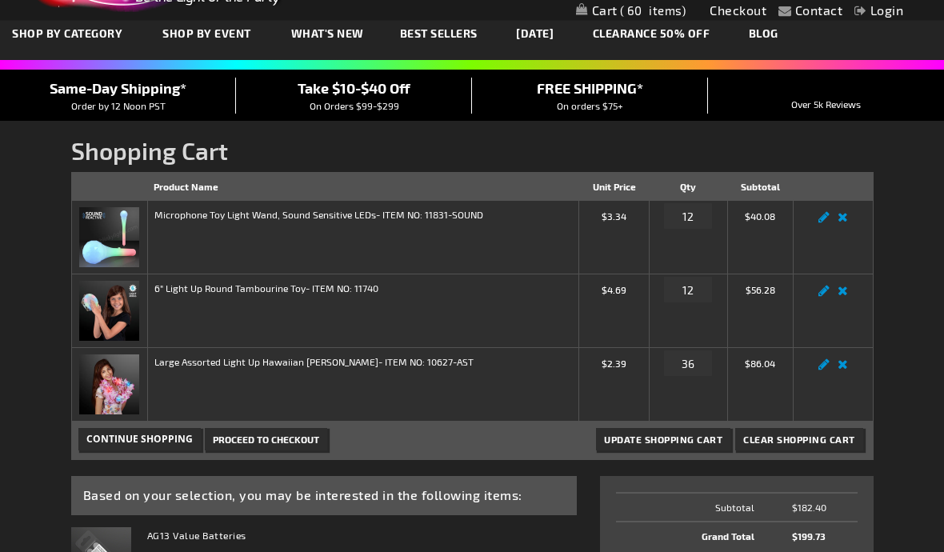
scroll to position [80, 0]
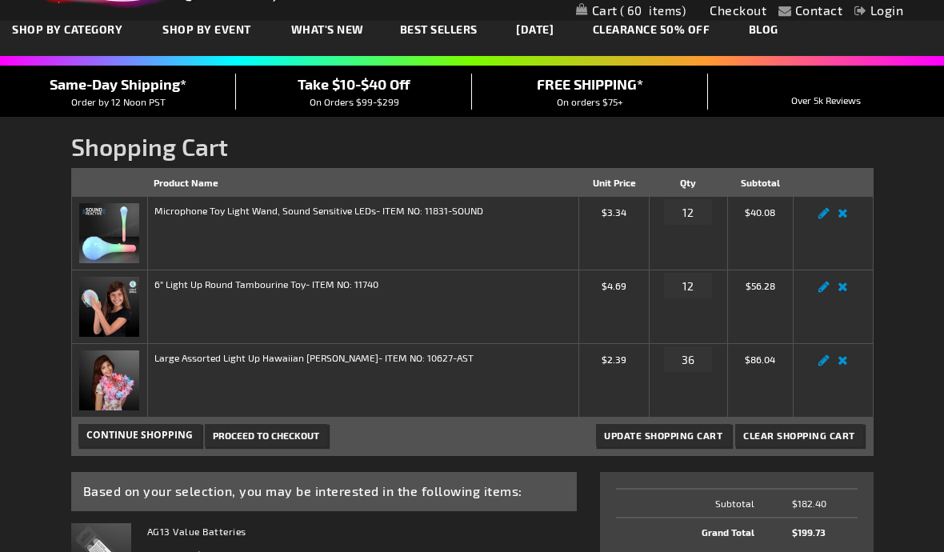
click at [420, 110] on div "Same-Day Shipping* Order by 12 Noon PST Take $10-$40 Off On Orders $99-$299 FRE…" at bounding box center [472, 91] width 944 height 51
click at [399, 90] on span "Take $10-$40 Off" at bounding box center [354, 84] width 113 height 18
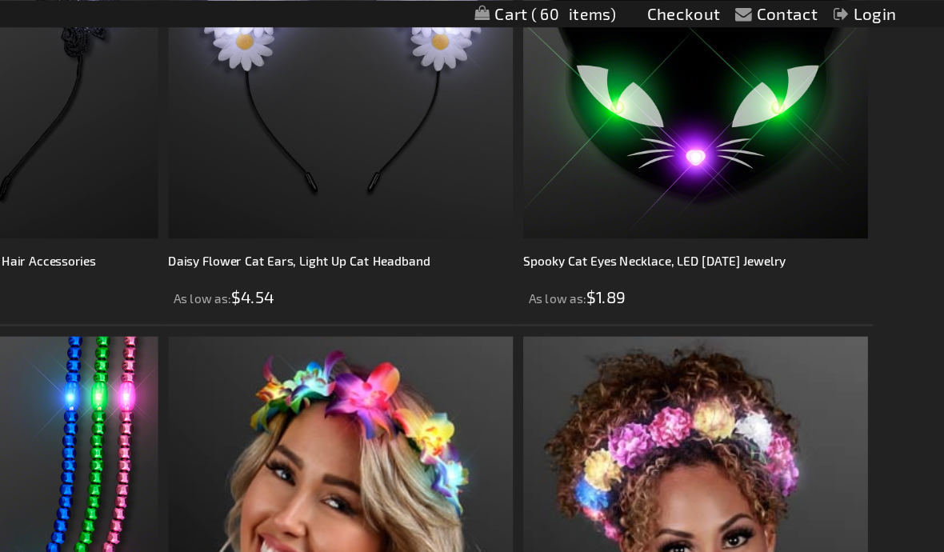
scroll to position [4383, 0]
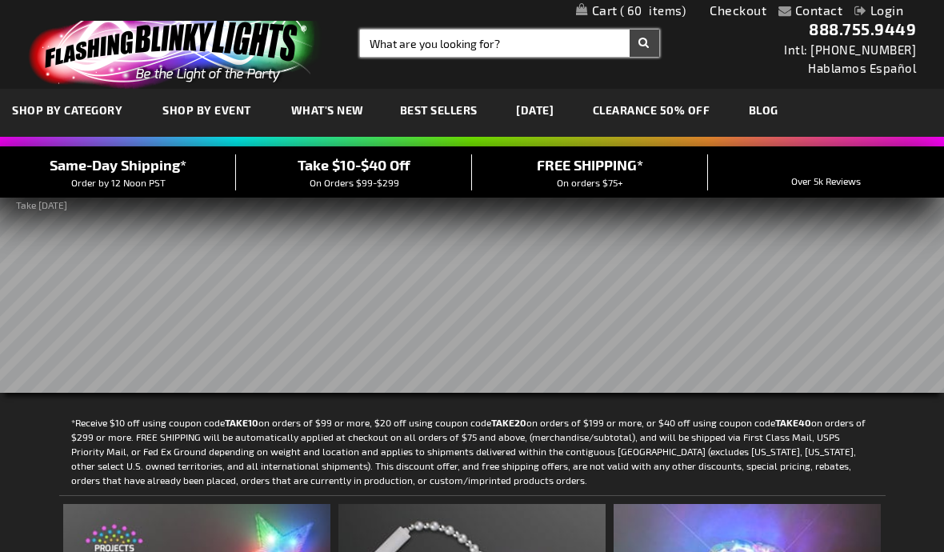
click at [435, 48] on input "Search" at bounding box center [509, 43] width 299 height 27
click at [499, 48] on input "Search" at bounding box center [509, 43] width 299 height 27
type input "Light up hula hoop"
click at [644, 43] on button "Search" at bounding box center [645, 43] width 30 height 27
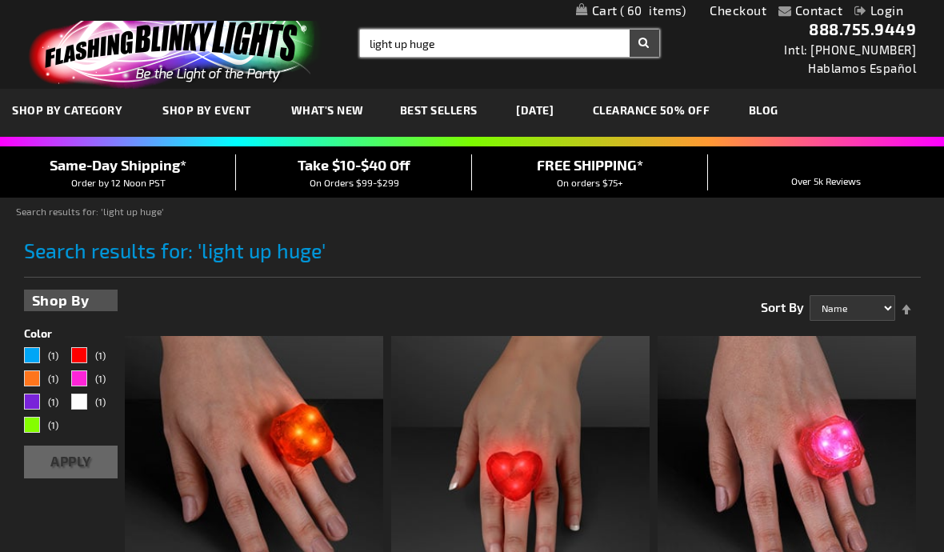
click at [461, 49] on input "light up huge" at bounding box center [509, 43] width 299 height 27
type input "light up hula hoop"
click at [644, 43] on button "Search" at bounding box center [645, 43] width 30 height 27
click at [464, 48] on input "light up huge" at bounding box center [509, 43] width 299 height 27
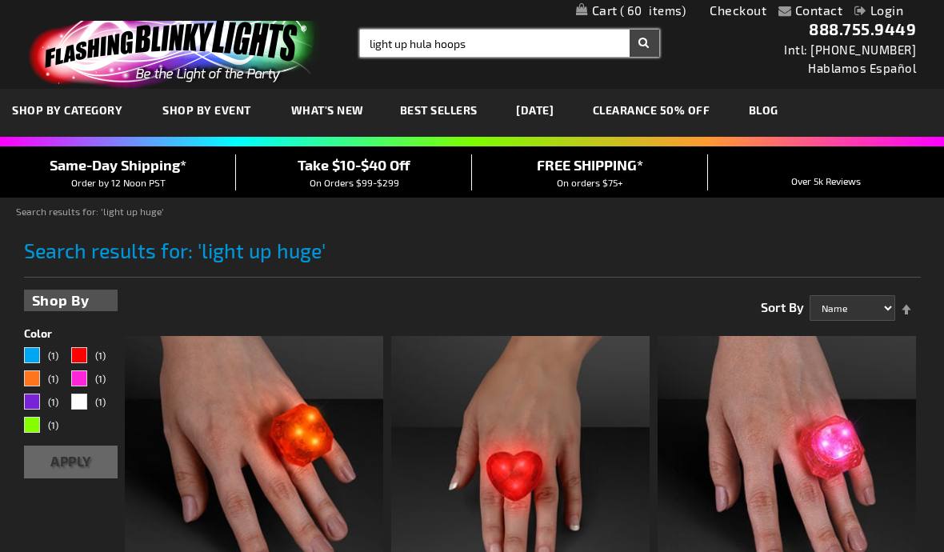
type input "light up hula hoops"
click at [644, 43] on button "Search" at bounding box center [645, 43] width 30 height 27
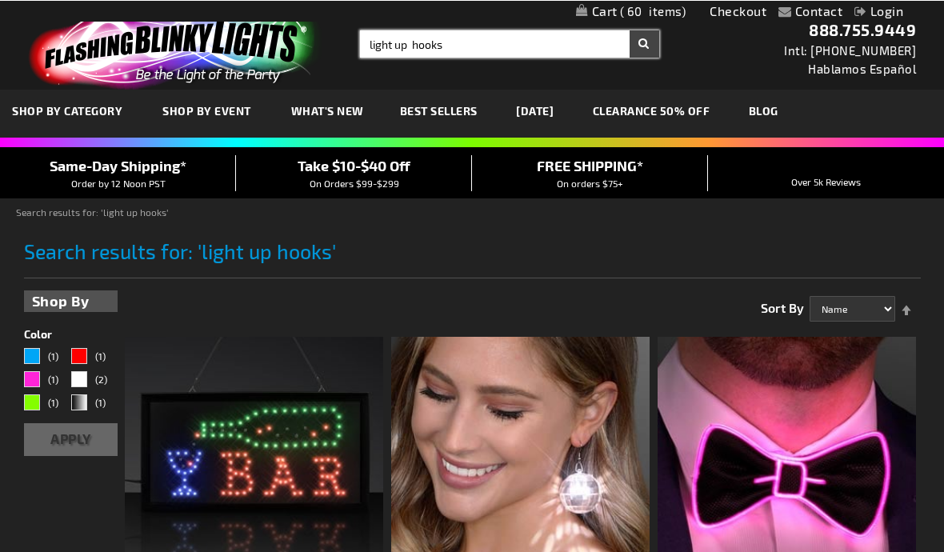
click at [473, 50] on input "light up hooks" at bounding box center [509, 43] width 299 height 27
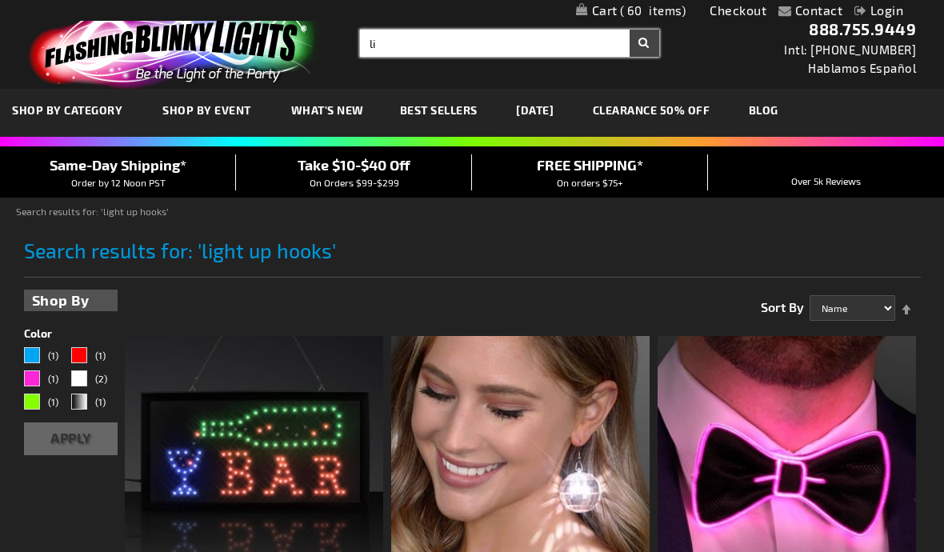
type input "l"
type input "Hula hoop"
click at [644, 43] on button "Search" at bounding box center [645, 43] width 30 height 27
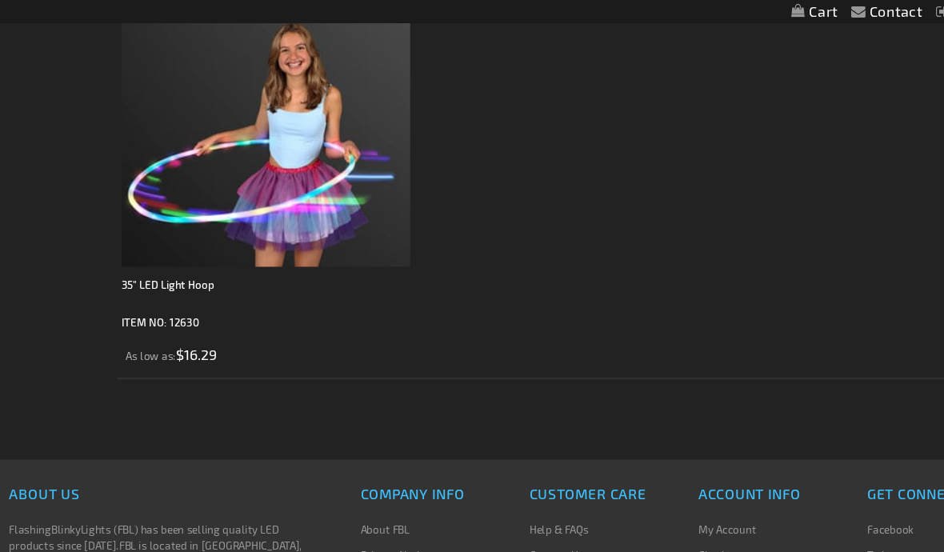
scroll to position [357, 0]
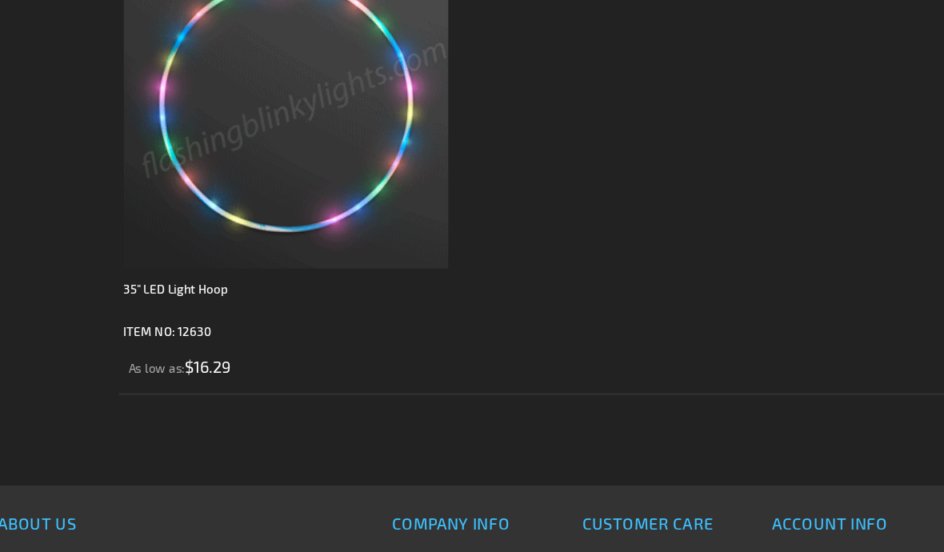
click at [259, 195] on img at bounding box center [254, 108] width 259 height 259
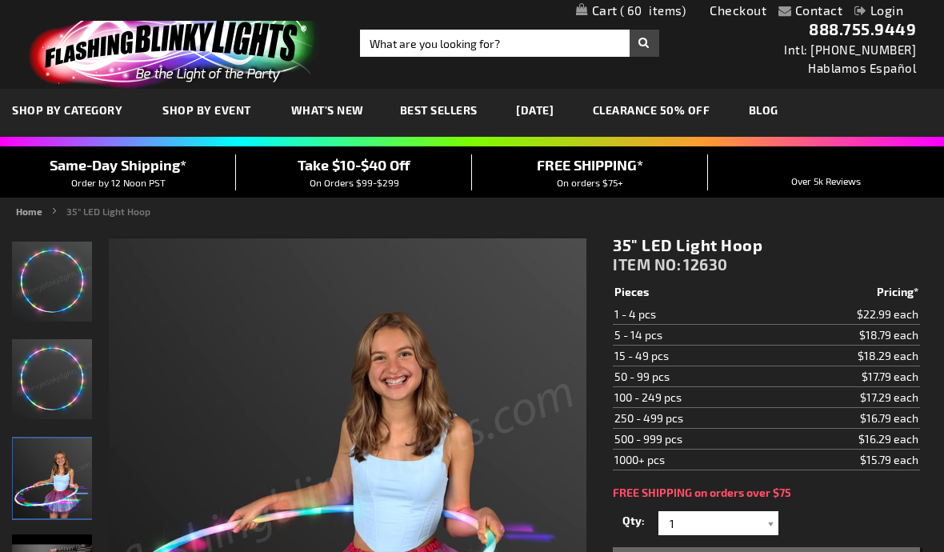
click at [673, 17] on link "My Cart 60 60 items" at bounding box center [631, 10] width 110 height 15
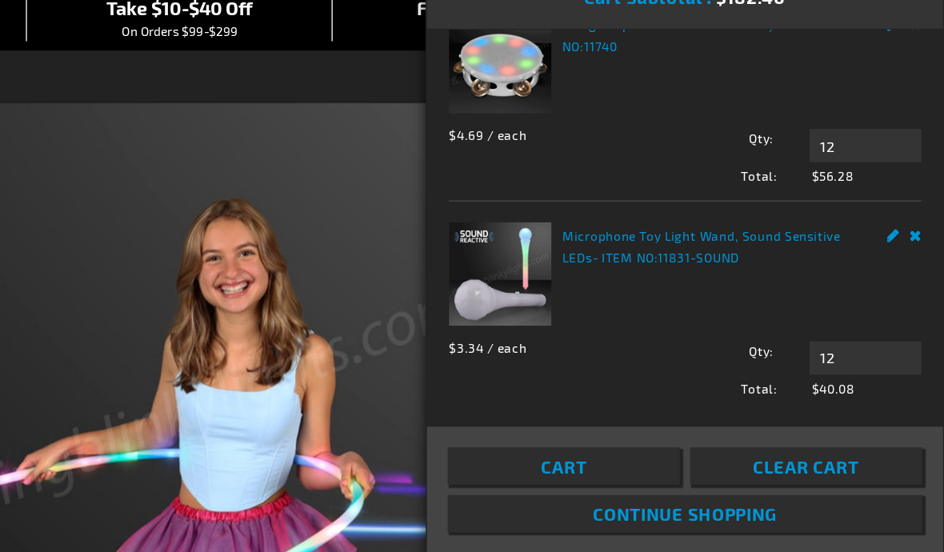
scroll to position [90, 0]
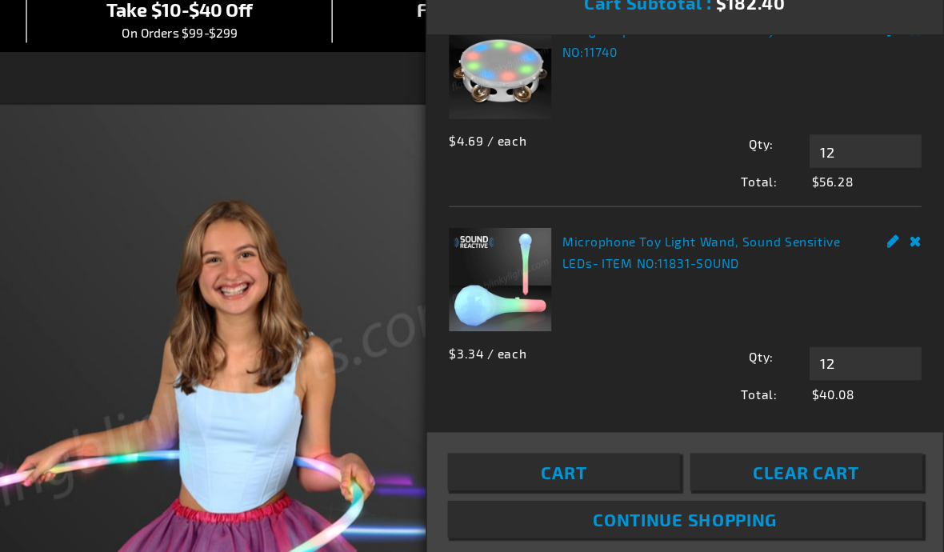
click at [561, 441] on link "Cart" at bounding box center [650, 432] width 179 height 29
click at [561, 418] on link "Cart" at bounding box center [650, 432] width 179 height 29
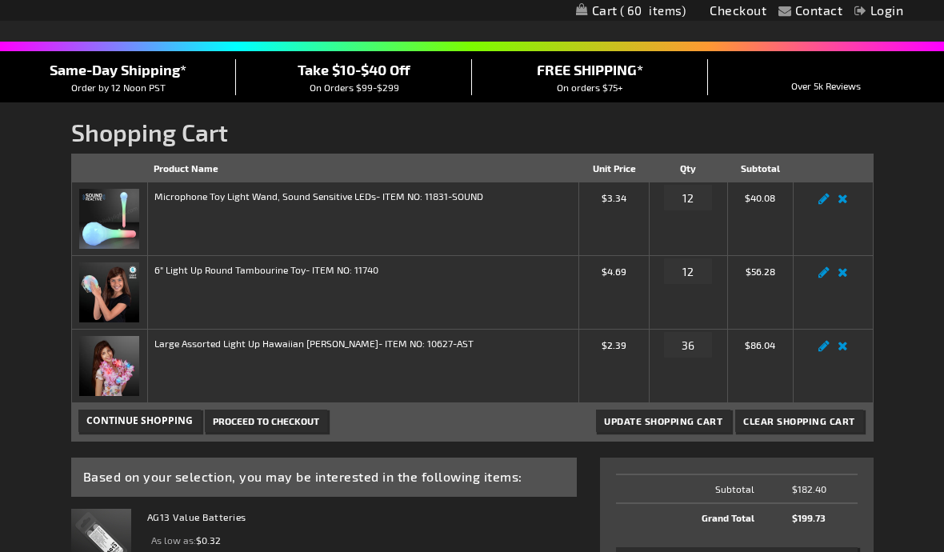
scroll to position [94, 0]
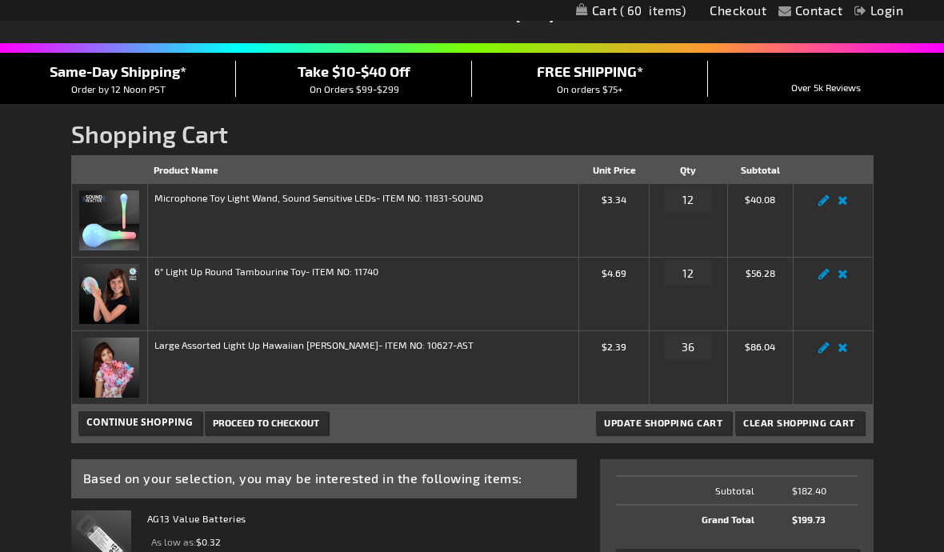
click at [471, 520] on strong "AG13 Value Batteries" at bounding box center [346, 519] width 399 height 19
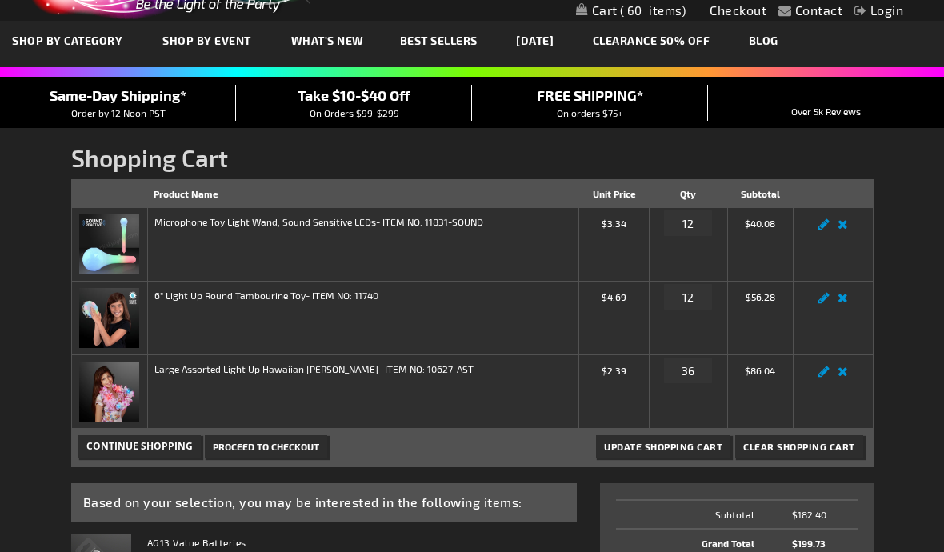
scroll to position [0, 0]
